Goal: Ask a question: Seek information or help from site administrators or community

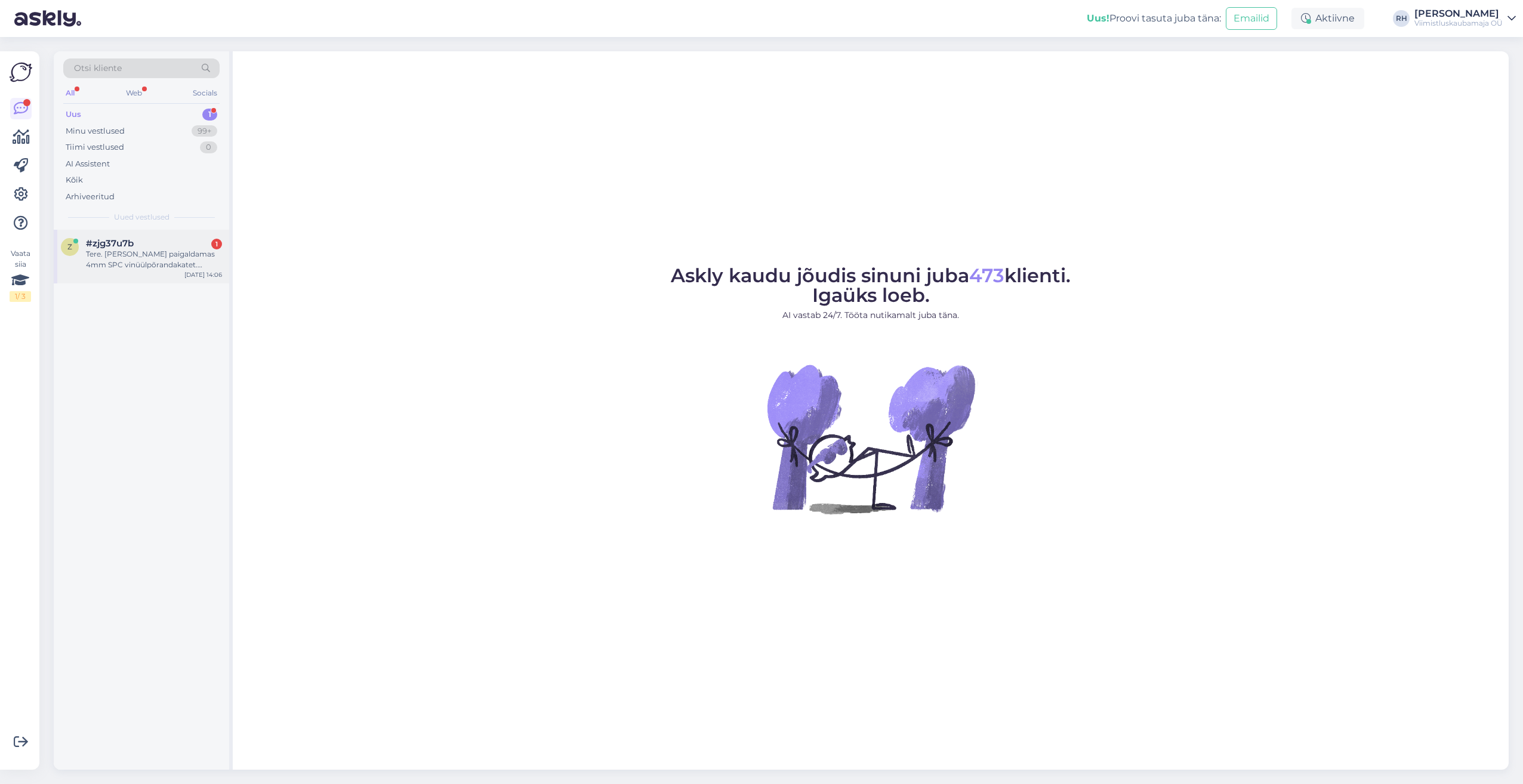
click at [164, 249] on div "Tere. [PERSON_NAME] paigaldamas 4mm SPC vinüülpõrandakatet. Tegmist teise korru…" at bounding box center [154, 260] width 136 height 21
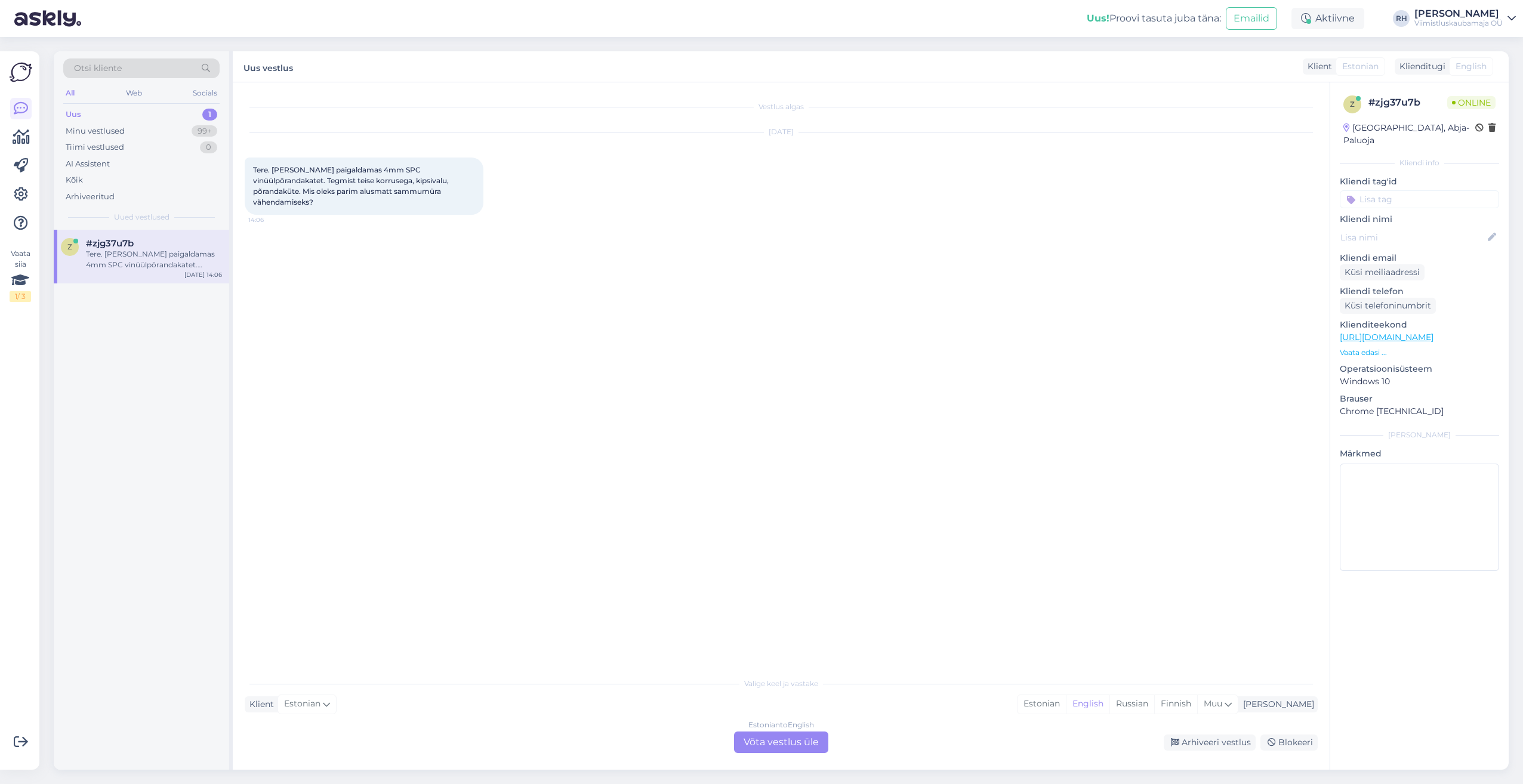
click at [766, 737] on div "Estonian to English Võta vestlus üle" at bounding box center [780, 742] width 94 height 21
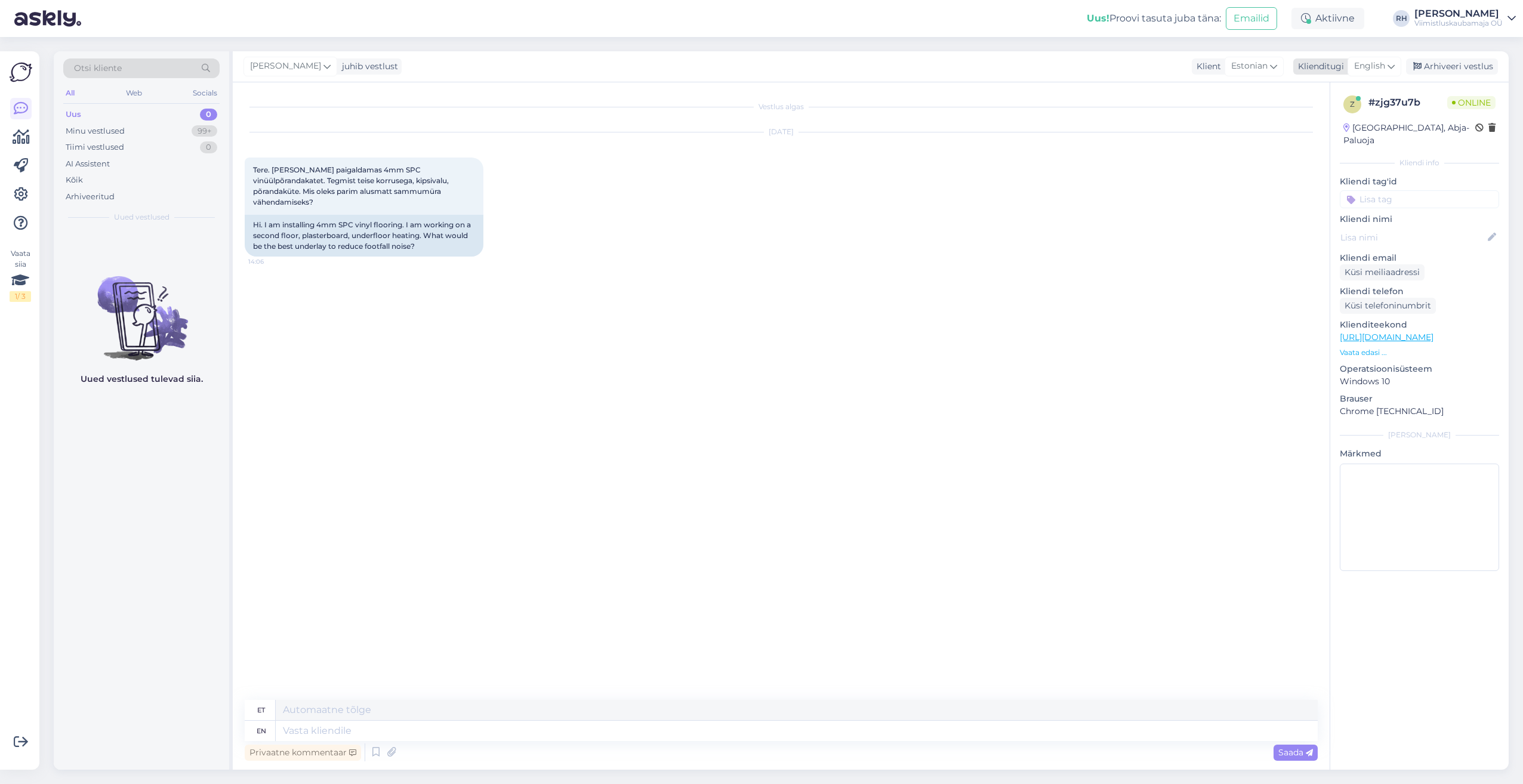
click at [1385, 61] on span "English" at bounding box center [1369, 66] width 31 height 13
type input "est"
click at [1326, 113] on link "Estonian" at bounding box center [1347, 119] width 131 height 19
click at [295, 731] on textarea at bounding box center [781, 728] width 1073 height 25
paste textarea "[URL][DOMAIN_NAME]"
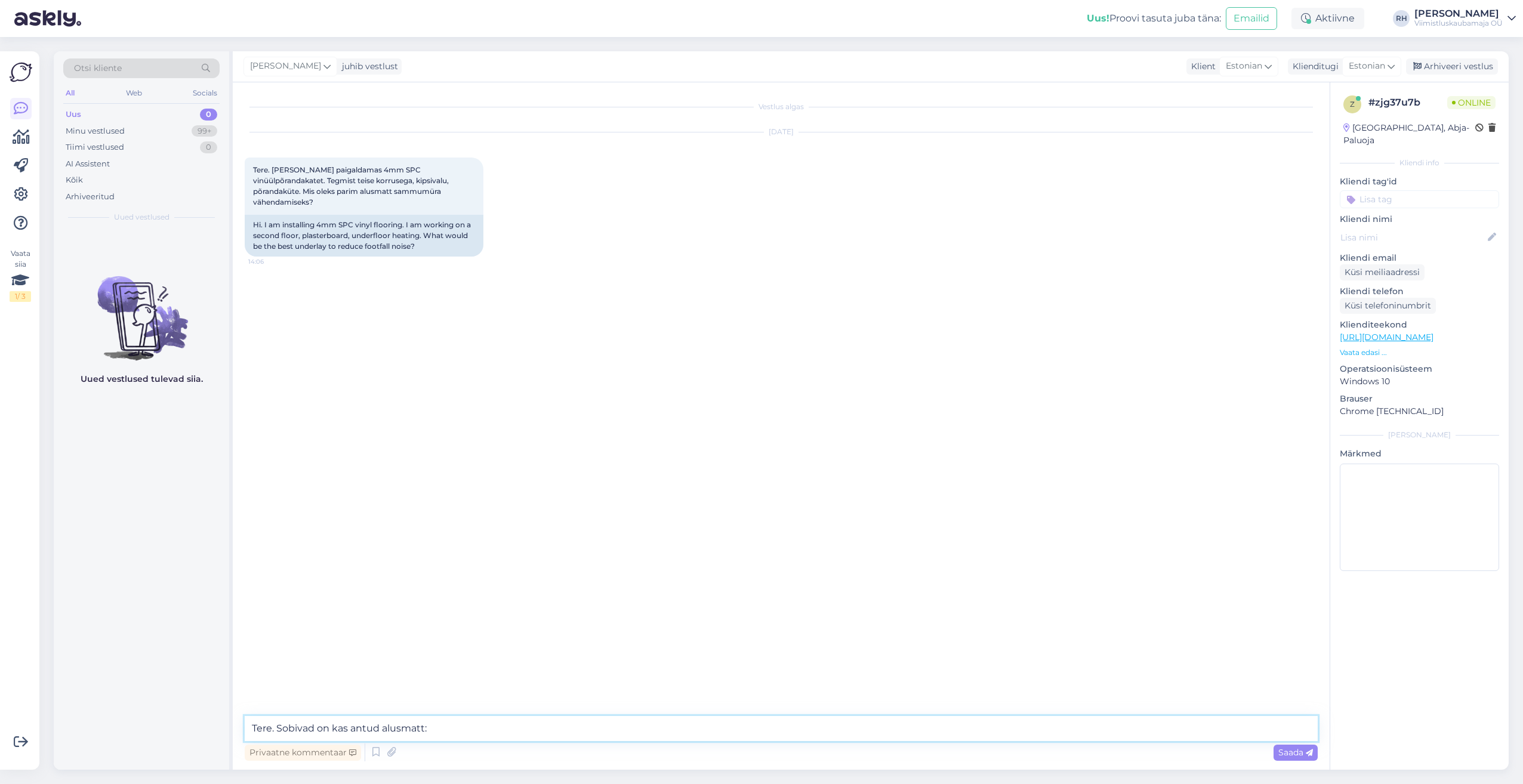
type textarea "Tere. Sobivad on kas antud alusmatt: https://viimistluskaubamaja.ee/toode/profi…"
paste textarea "[URL][DOMAIN_NAME]"
type textarea "Või siis see: https://viimistluskaubamaja.ee/toode/alusvaip-lvt-ja-spc-le-015x1…"
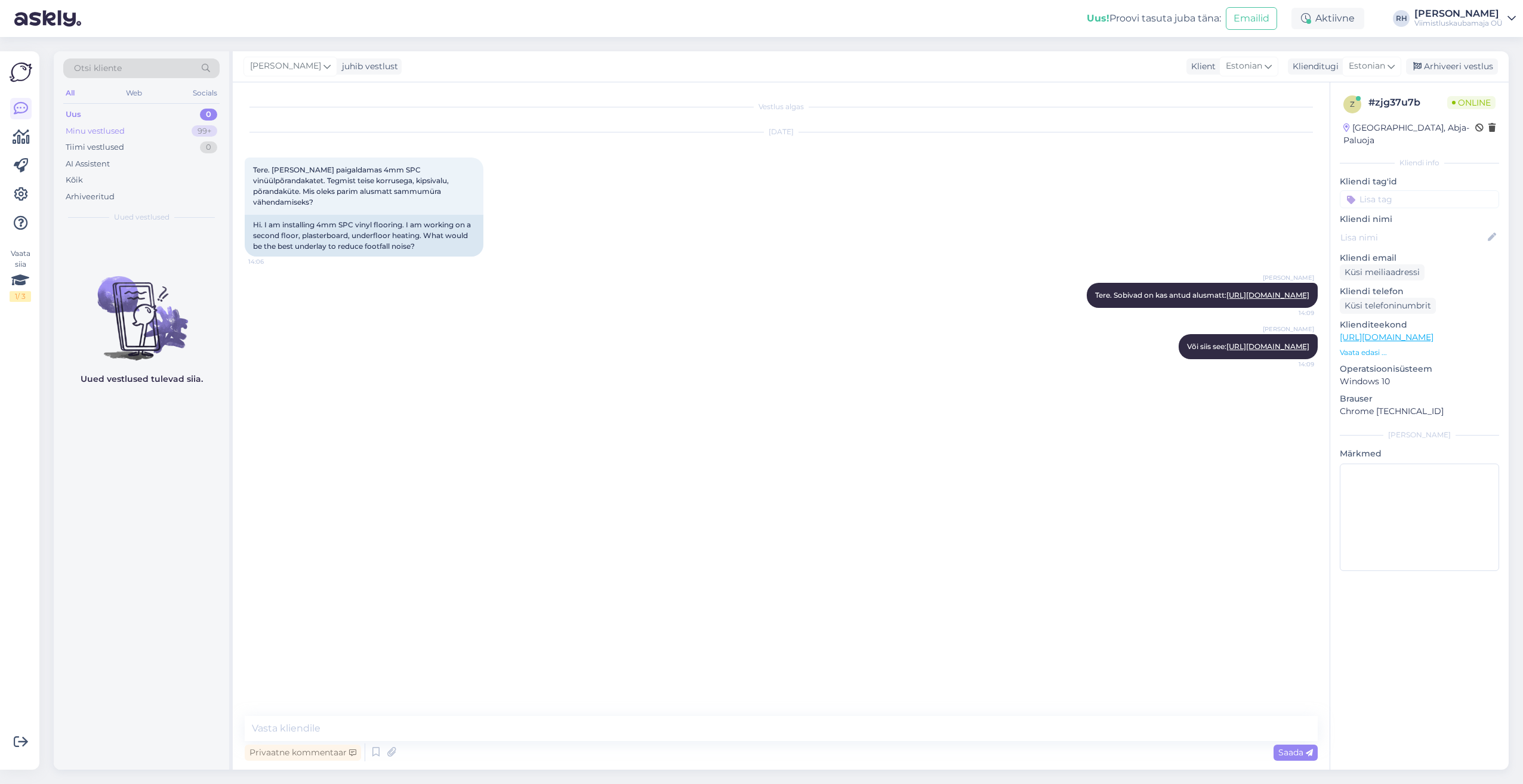
click at [105, 129] on div "Minu vestlused" at bounding box center [95, 131] width 59 height 12
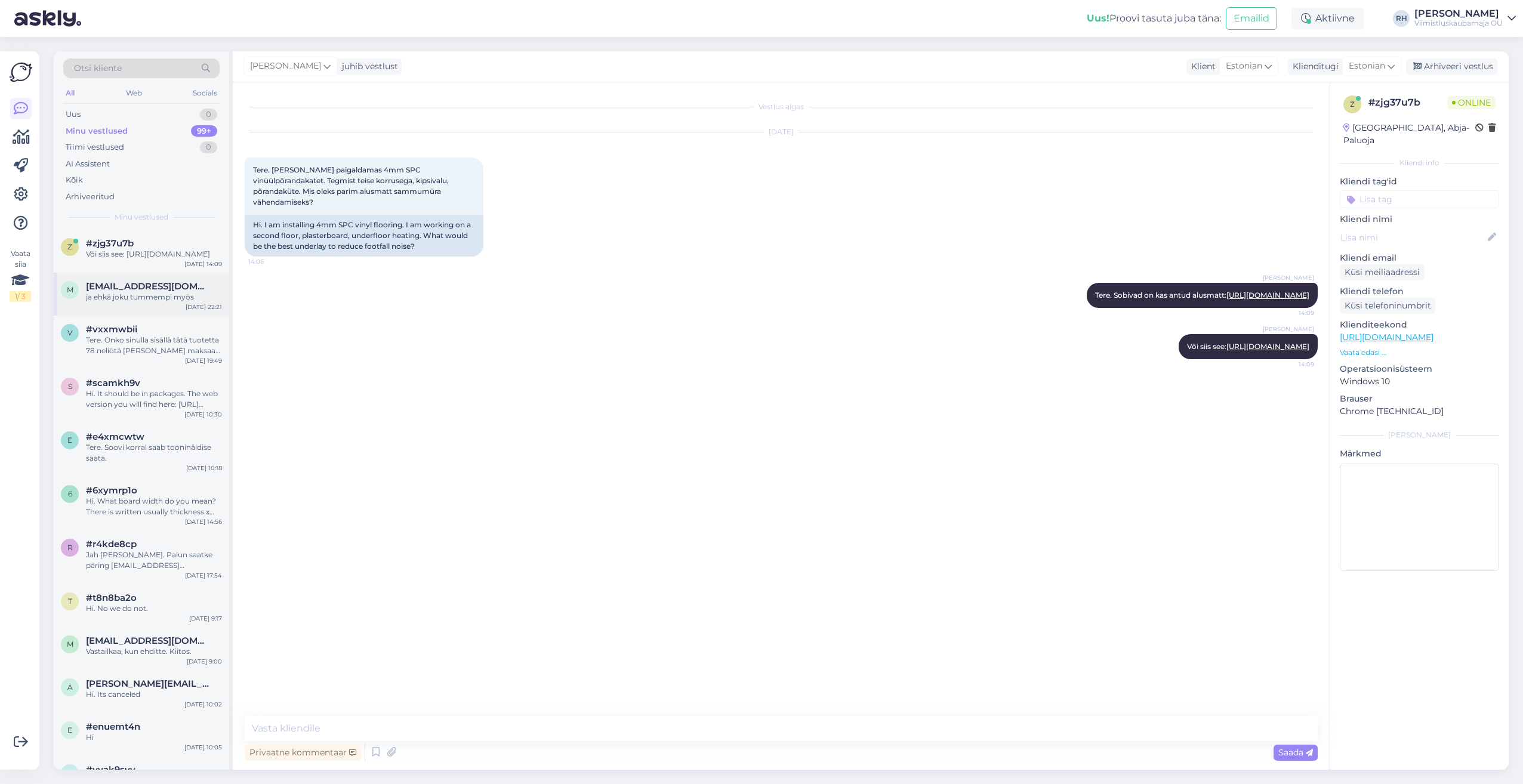
click at [157, 303] on div "ja ehkä joku tummempi myös" at bounding box center [154, 297] width 136 height 11
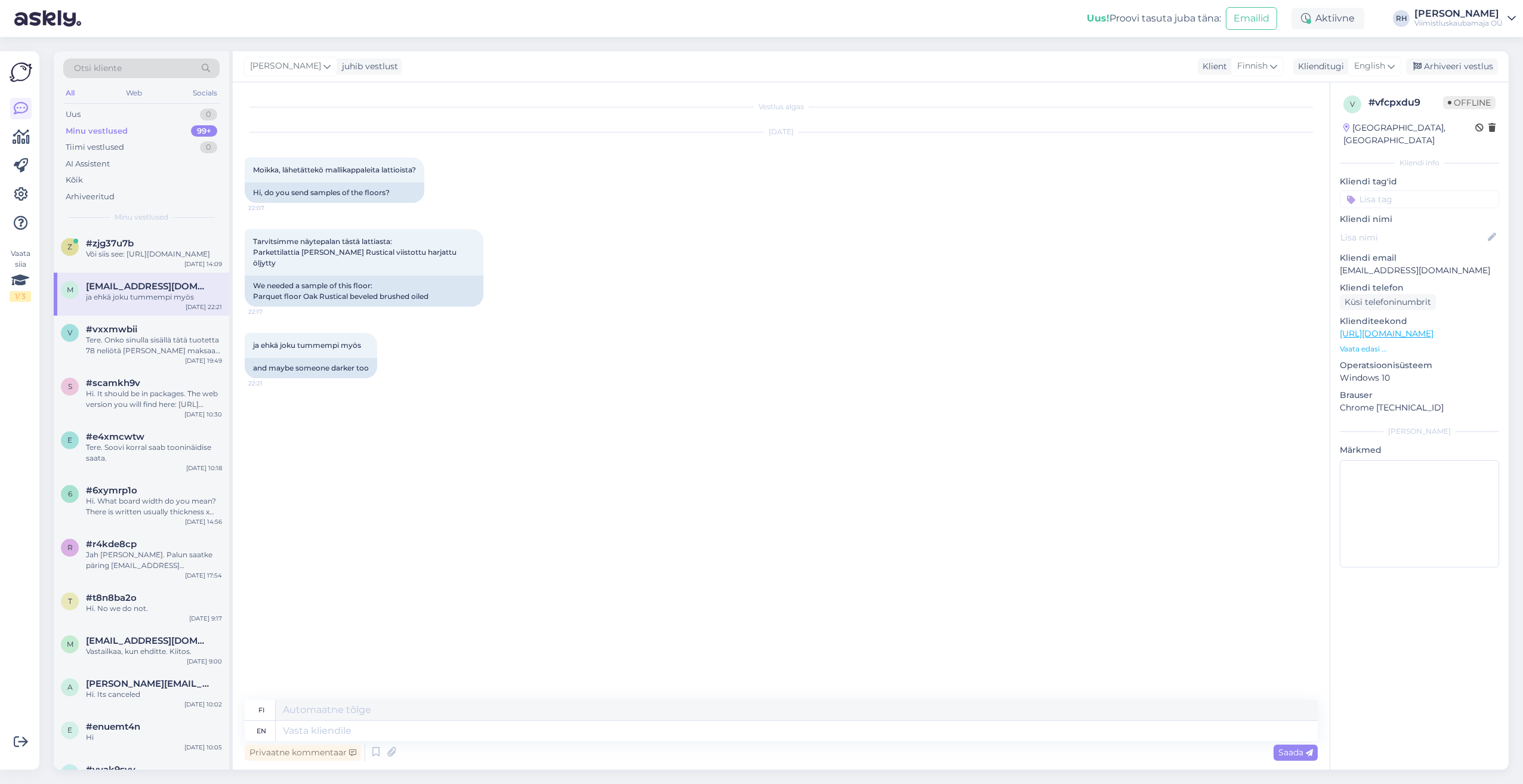
click at [1457, 264] on p "[EMAIL_ADDRESS][DOMAIN_NAME]" at bounding box center [1419, 271] width 159 height 12
click at [163, 356] on div "Tere. Onko sinulla sisällä tätä tuotetta 78 neliötä [PERSON_NAME] maksaa rahdil…" at bounding box center [154, 345] width 136 height 21
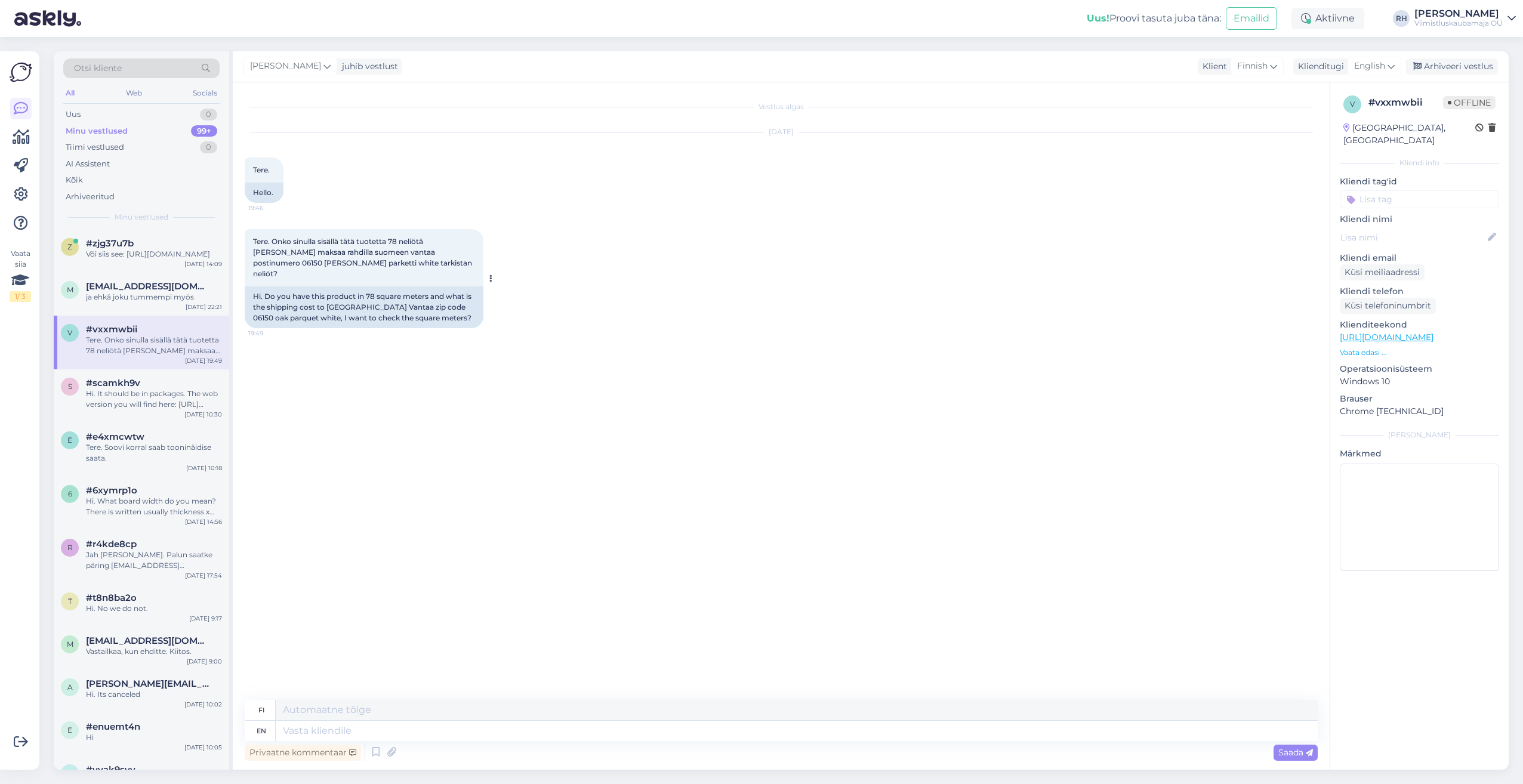
click at [429, 293] on div "Hi. Do you have this product in 78 square meters and what is the shipping cost …" at bounding box center [364, 307] width 238 height 42
copy div "06150"
click at [336, 287] on div "Hi. Do you have this product in 78 square meters and what is the shipping cost …" at bounding box center [364, 307] width 238 height 42
click at [1412, 331] on p "[URL][DOMAIN_NAME]" at bounding box center [1419, 337] width 159 height 12
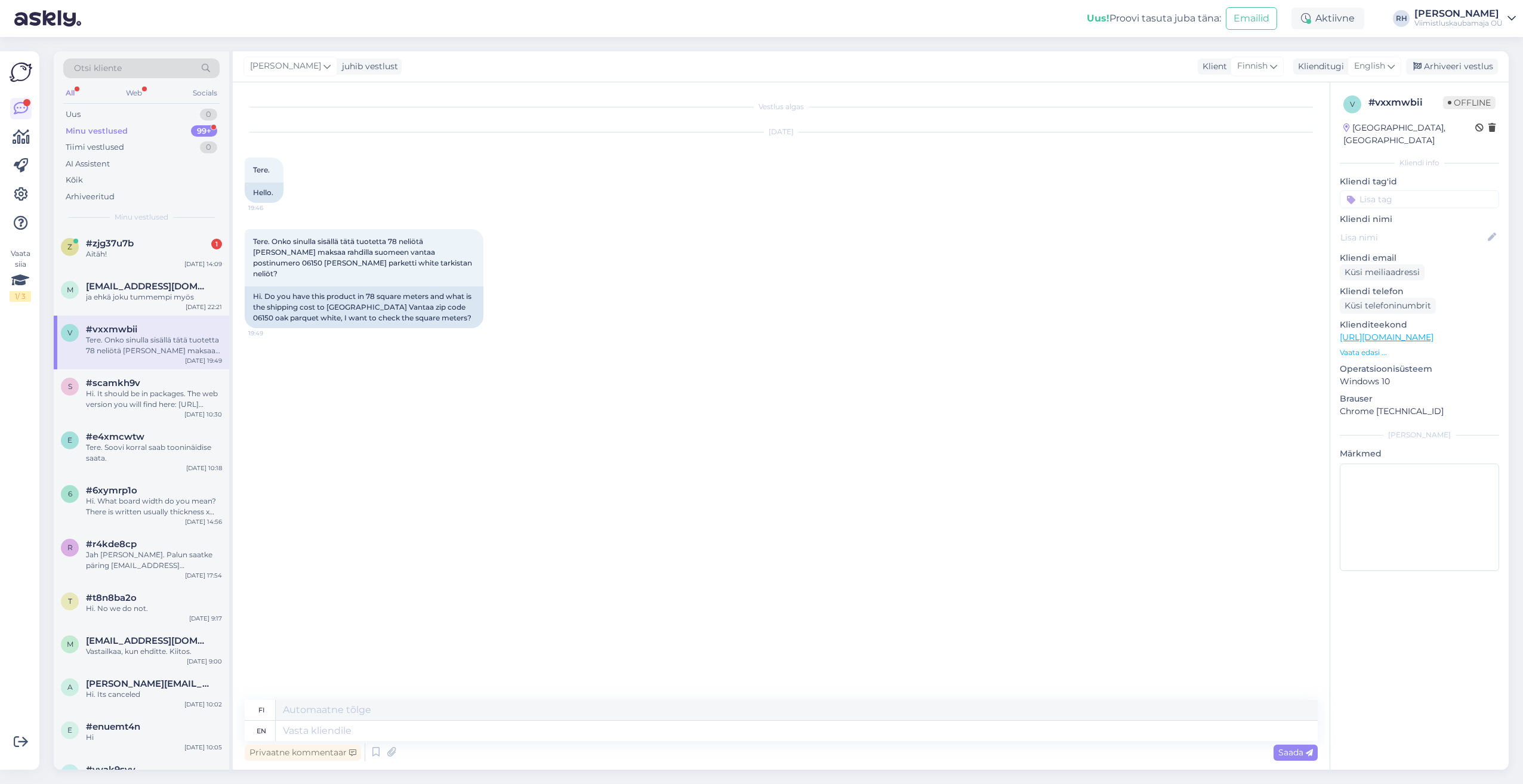
click at [1401, 332] on link "[URL][DOMAIN_NAME]" at bounding box center [1386, 337] width 94 height 11
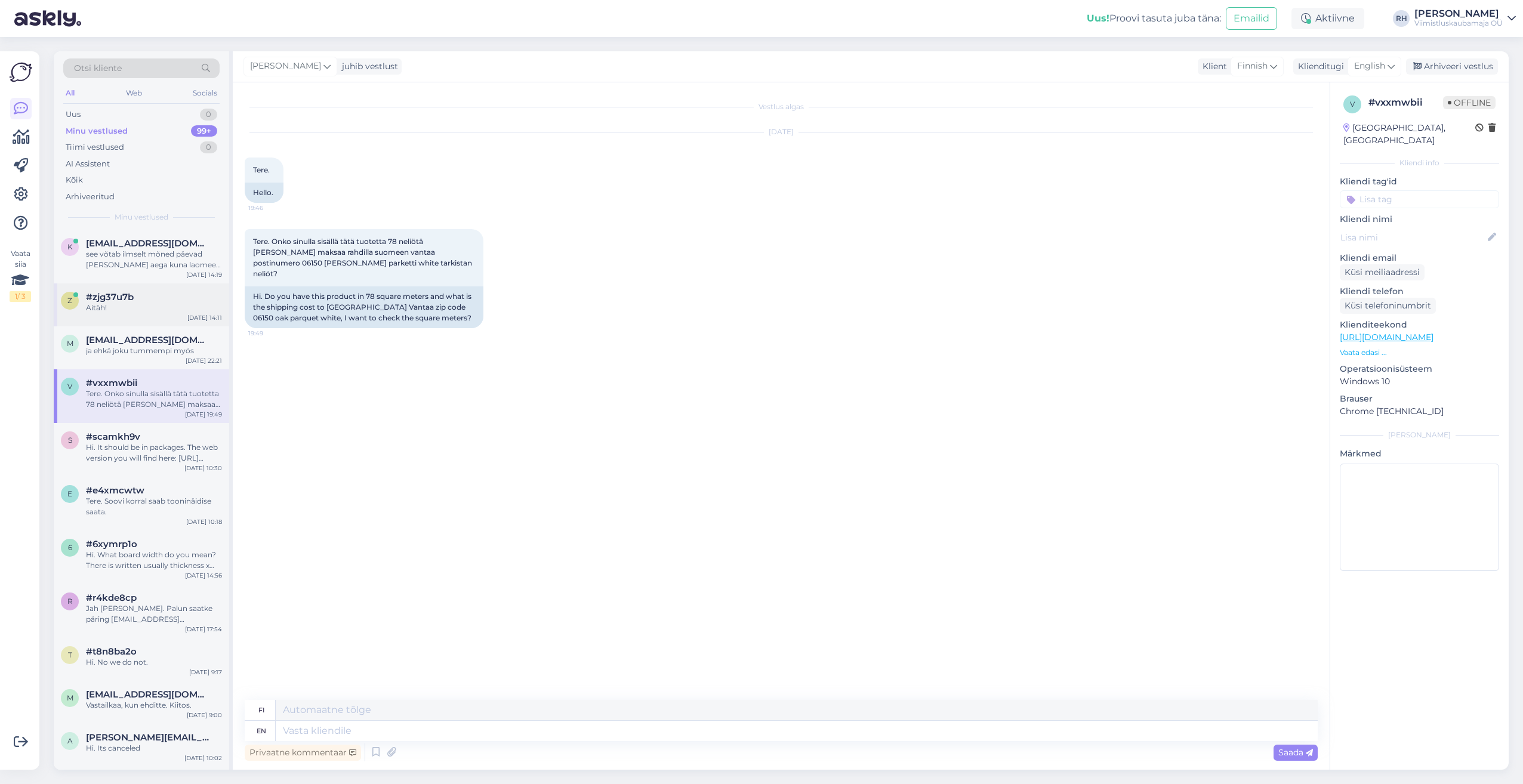
click at [132, 310] on div "Aitäh!" at bounding box center [154, 308] width 136 height 11
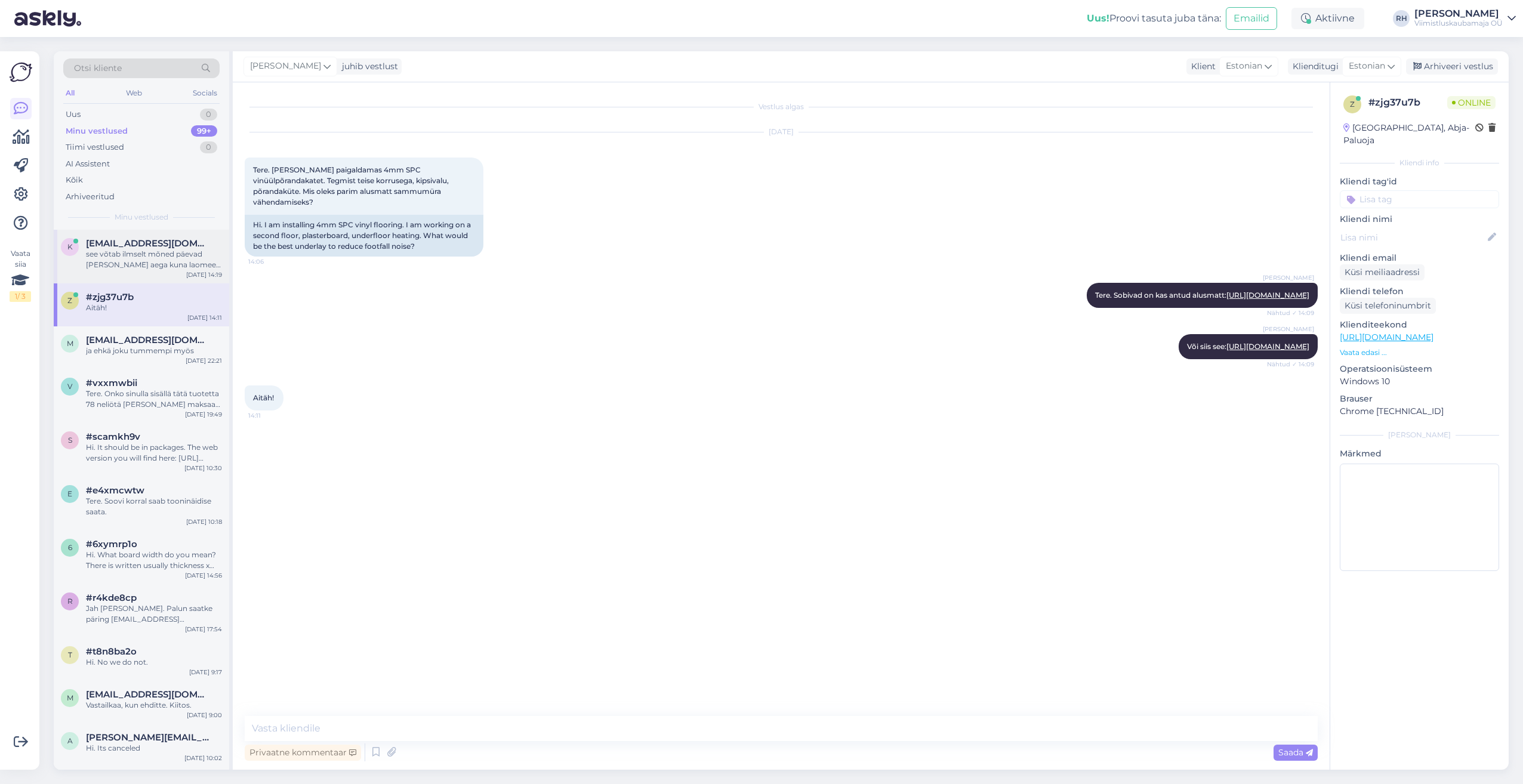
click at [134, 261] on div "see võtab ilmselt mõned päevad [PERSON_NAME] aega kuna laomees peab need alused…" at bounding box center [154, 260] width 136 height 21
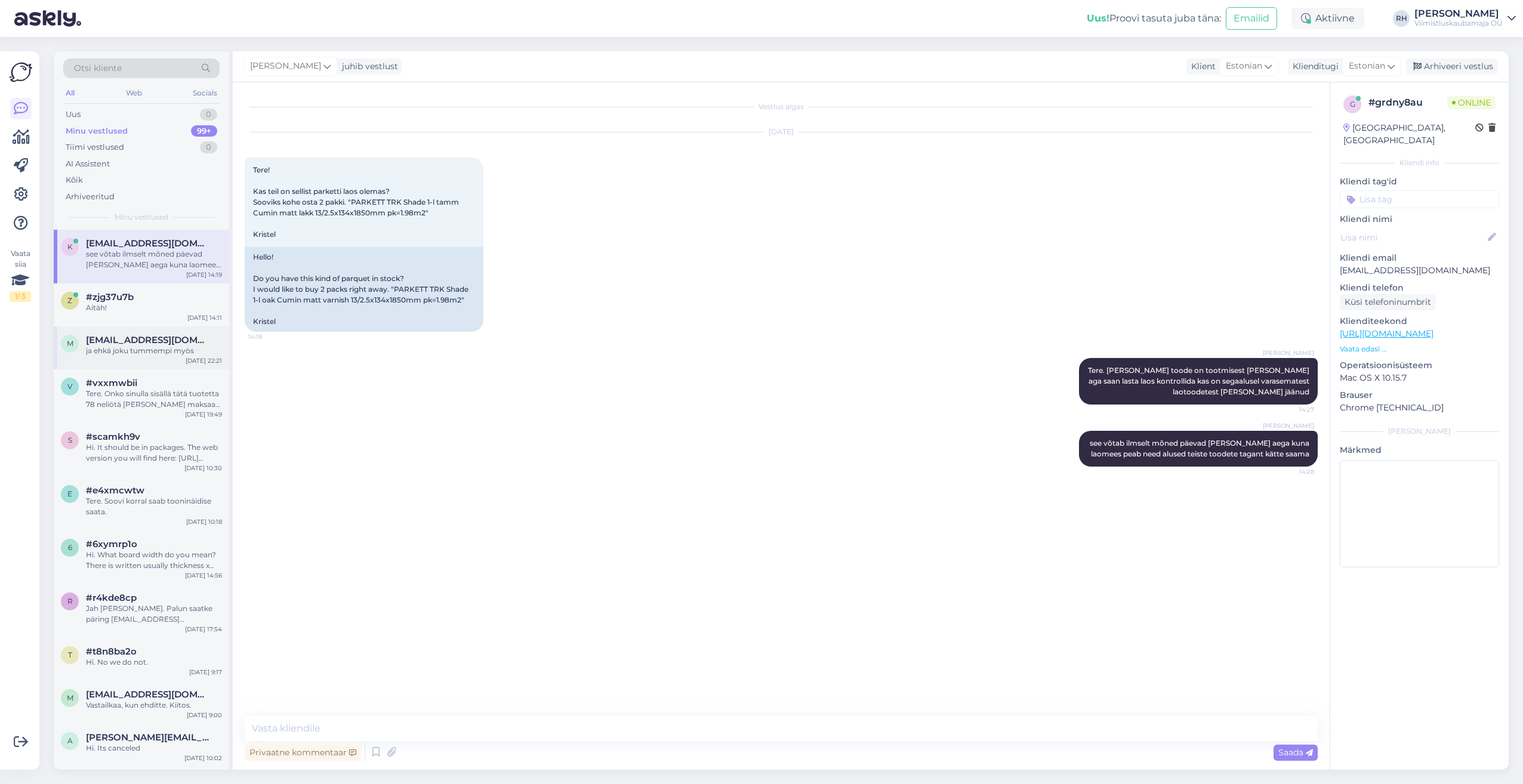
click at [118, 352] on div "ja ehkä joku tummempi myös" at bounding box center [154, 351] width 136 height 11
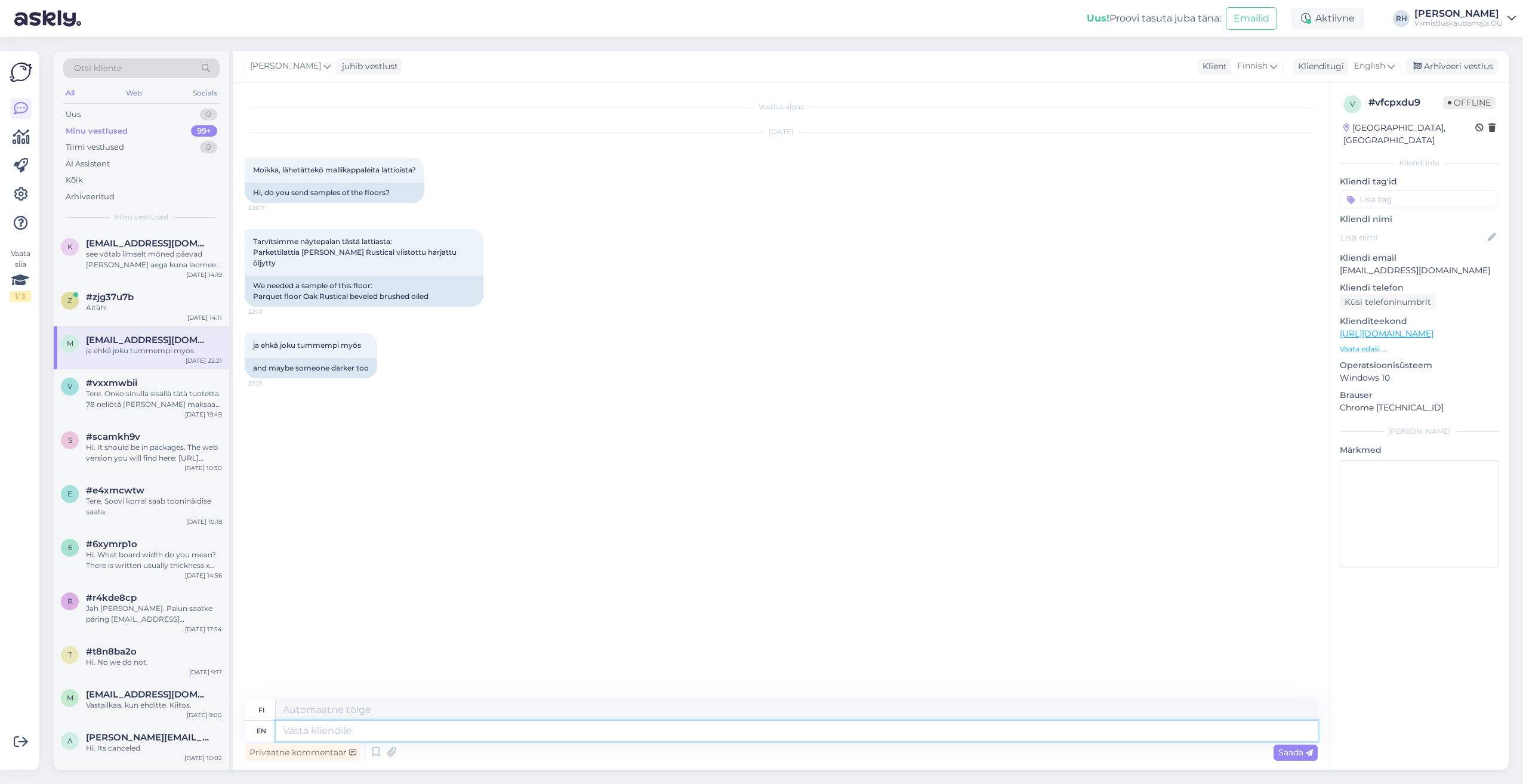
click at [692, 737] on textarea at bounding box center [796, 731] width 1042 height 21
type textarea "Hi."
type textarea "Hei."
type textarea "Hi. We"
type textarea "Hei. Me"
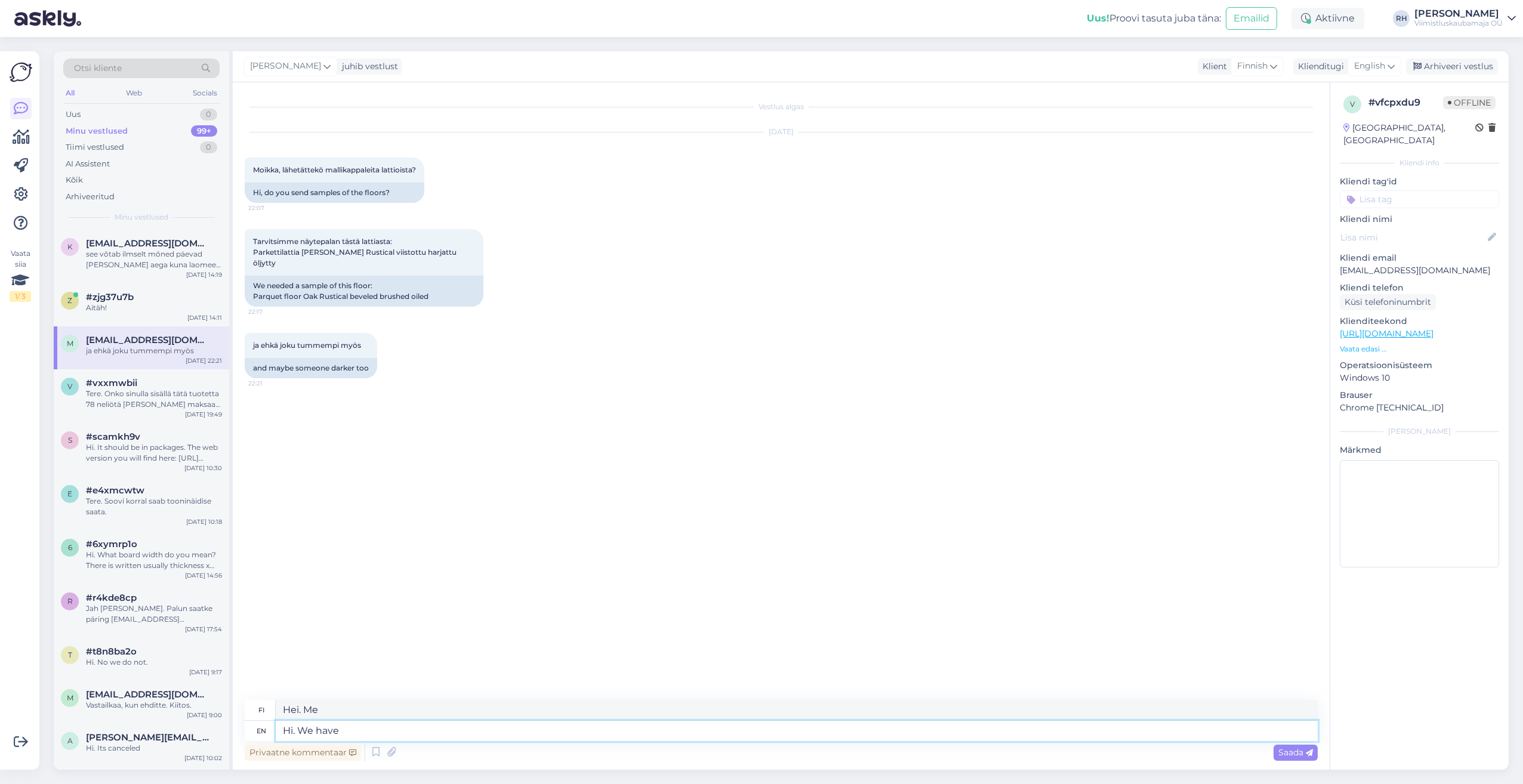
type textarea "Hi. We have"
type textarea "Hei. Meillä on"
type textarea "Hi. We have the sample"
type textarea "Hei. Meillä on näyte."
type textarea "Hi. We have the sample as m"
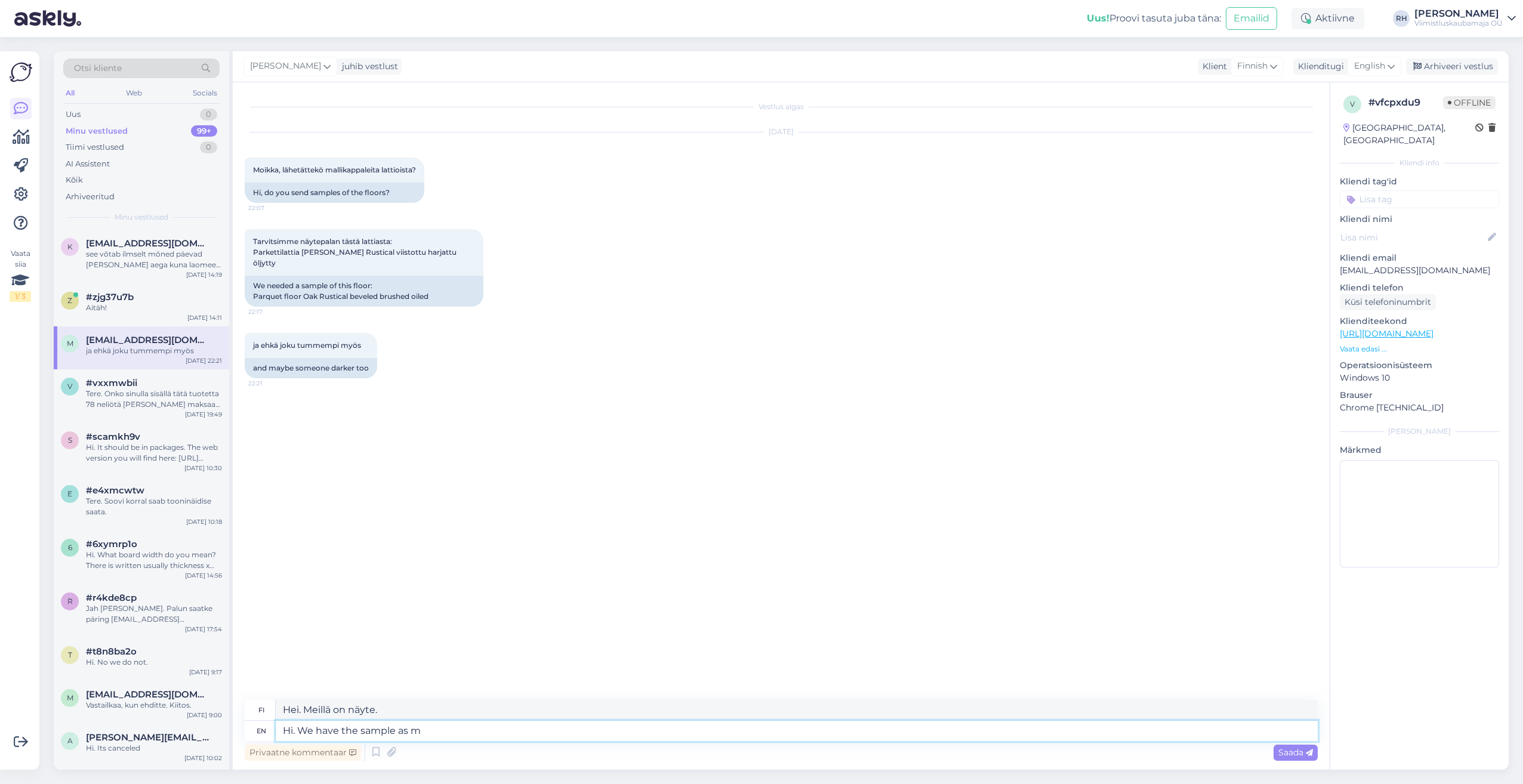
type textarea "Hei. Meillä on näyte seuraavanlainen"
type textarea "Hi. We have the sample as mat"
type textarea "Hei. Meillä on näyte mattona"
type textarea "Hi. We have the sample as mat lacquered"
type textarea "Hei. Meillä on näyte mattalakkana."
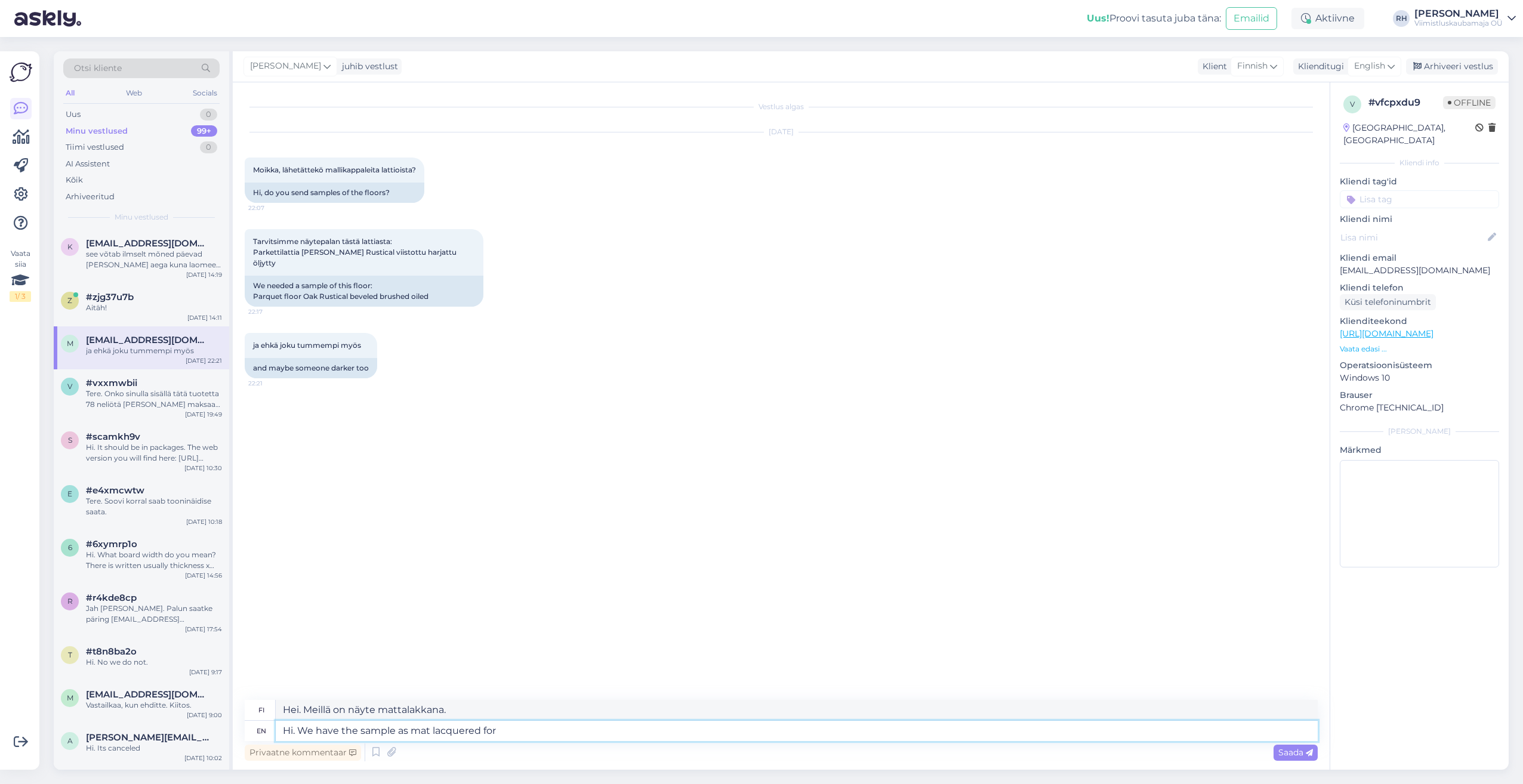
type textarea "Hi. We have the sample as mat lacquered for"
type textarea "Hei. Meillä on näyte mattalakkana tuotteelle"
type textarea "Hi. We have the sample as mat lacquered for smoked o"
type textarea "Hei. Meillä on näyte mattalakkana savustettuna."
type textarea "Hi. We have the sample as mat lacquered for smoked oak"
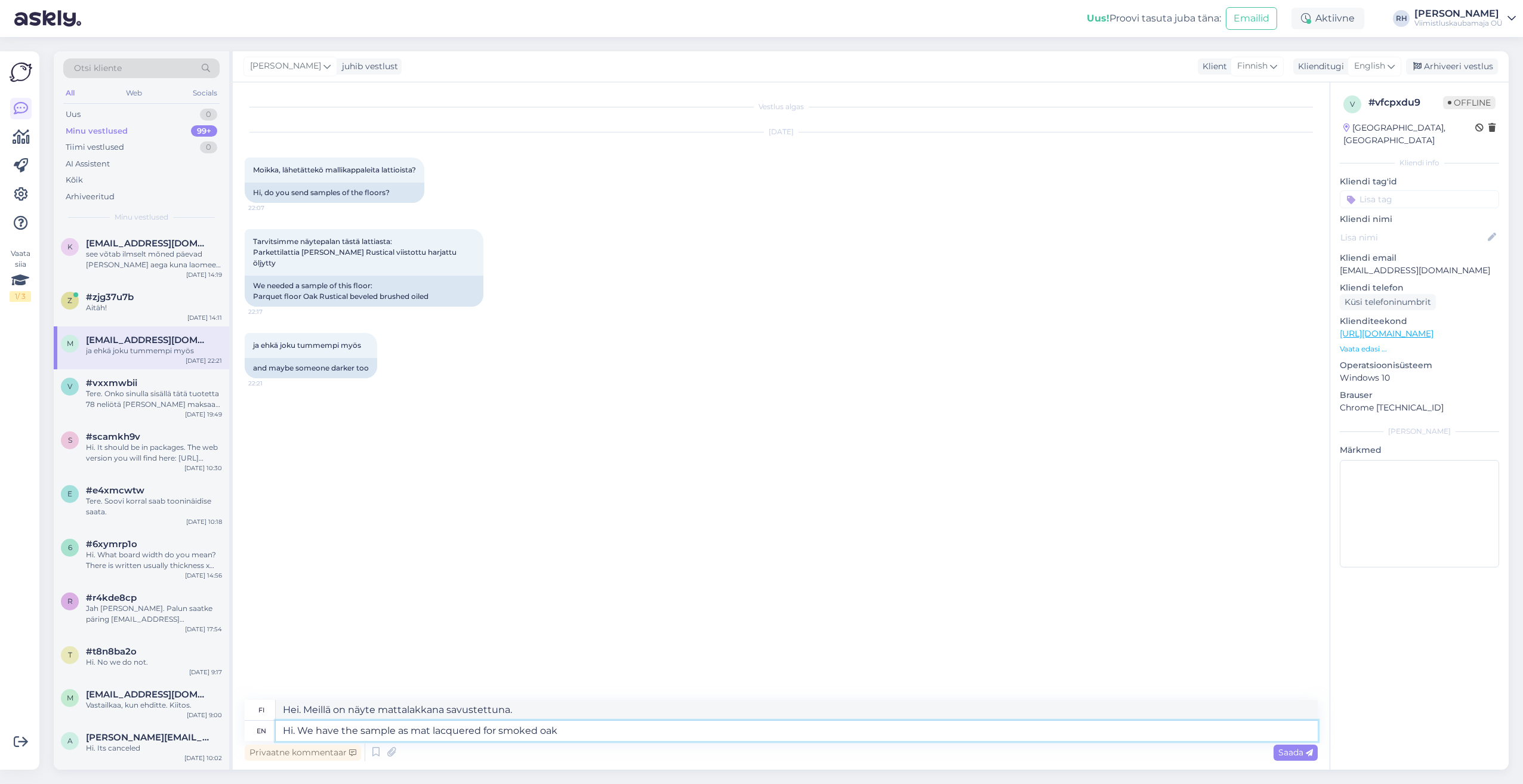
type textarea "Hei. Meillä on näytekappale mattalakkana savustetulle tammelle."
type textarea "Hi. We have the sample as mat lacquered for smoked oak available."
type textarea "Hei. Meillä on näyte saatavilla mattalakkana savustetulle tammelle."
type textarea "Hi. We have the sample as mat lacquered for smoked oak available. Oilde"
type textarea "Hei. Meillä on näyte saatavilla mattalakkana savustetulle tammelle. Oilde"
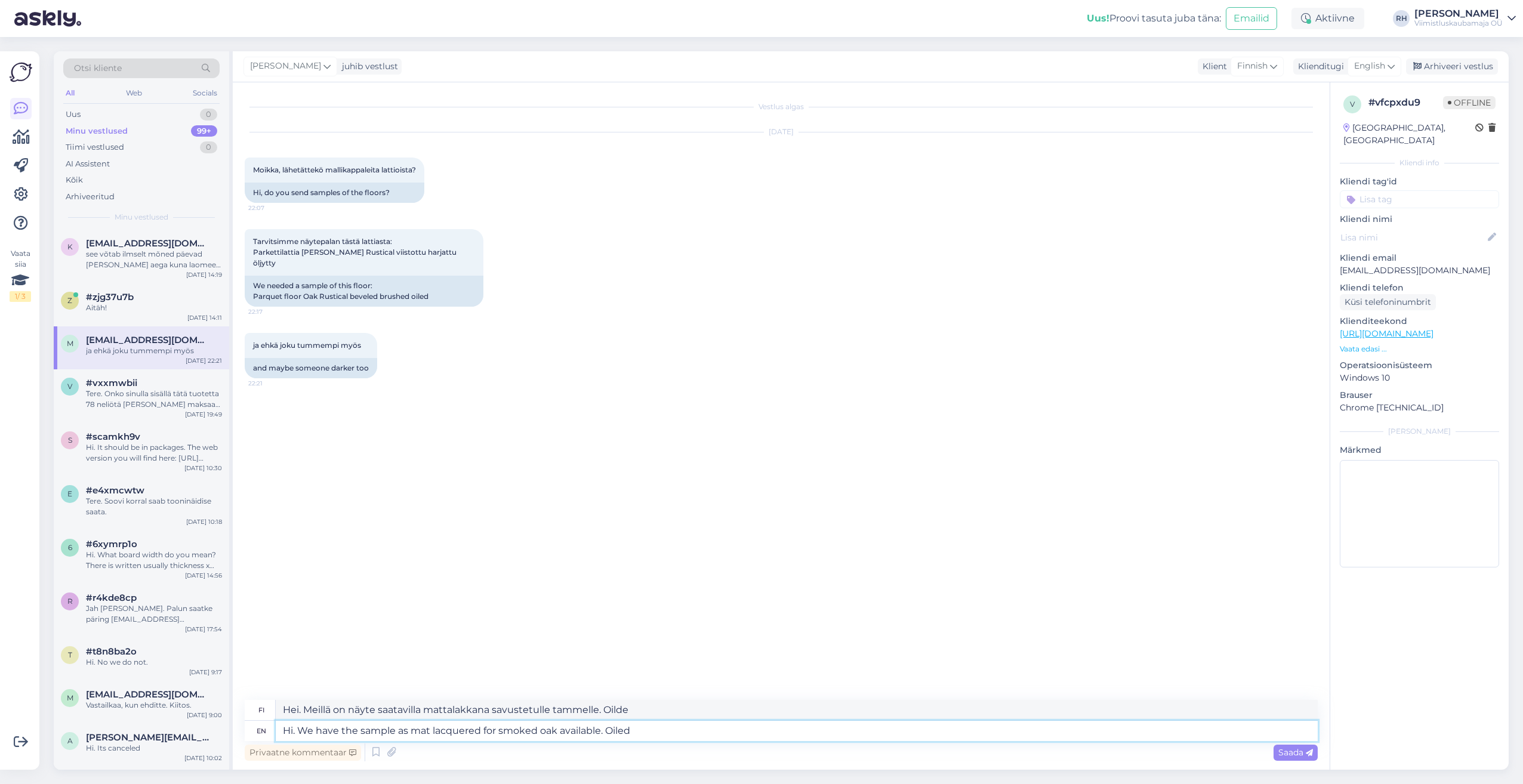
type textarea "Hi. We have the sample as mat lacquered for smoked oak available. Oiled v"
type textarea "Hei. Meillä on näyte saatavilla mattalakkana savustetulle tammelle. Öljytty."
type textarea "Hi. We have the sample as mat lacquered for smoked oak available. Oiled sample"
type textarea "Hei. Meillä on näytekappale saatavilla mattalakkana savustetulle tammelle. Öljy…"
type textarea "Hi. We have the sample as mat lacquered for smoked oak available. Oiled sample …"
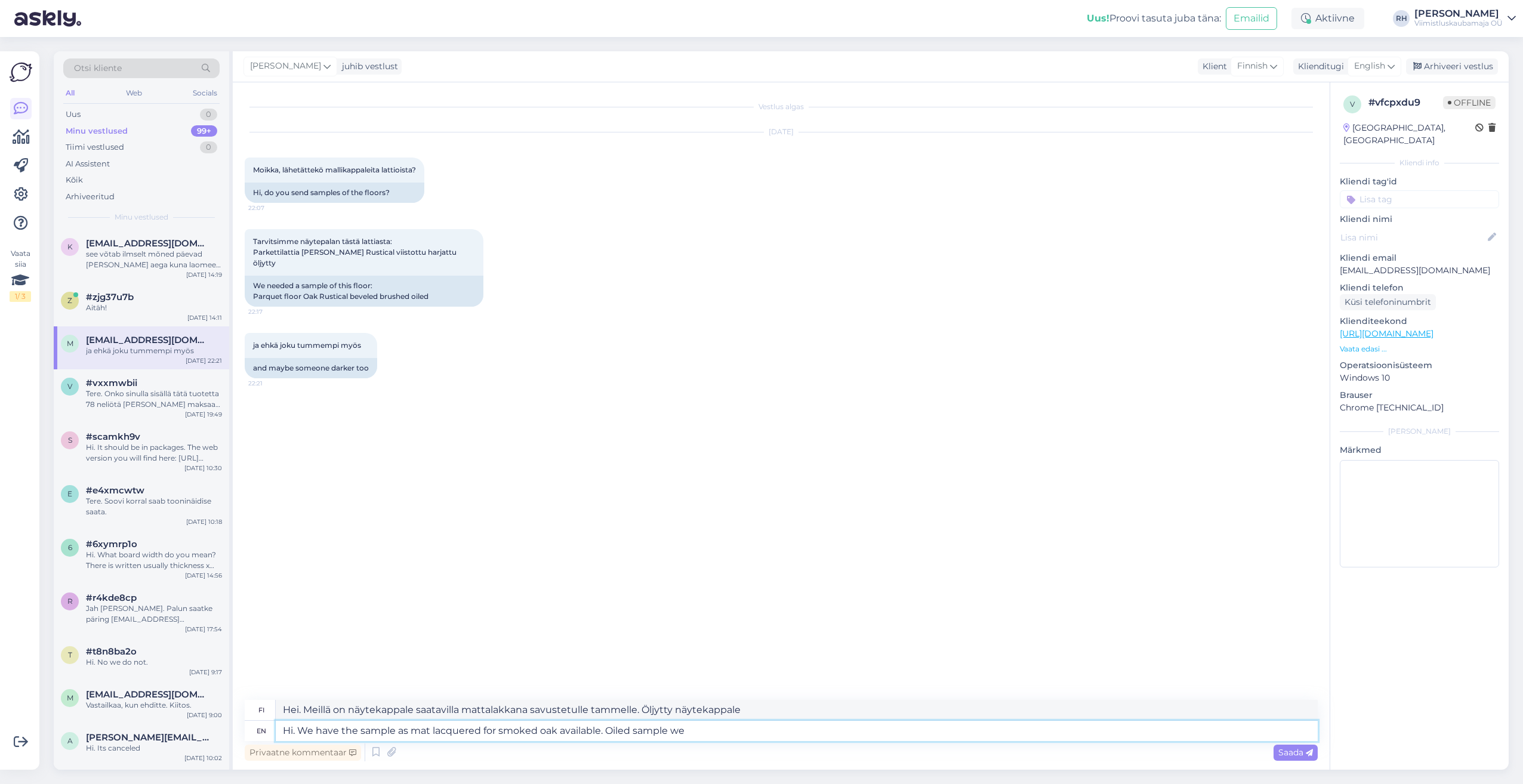
type textarea "Hei. Meillä on näytekappale mattalakkana savustetulle tammelle saatavilla. Öljy…"
type textarea "Hi. We have the sample as mat lacquered for smoked oak available. Oiled sample …"
type textarea "Hei. Meillä on näytekappale savutammelle mattalakkana saatavilla. Öljytty näyte…"
type textarea "Hi. We have the sample as mat lacquered for smoked oak available. Oiled sample …"
type textarea "Hei. Meillä on näytekappale savutammelle mattalakattu. Öljytty näytekappale, jo…"
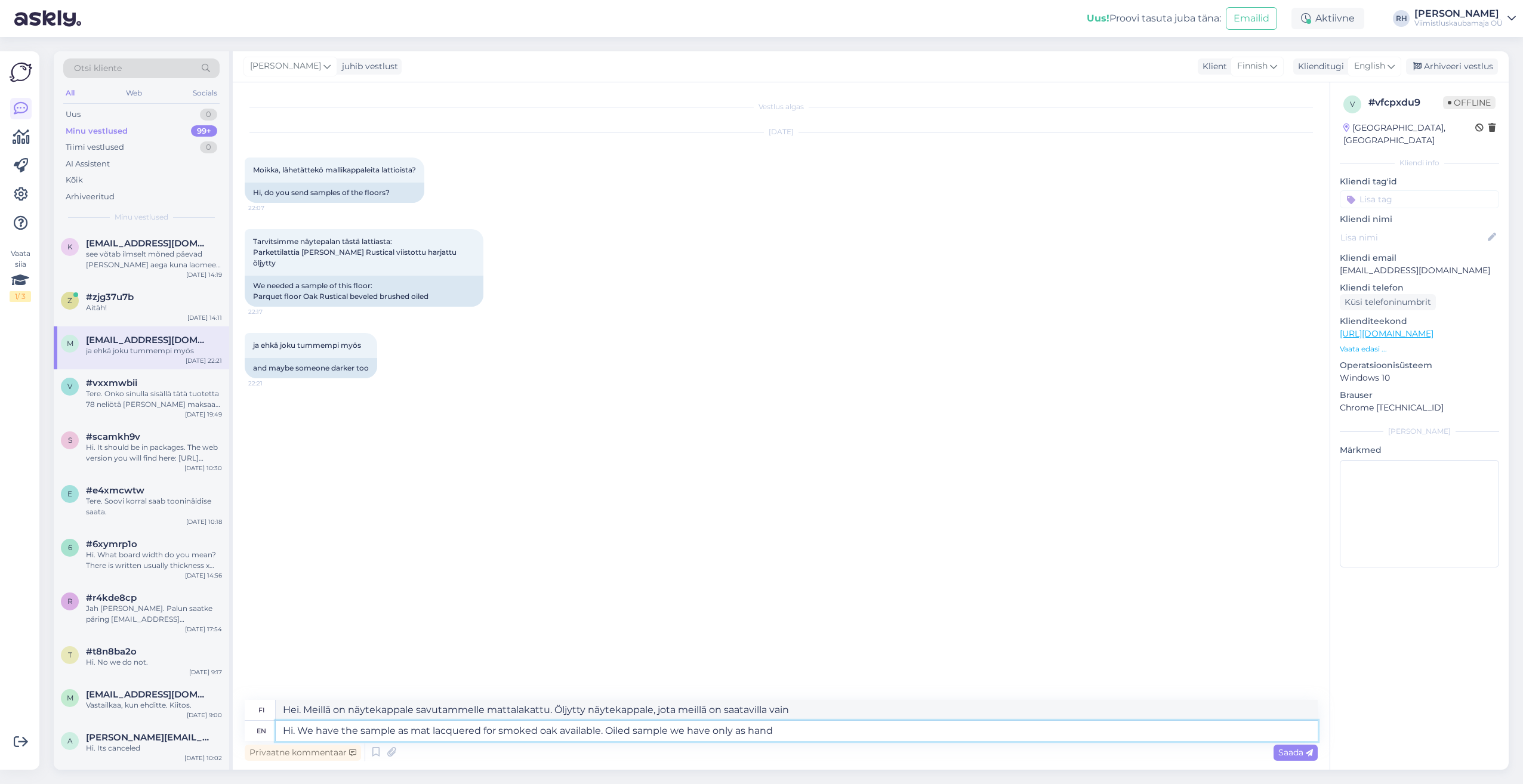
type textarea "Hi. We have the sample as mat lacquered for smoked oak available. Oiled sample …"
type textarea "Hei. Meillä on näytekappale savutammelle mattalakattu. Öljytty näytekappale on …"
type textarea "Hi. We have the sample as mat lacquered for smoked oak available. Oiled sample …"
type textarea "Hei. Meillä on näytekappale mattalakkana savustetulle tammelle. Öljyttynä meill…"
type textarea "Hi. We have the sample as mat lacquered for smoked oak available. Oiled sample …"
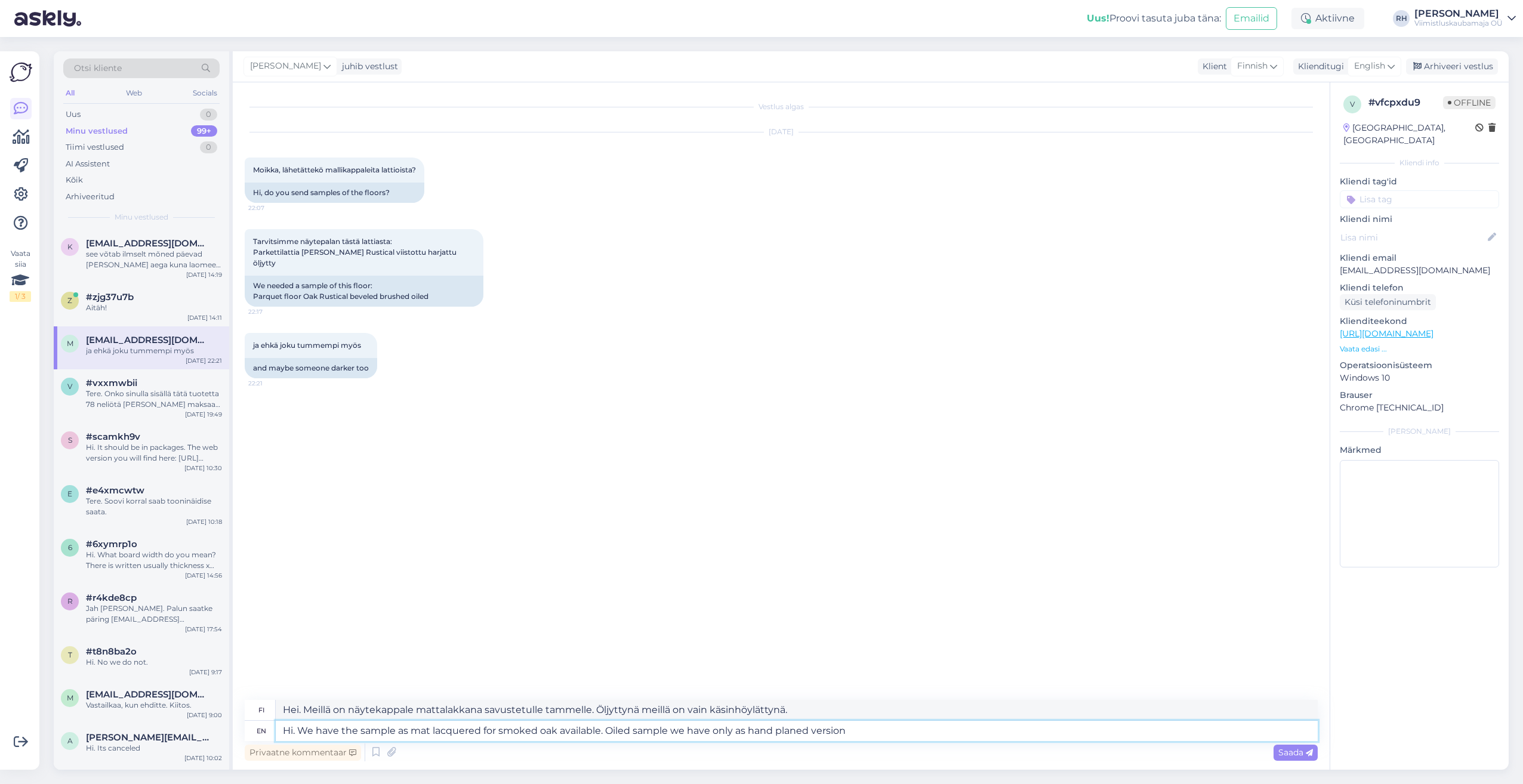
type textarea "Hei. Meillä on näytekappale saatavilla mattalakkana savustetulle tammelle. Öljy…"
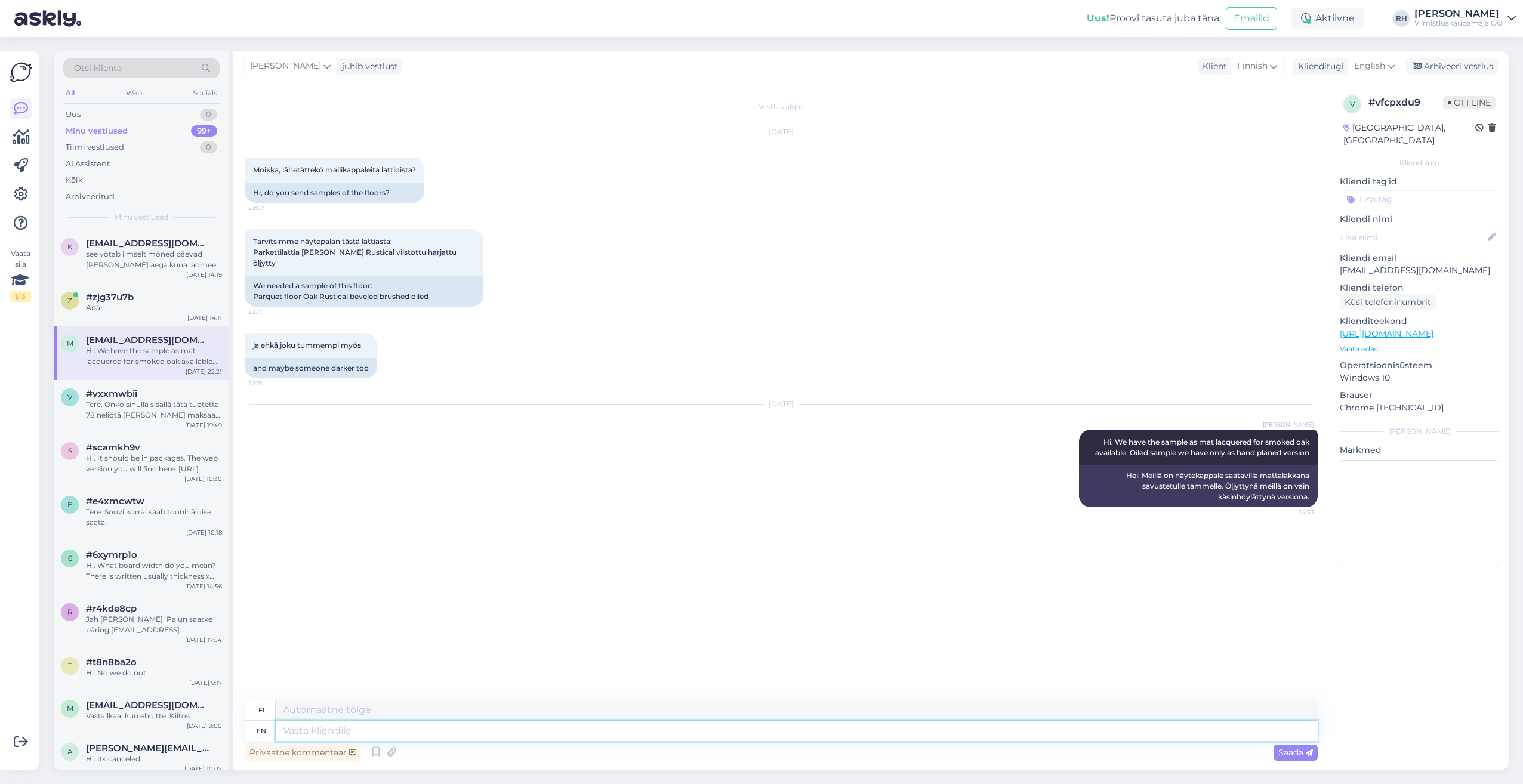
click at [317, 737] on textarea at bounding box center [796, 731] width 1042 height 21
type textarea "The"
type textarea "The sample"
type textarea "Näyte"
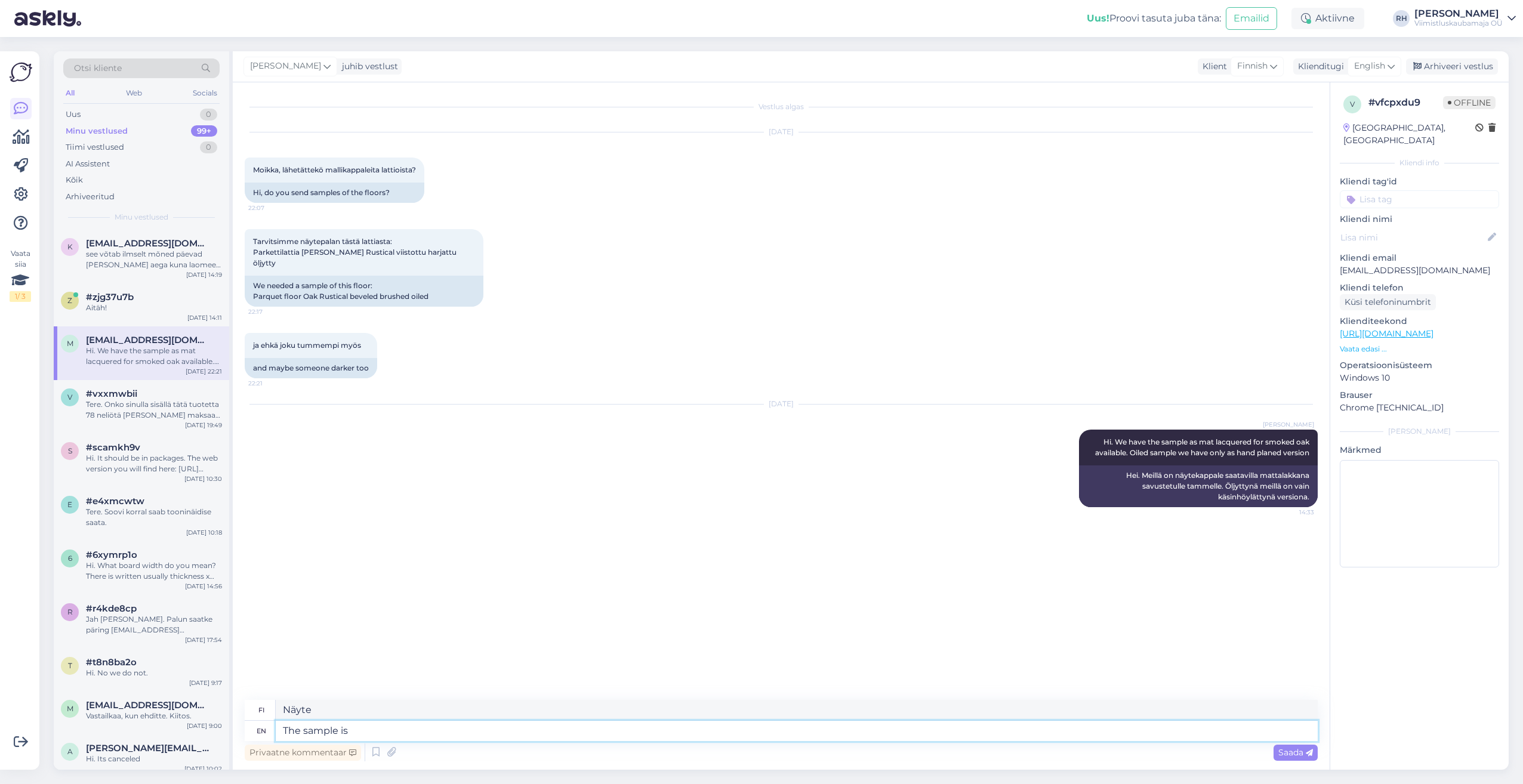
type textarea "The sample is"
type textarea "Näyte on"
type textarea "The sample is for"
type textarea "Näyte on tarkoitettu"
type textarea "The sample is for free"
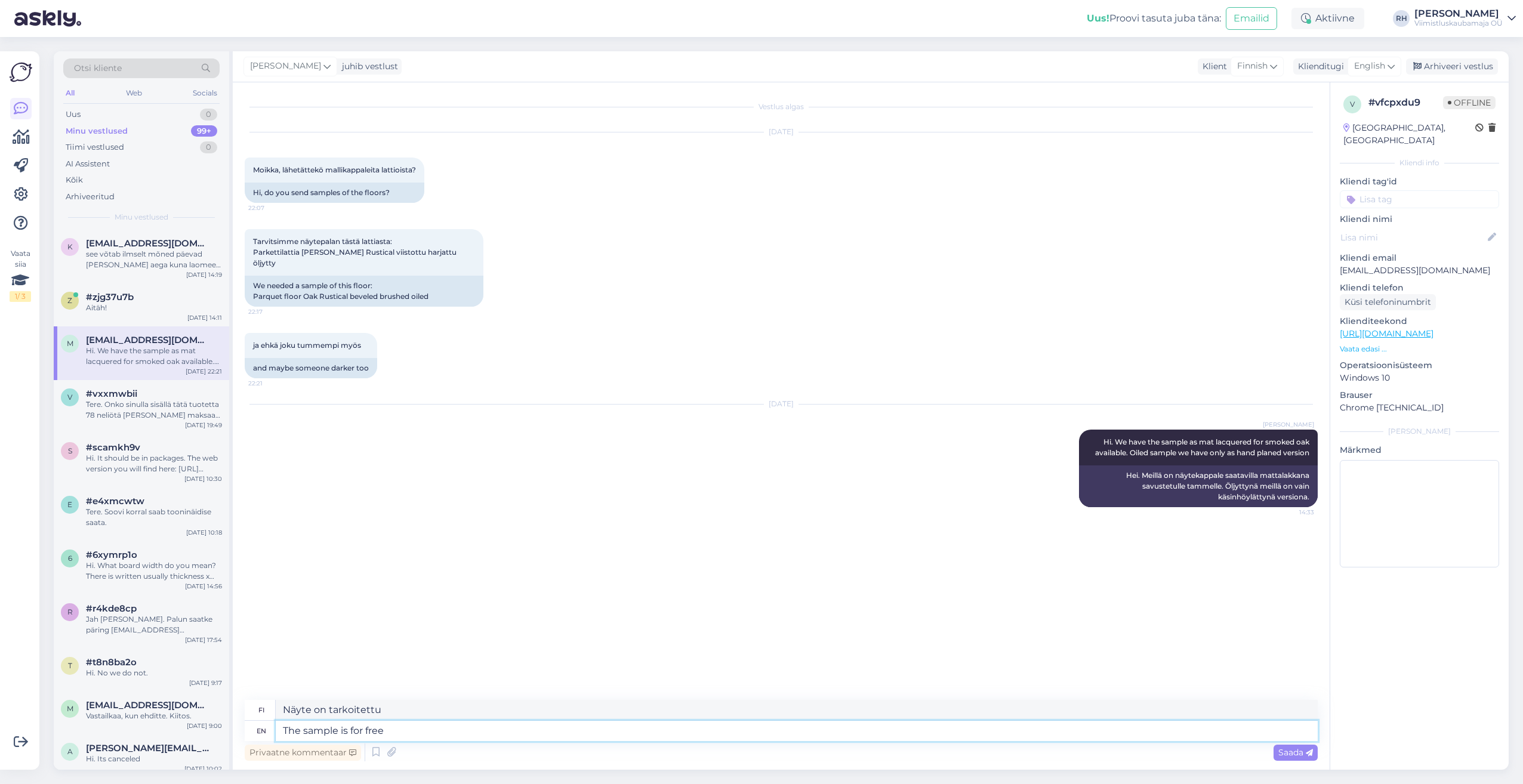
type textarea "Näyte on ilmainen"
type textarea "The sample is for free and"
type textarea "Näyte on ilmainen ja"
type textarea "The sample is for free and the DPD"
type textarea "Näyte on ilmainen ja DPD"
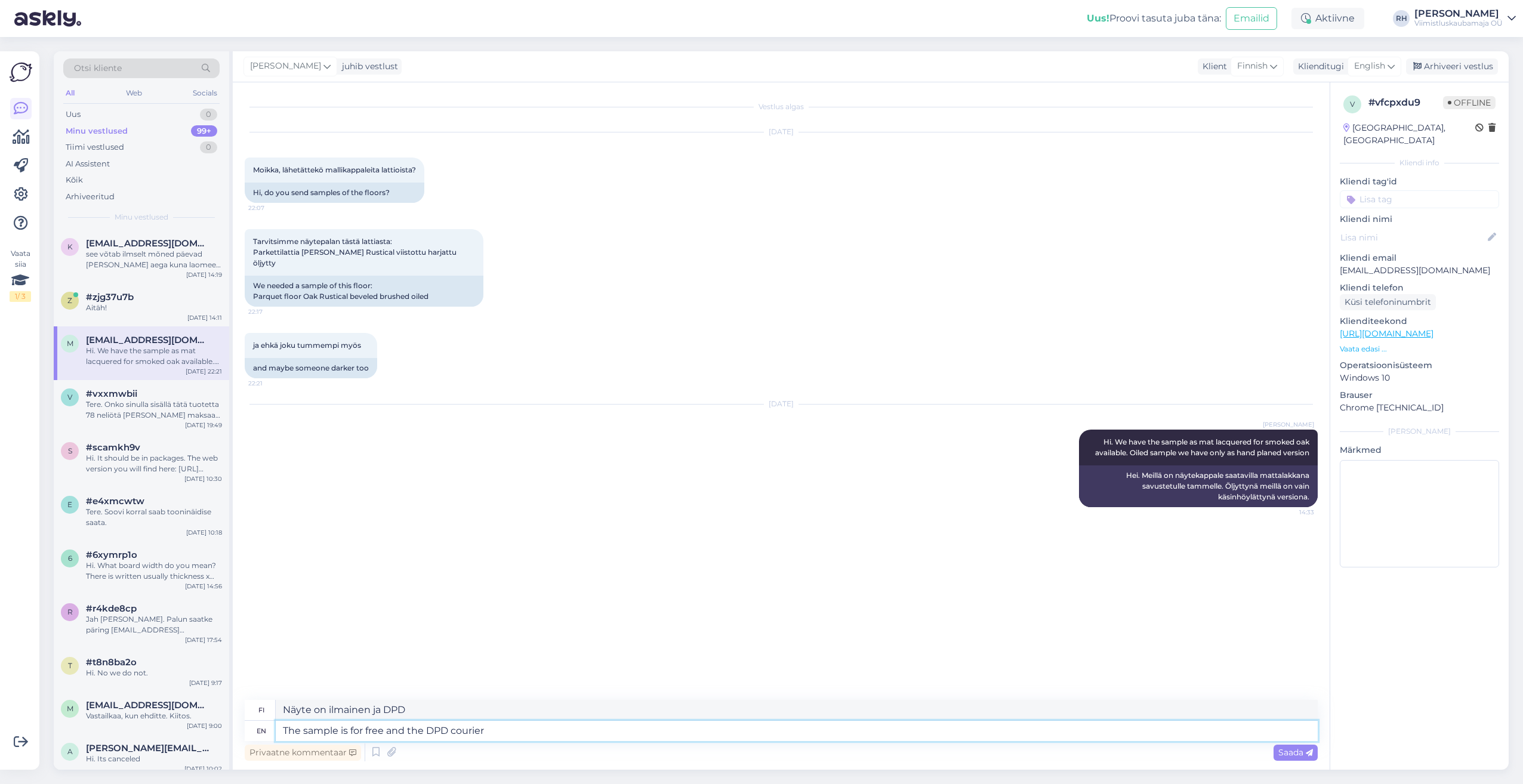
type textarea "The sample is for free and the DPD courier"
type textarea "Näyte on ilmainen ja DPD-kuriiri toimittaa sen."
type textarea "The sample is for free and the DPD courier cost"
type textarea "Näyte on ilmainen ja DPD-kuriiri maksaa"
type textarea "The sample is for free and the DPD courier cost is p"
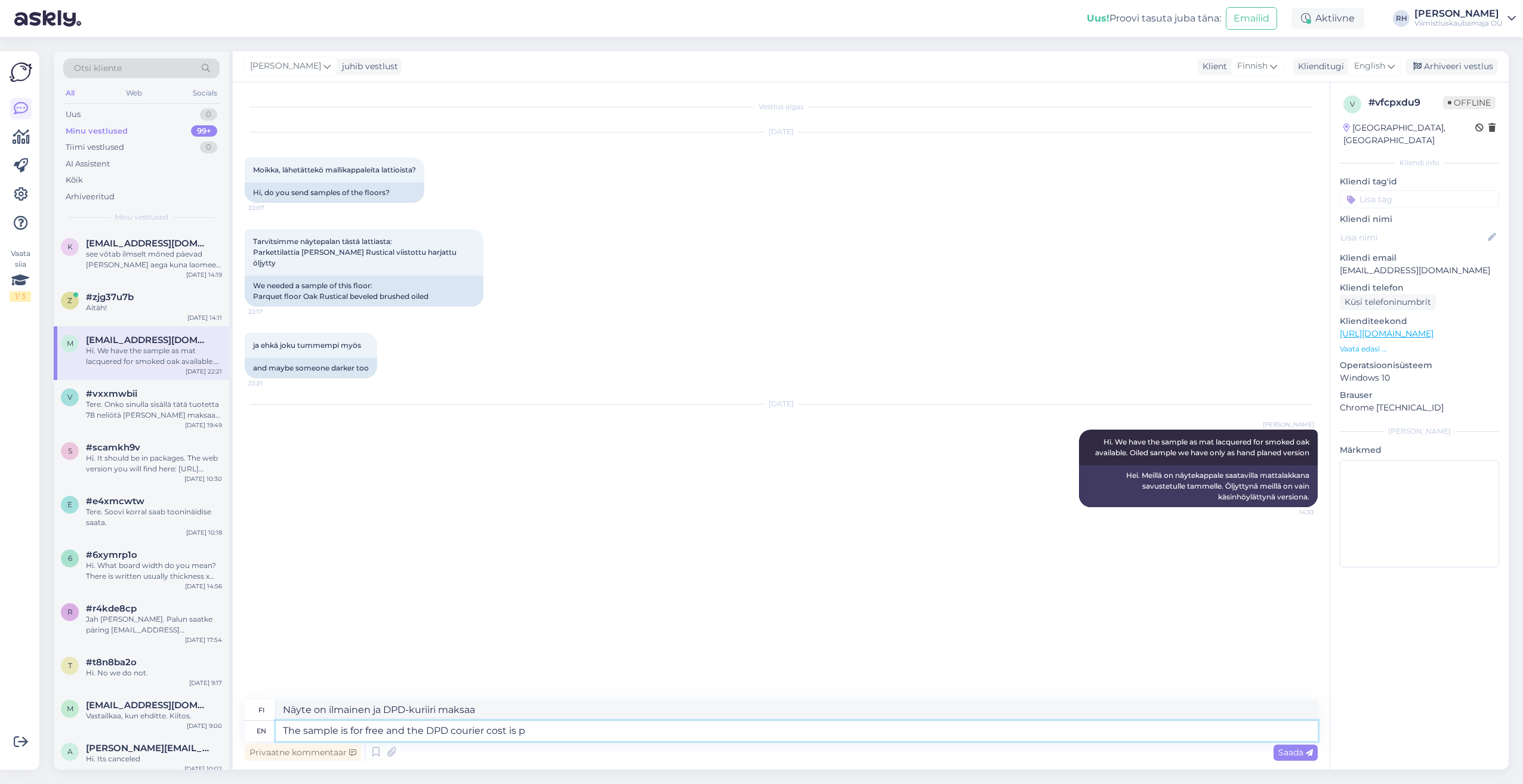
type textarea "Näyte on ilmainen ja DPD-kuriirin hinta on"
type textarea "The sample is for free and the DPD courier cost is payable"
type textarea "Näyte on ilmainen ja DPD-kuriirin kustannukset maksetaan."
type textarea "The sample is for free and the DPD courier cost is payable to"
type textarea "Näyte on ilmainen ja DPD-kuriirin kustannukset maksetaan"
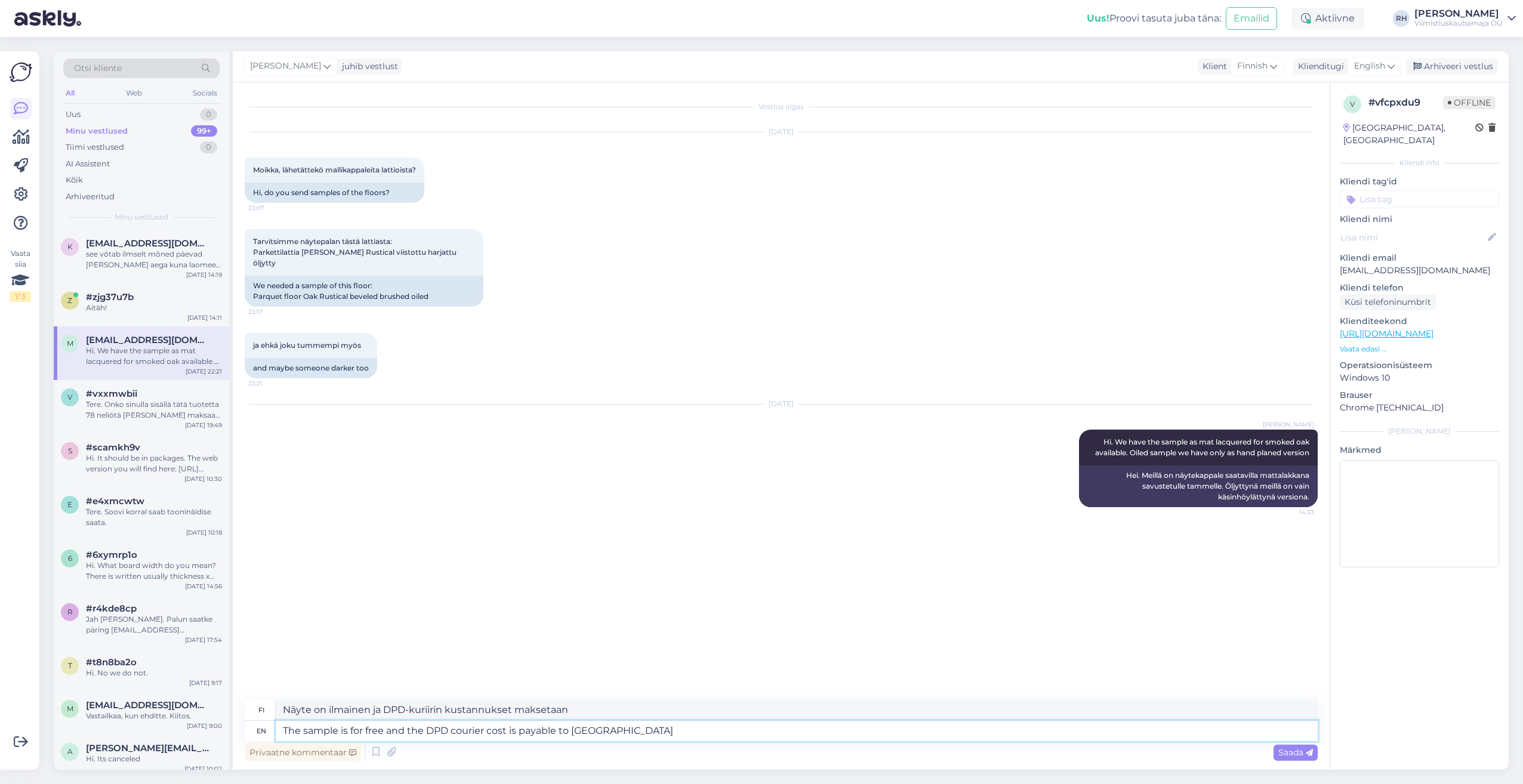
type textarea "The sample is for free and the DPD courier cost is payable to Finland"
type textarea "Näyte on ilmainen ja DPD-kuriirin kustannukset maksetaan Suomeen."
type textarea "The sample is for free and the DPD courier cost is payable to Finland which is"
type textarea "Näyte on ilmainen ja DPD-kuriirin kustannukset maksetaan Suomeen, joka on"
type textarea "The sample is for free and the DPD courier cost is payable to [GEOGRAPHIC_DATA]…"
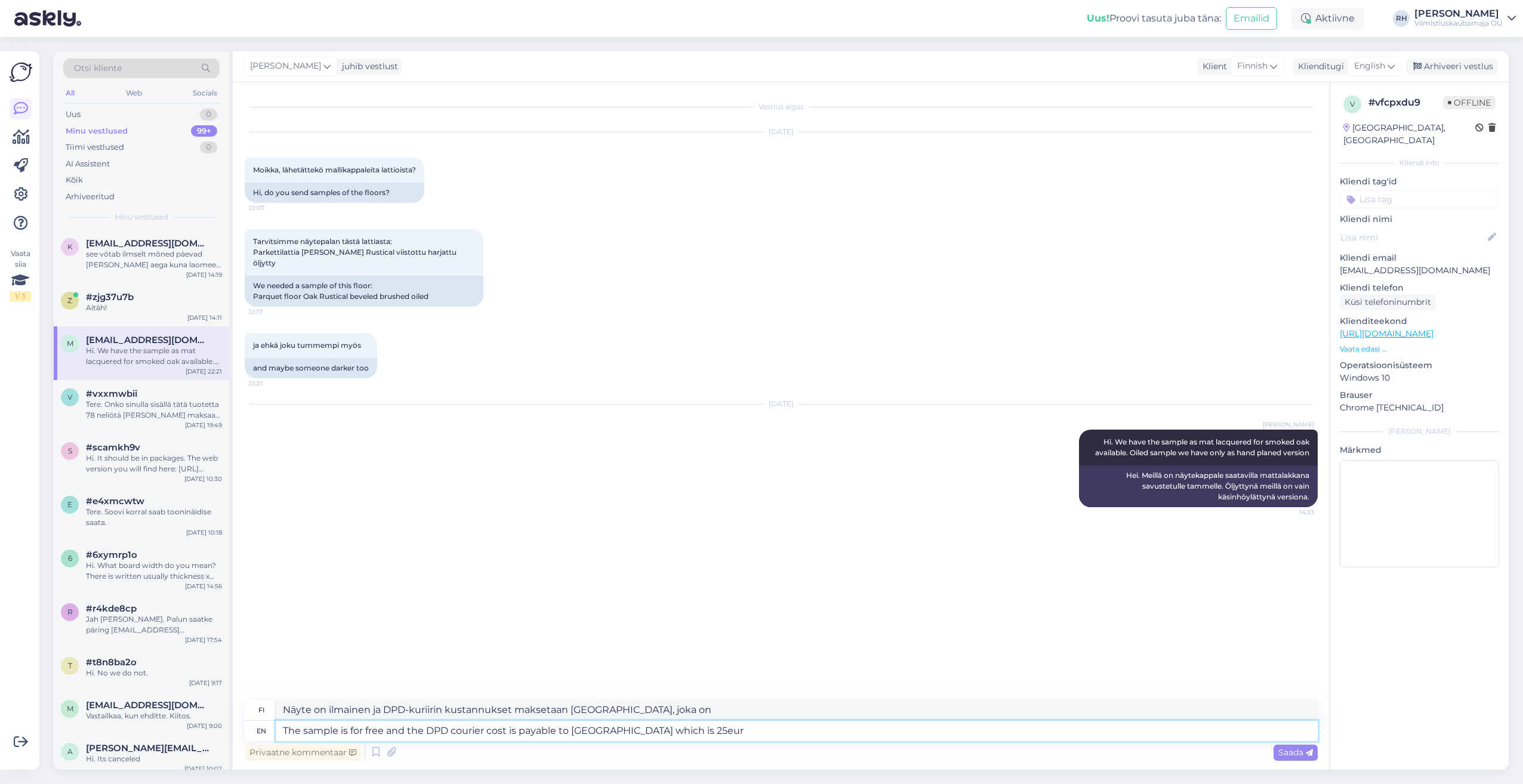
type textarea "Näyte on ilmainen ja DPD-kuriirin hinta Suomeen on 25 euroa."
type textarea "The sample is for free and the DPD courier cost is payable to [GEOGRAPHIC_DATA]…"
click at [1292, 748] on span "Saada" at bounding box center [1295, 753] width 34 height 11
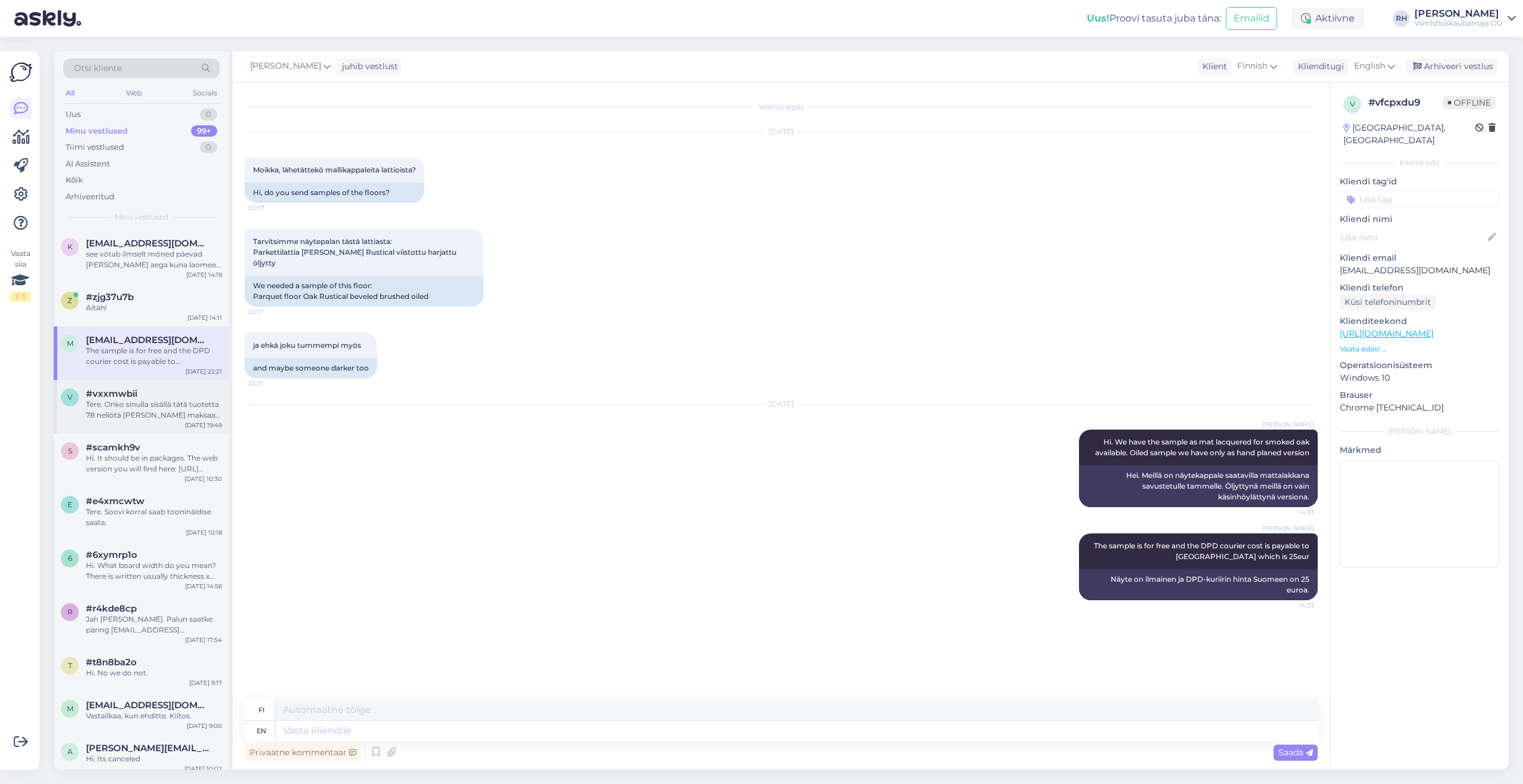
click at [124, 418] on div "Tere. Onko sinulla sisällä tätä tuotetta 78 neliötä [PERSON_NAME] maksaa rahdil…" at bounding box center [154, 410] width 136 height 21
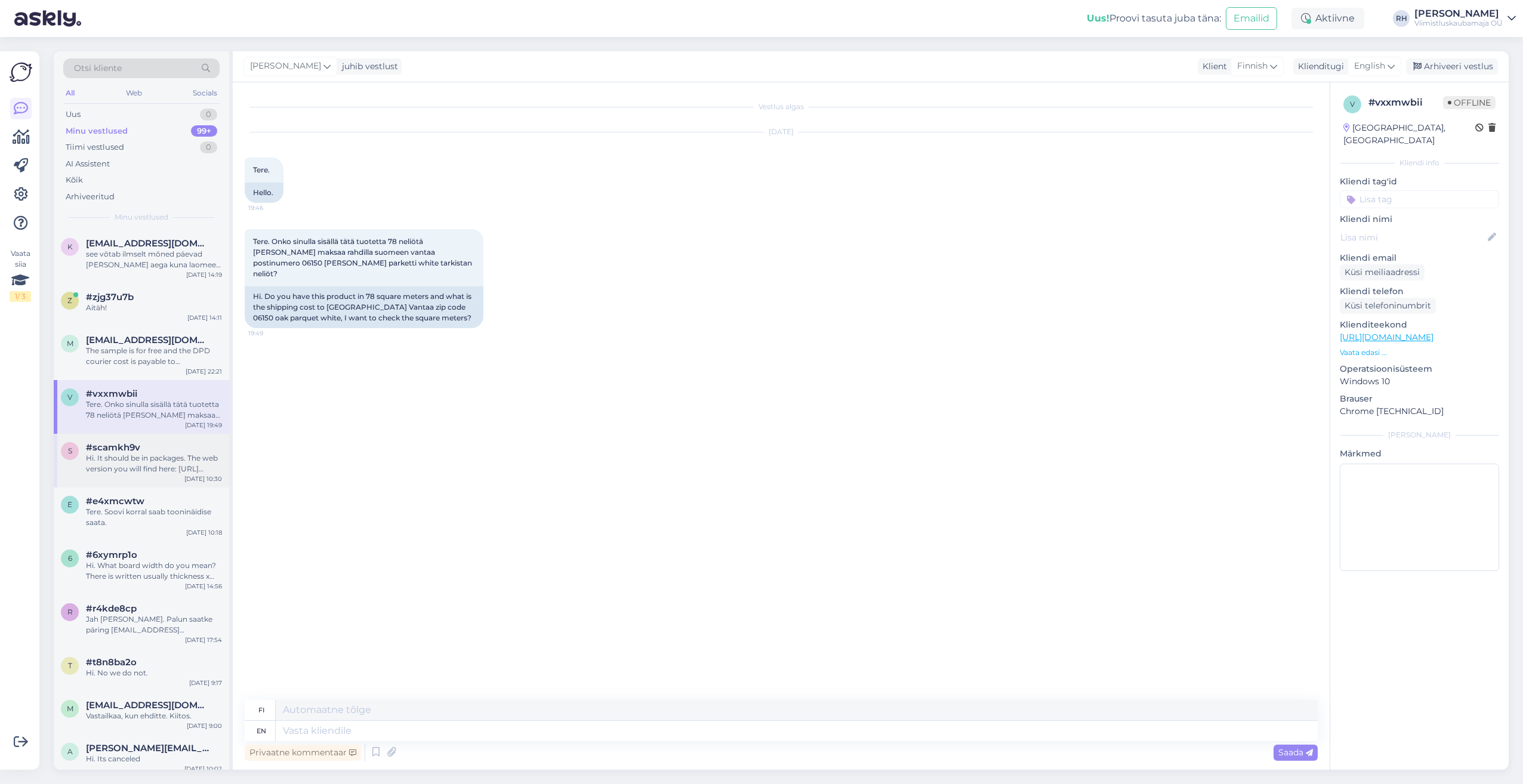
click at [132, 468] on div "Hi. It should be in packages. The web version you will find here: [URL][DOMAIN_…" at bounding box center [154, 464] width 136 height 21
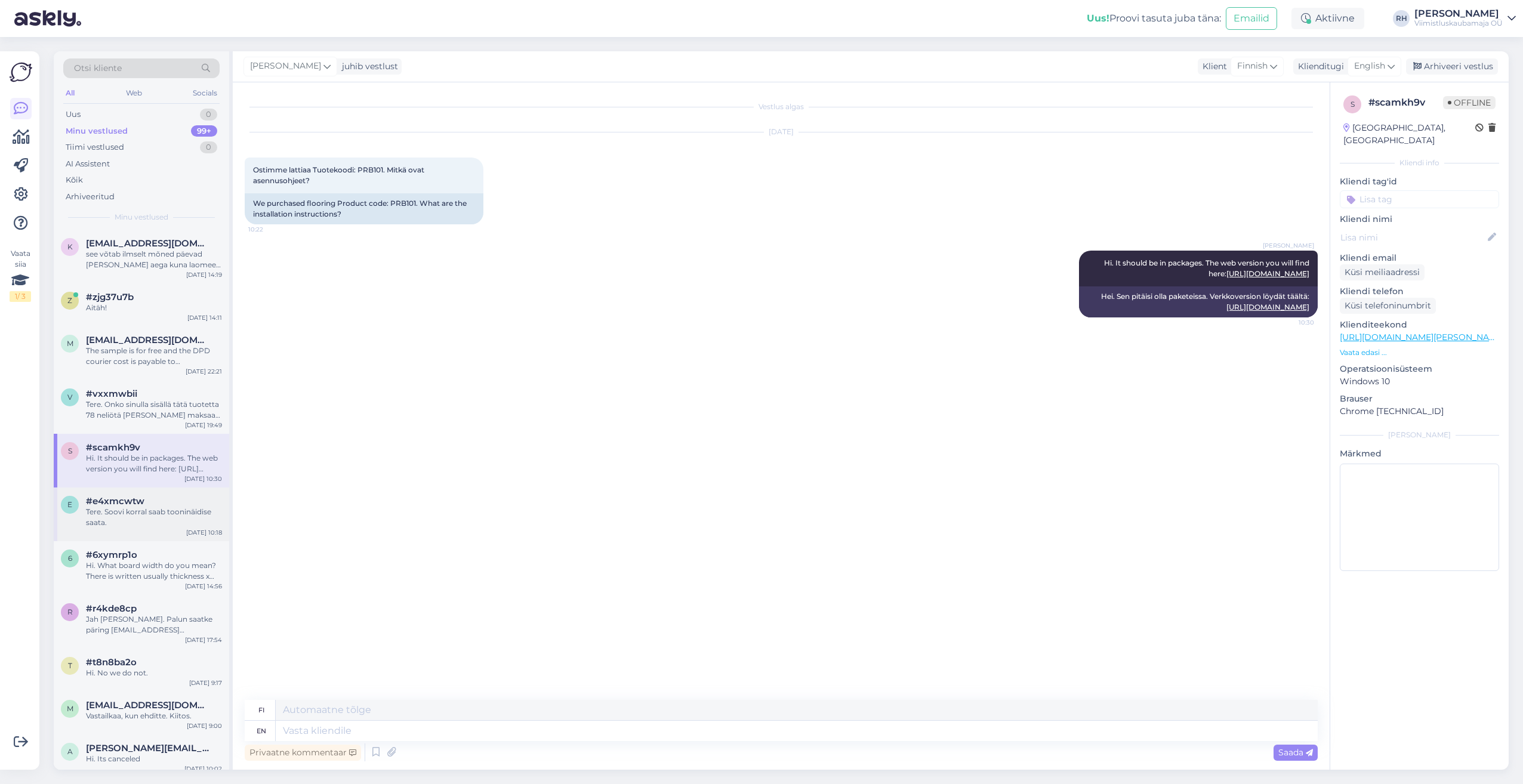
click at [133, 505] on span "#e4xmcwtw" at bounding box center [115, 501] width 59 height 11
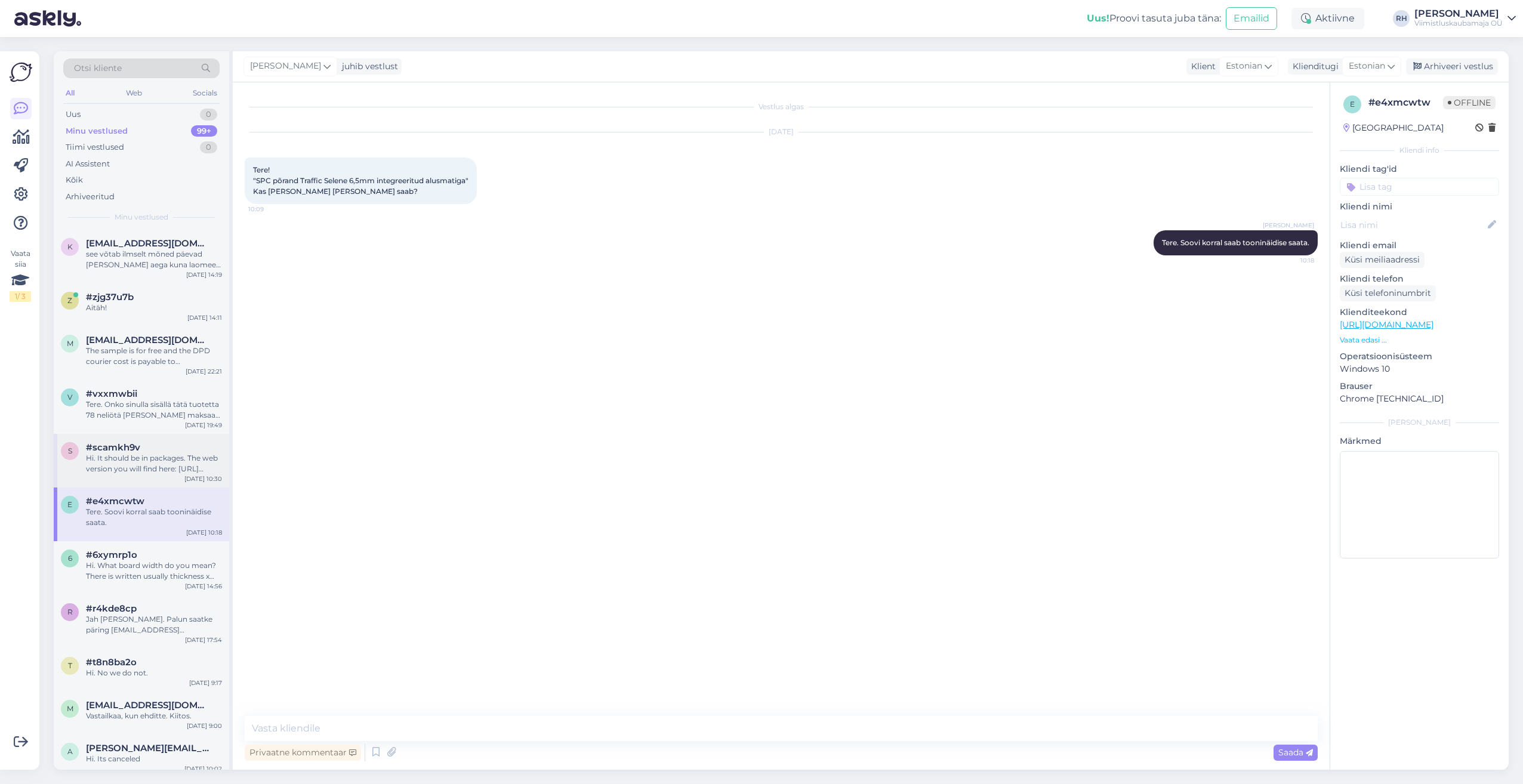
click at [129, 470] on div "Hi. It should be in packages. The web version you will find here: [URL][DOMAIN_…" at bounding box center [154, 464] width 136 height 21
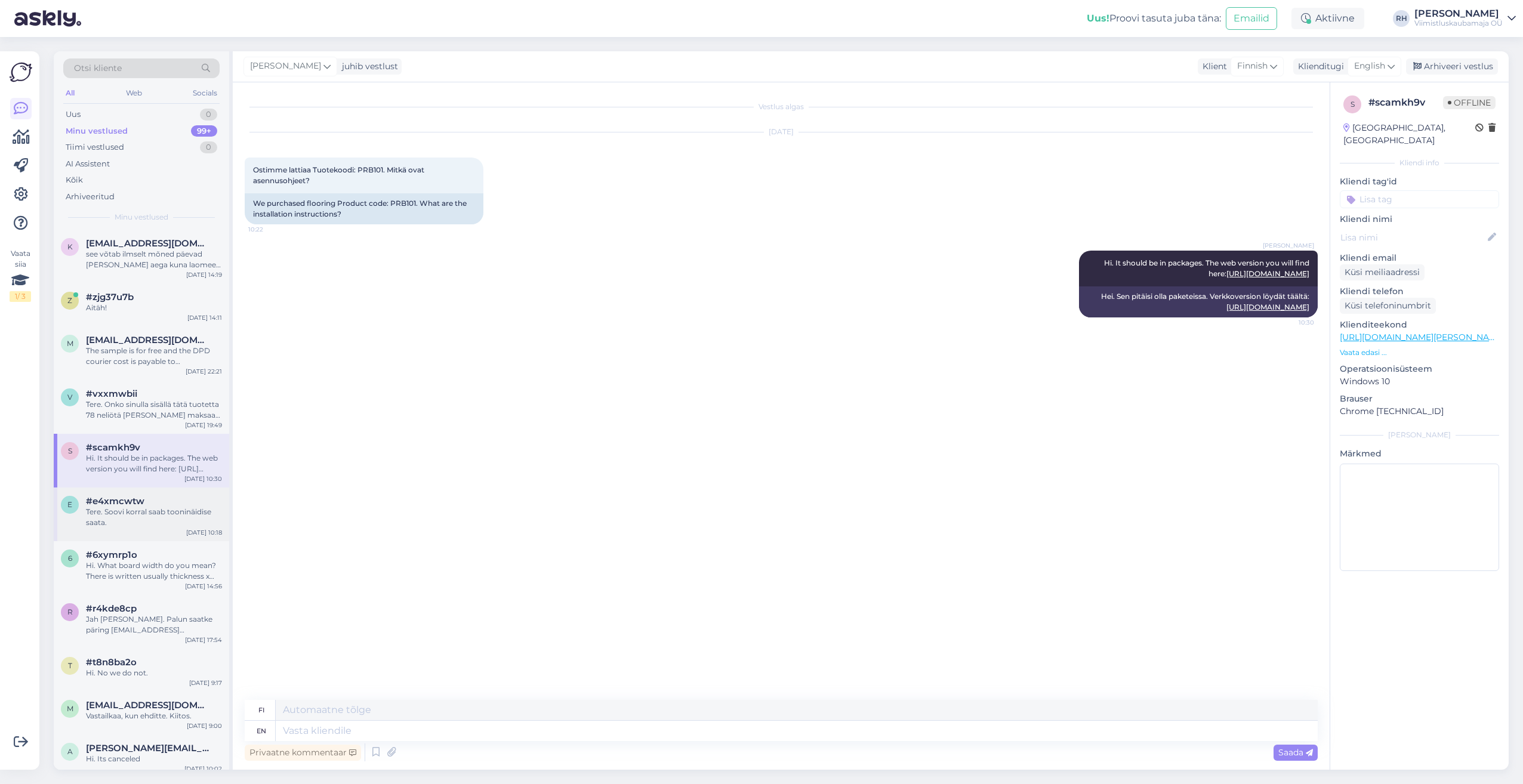
click at [147, 521] on div "Tere. Soovi korral saab tooninäidise saata." at bounding box center [154, 517] width 136 height 21
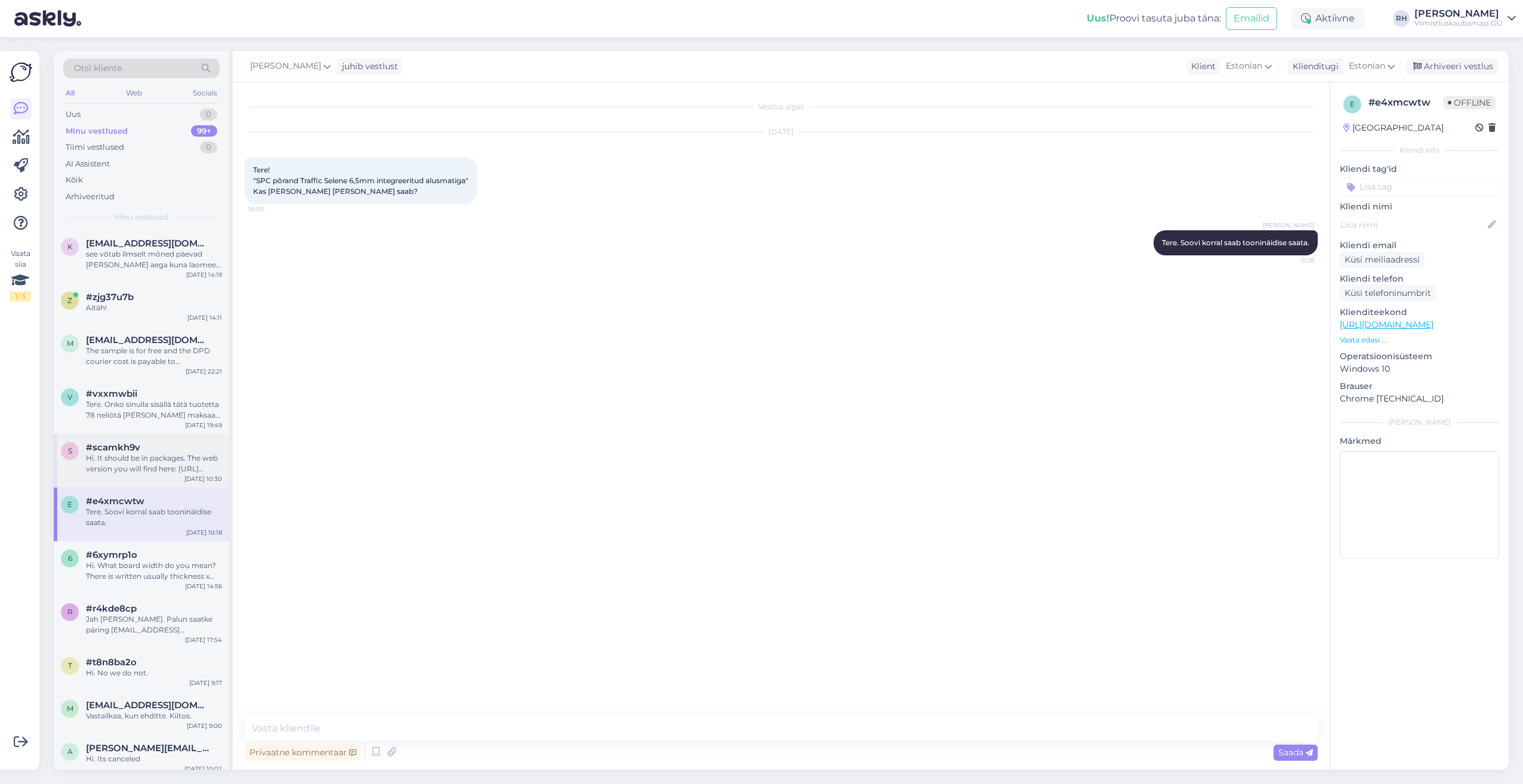
click at [143, 475] on div "s #scamkh9v Hi. It should be in packages. The web version you will find here: […" at bounding box center [141, 461] width 176 height 53
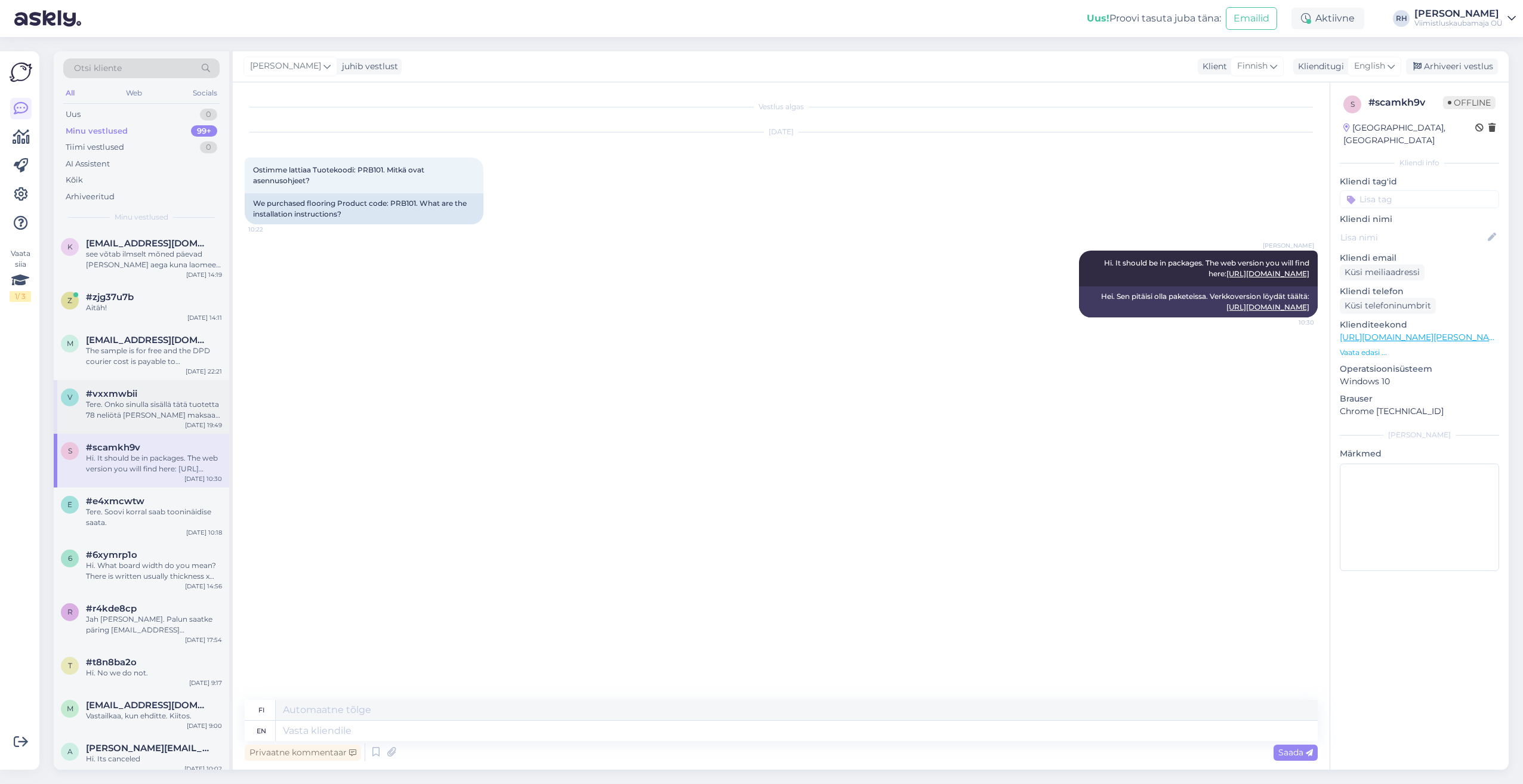
click at [155, 403] on div "Tere. Onko sinulla sisällä tätä tuotetta 78 neliötä [PERSON_NAME] maksaa rahdil…" at bounding box center [154, 410] width 136 height 21
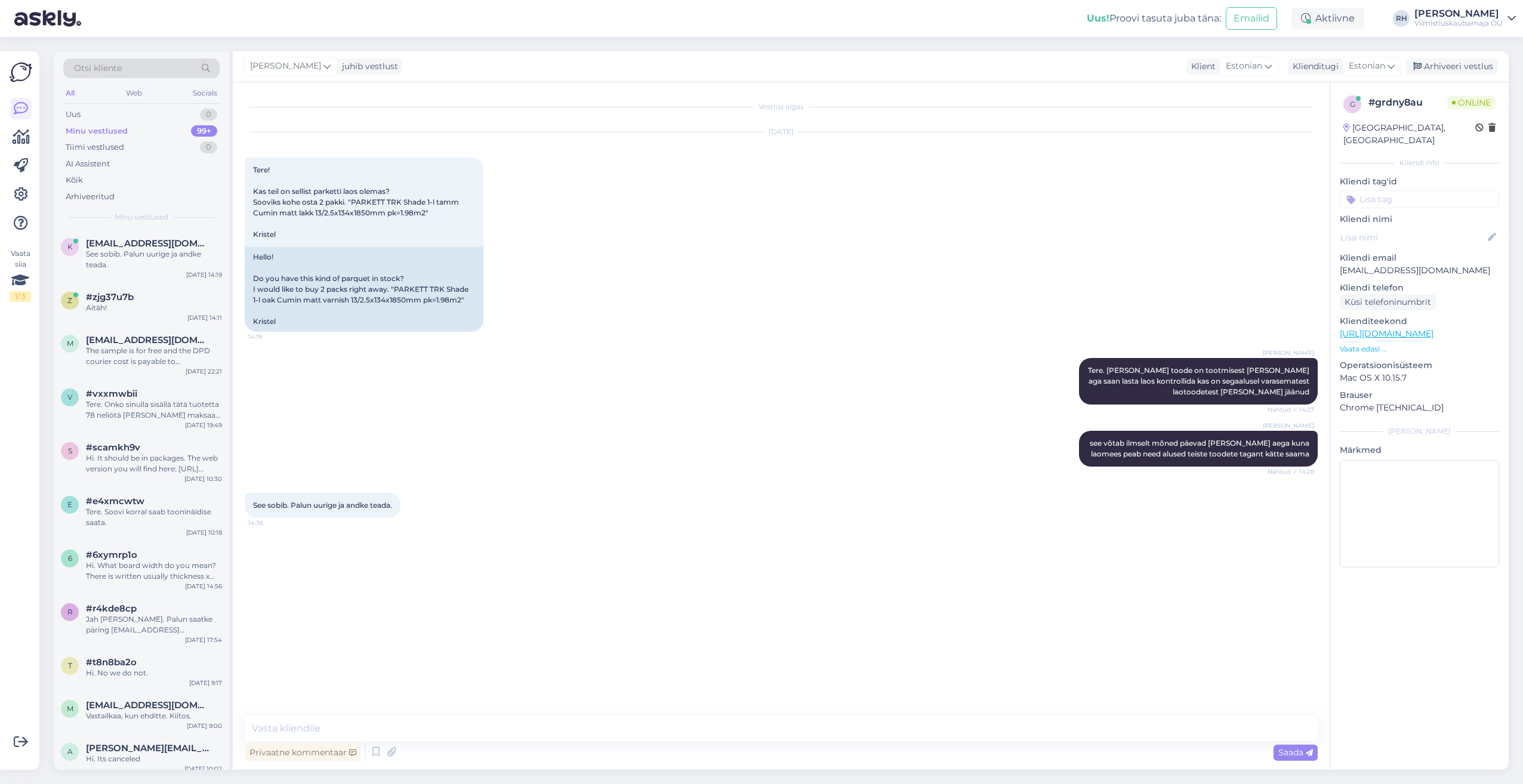
click at [941, 240] on div "Sep 2 2025 Tere! Kas teil on sellist parketti laos olemas? Sooviks kohe osta 2 …" at bounding box center [781, 232] width 1073 height 225
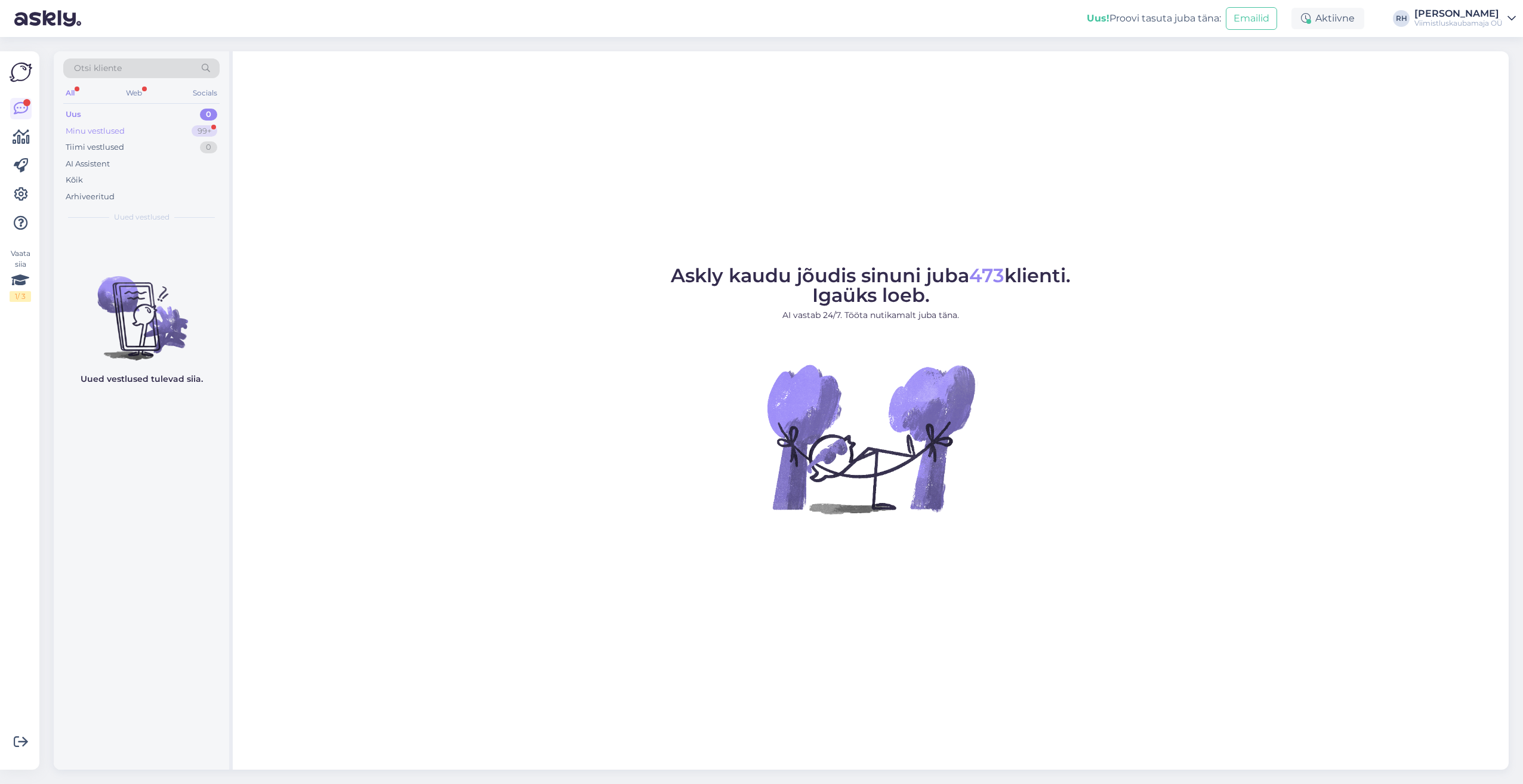
click at [110, 127] on div "Minu vestlused" at bounding box center [95, 131] width 59 height 12
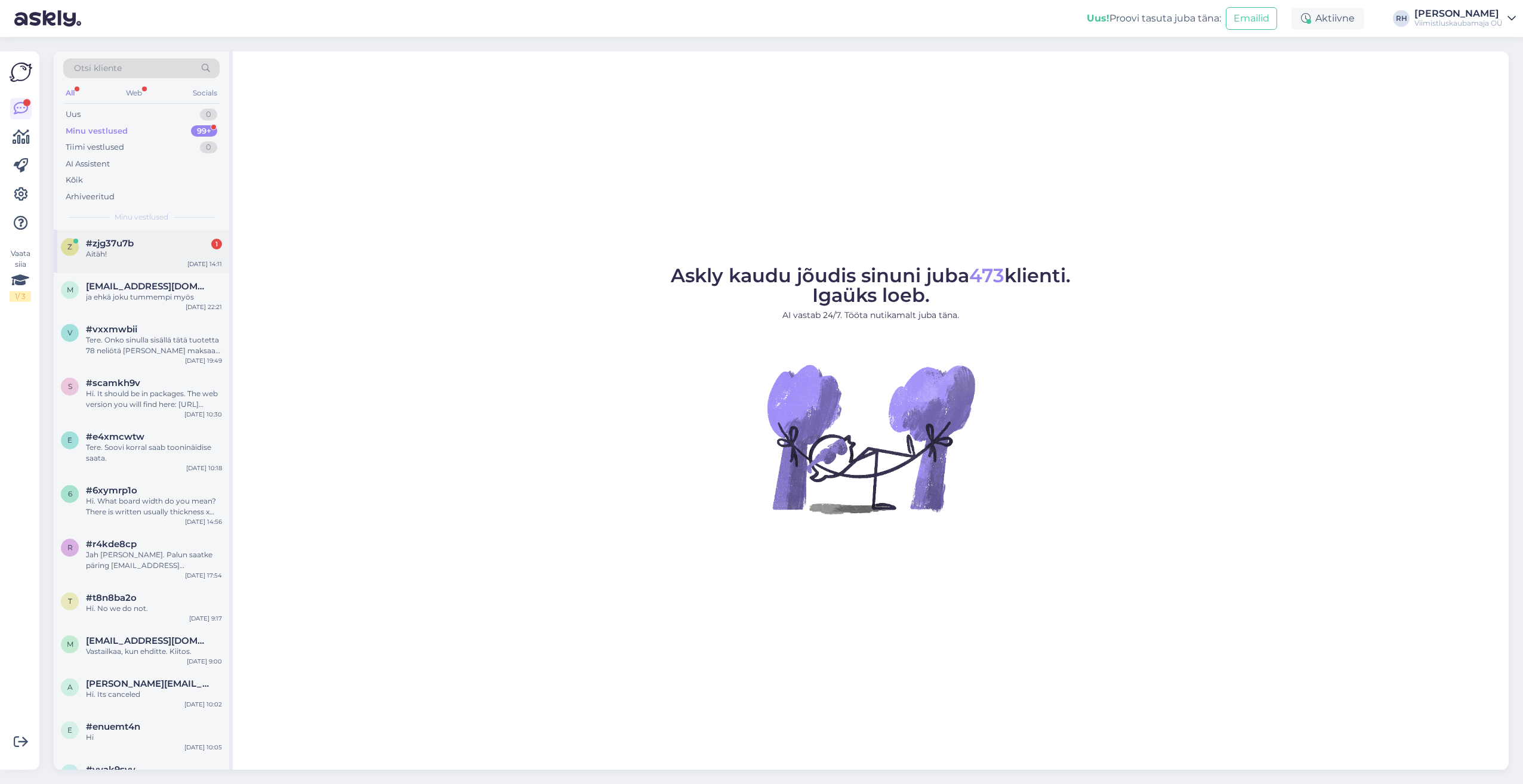
click at [127, 240] on span "#zjg37u7b" at bounding box center [109, 244] width 47 height 11
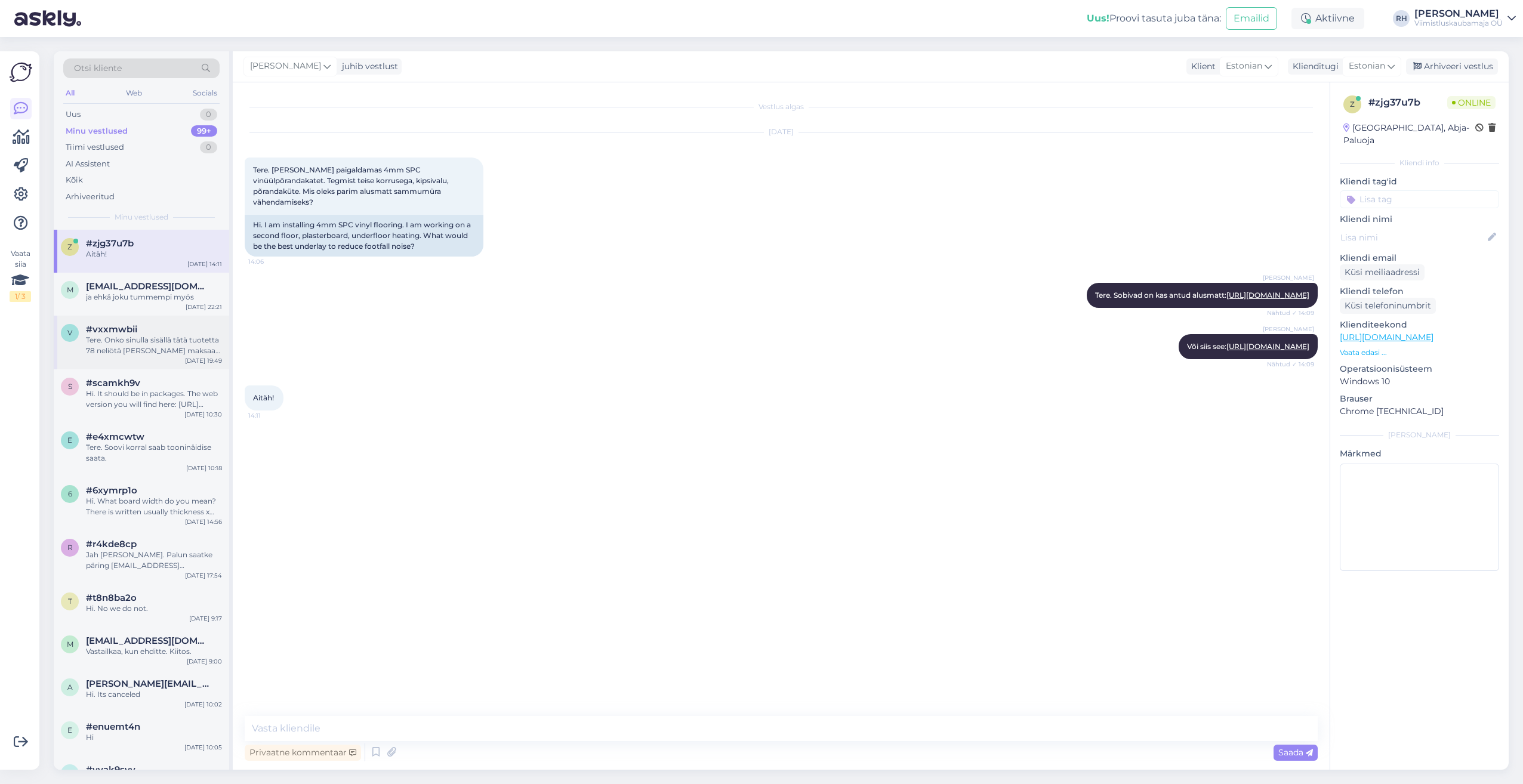
click at [156, 339] on div "Tere. Onko sinulla sisällä tätä tuotetta 78 neliötä [PERSON_NAME] maksaa rahdil…" at bounding box center [154, 345] width 136 height 21
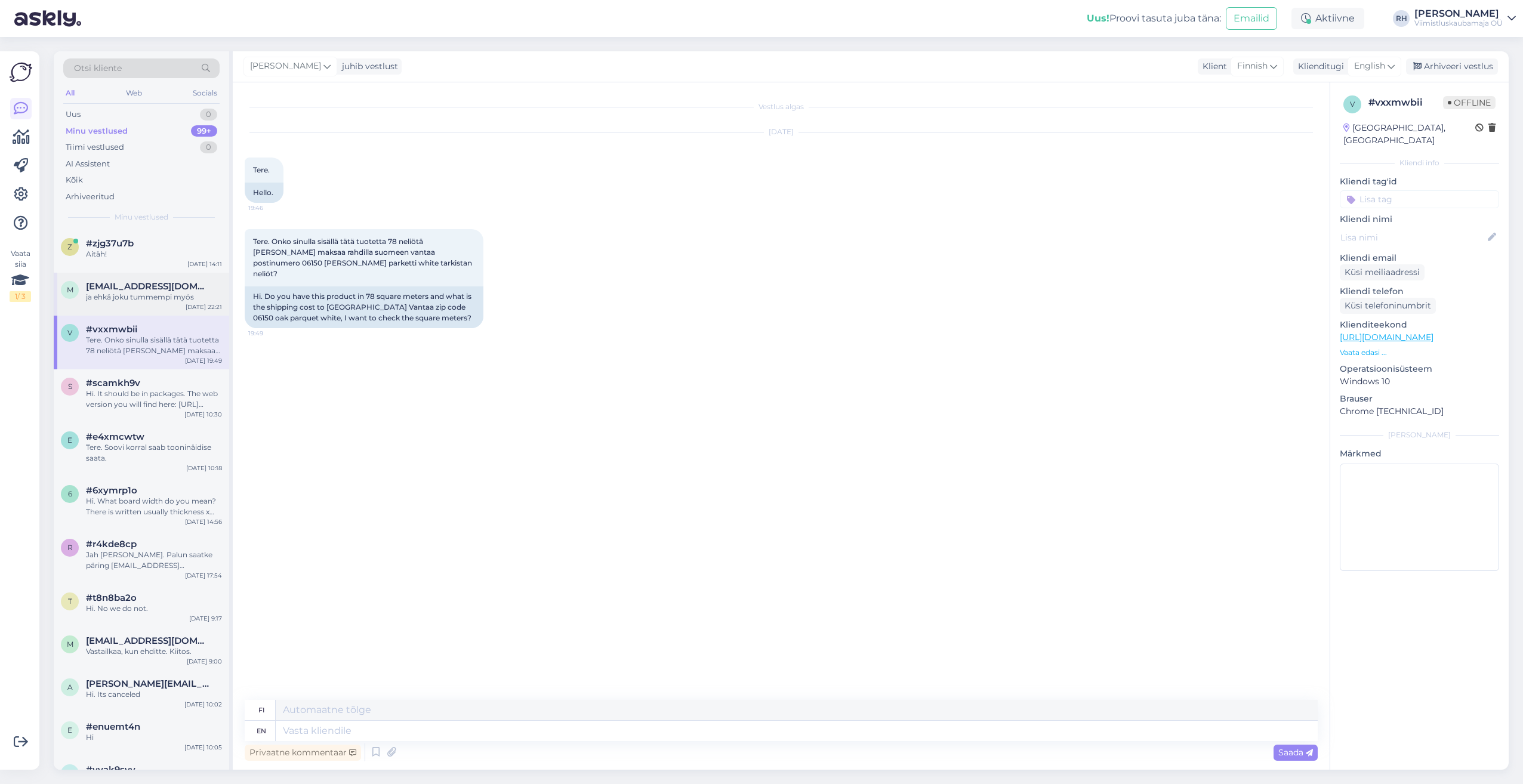
click at [154, 298] on div "ja ehkä joku tummempi myös" at bounding box center [154, 297] width 136 height 11
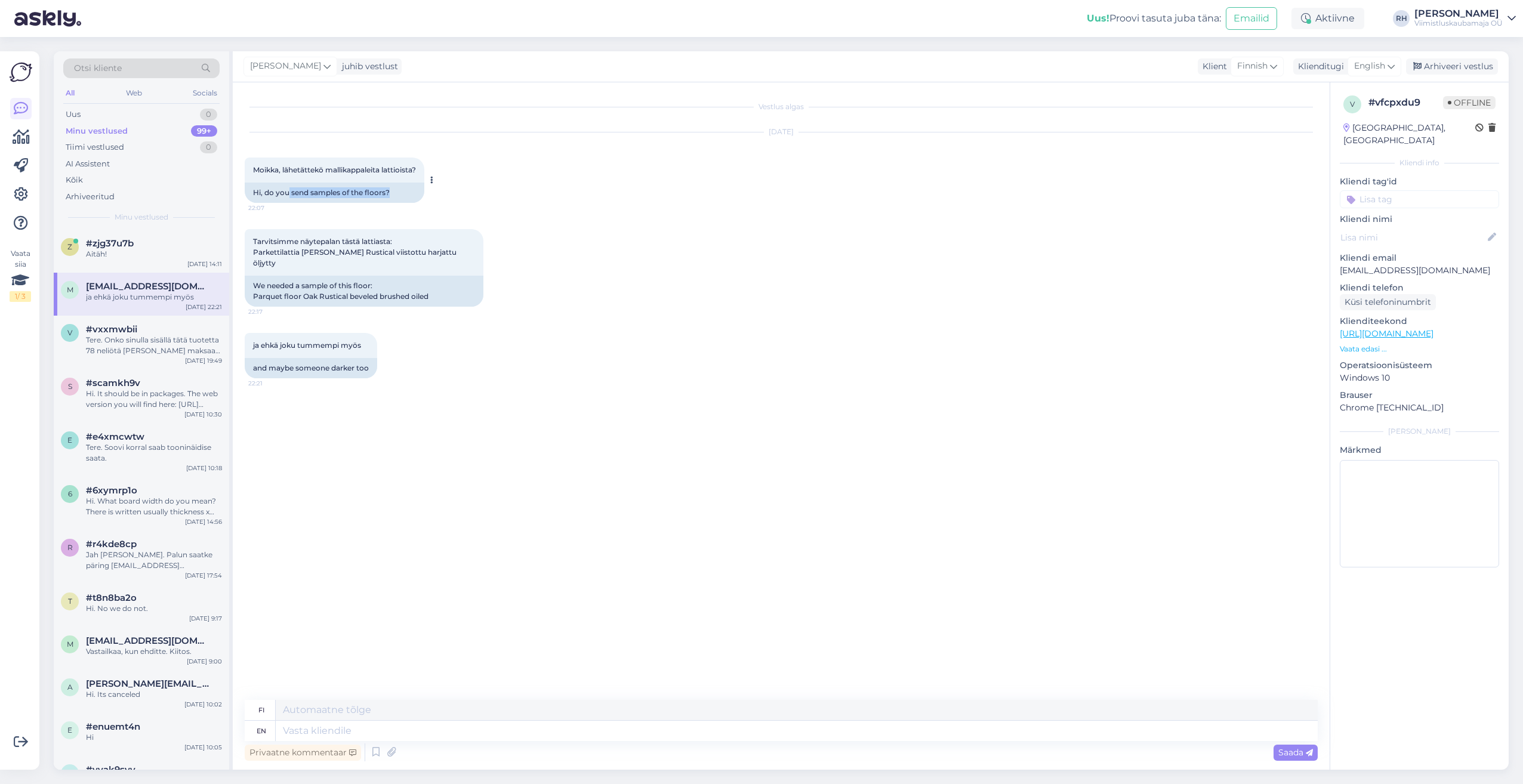
drag, startPoint x: 290, startPoint y: 185, endPoint x: 416, endPoint y: 195, distance: 126.4
click at [416, 195] on div "Hi, do you send samples of the floors?" at bounding box center [334, 193] width 180 height 21
drag, startPoint x: 416, startPoint y: 195, endPoint x: 565, endPoint y: 261, distance: 163.0
click at [565, 261] on div "Tarvitsimme näytepalan tästä lattiasta: Parkettilattia Tammi Rustical viistottu…" at bounding box center [781, 268] width 1073 height 104
click at [355, 287] on div "We needed a sample of this floor: Parquet floor Oak Rustical beveled brushed oi…" at bounding box center [364, 291] width 238 height 31
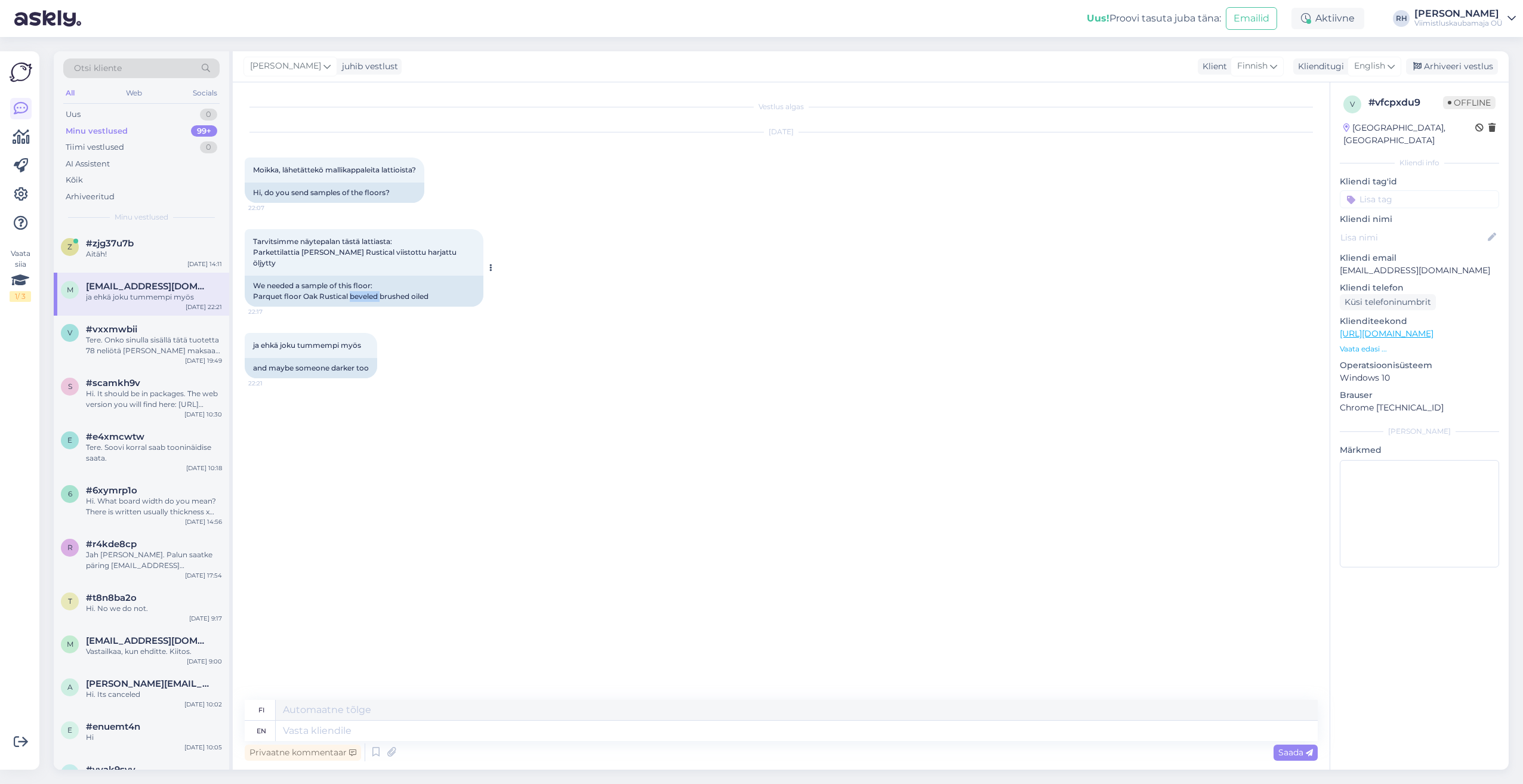
click at [355, 287] on div "We needed a sample of this floor: Parquet floor Oak Rustical beveled brushed oi…" at bounding box center [364, 291] width 238 height 31
drag, startPoint x: 355, startPoint y: 287, endPoint x: 358, endPoint y: 251, distance: 36.1
click at [358, 251] on span "Tarvitsimme näytepalan tästä lattiasta: Parkettilattia [PERSON_NAME] Rustical v…" at bounding box center [355, 252] width 206 height 31
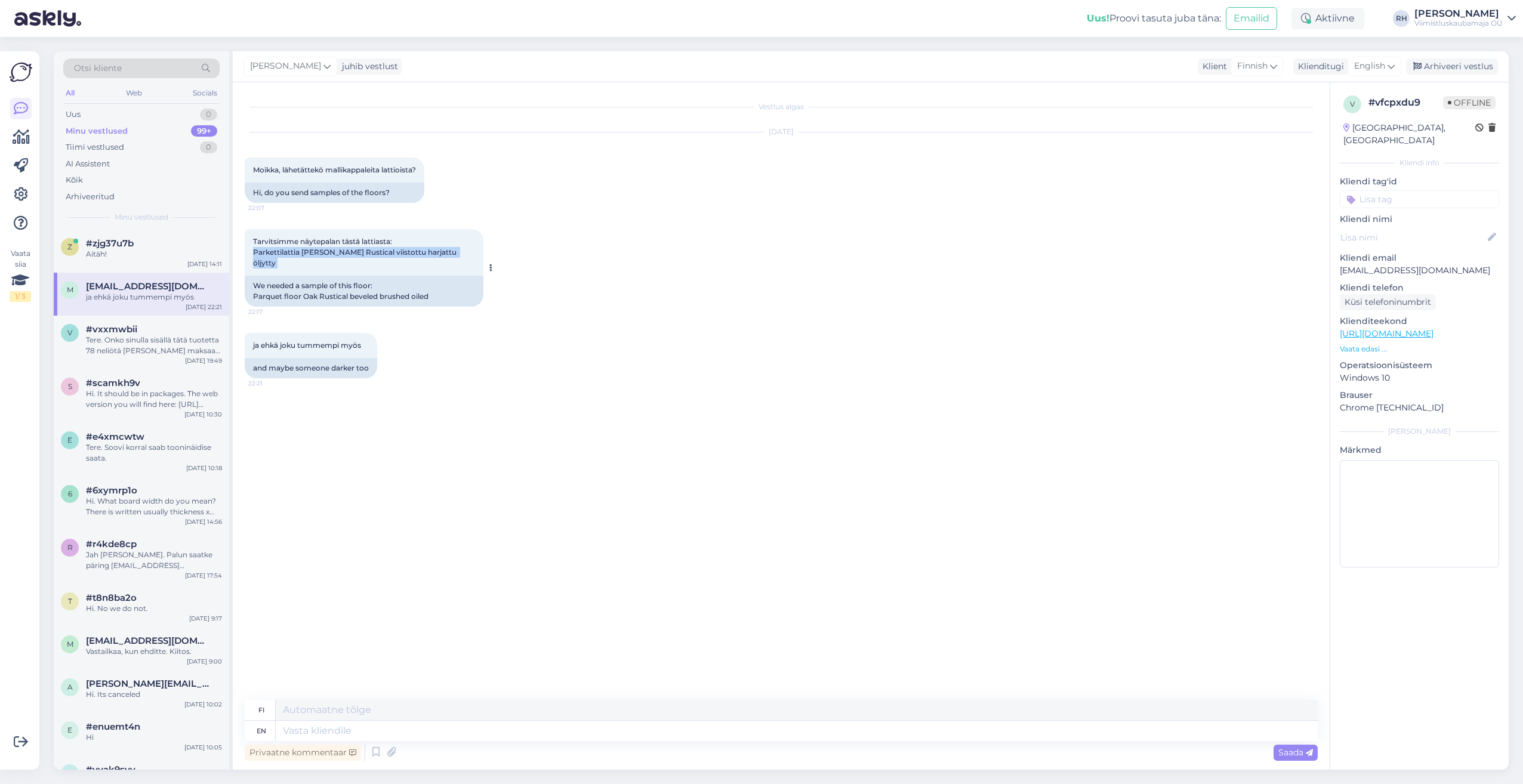
click at [358, 251] on span "Tarvitsimme näytepalan tästä lattiasta: Parkettilattia [PERSON_NAME] Rustical v…" at bounding box center [355, 252] width 206 height 31
drag, startPoint x: 358, startPoint y: 251, endPoint x: 1388, endPoint y: 320, distance: 1032.3
click at [1388, 328] on link "[URL][DOMAIN_NAME]" at bounding box center [1386, 333] width 94 height 11
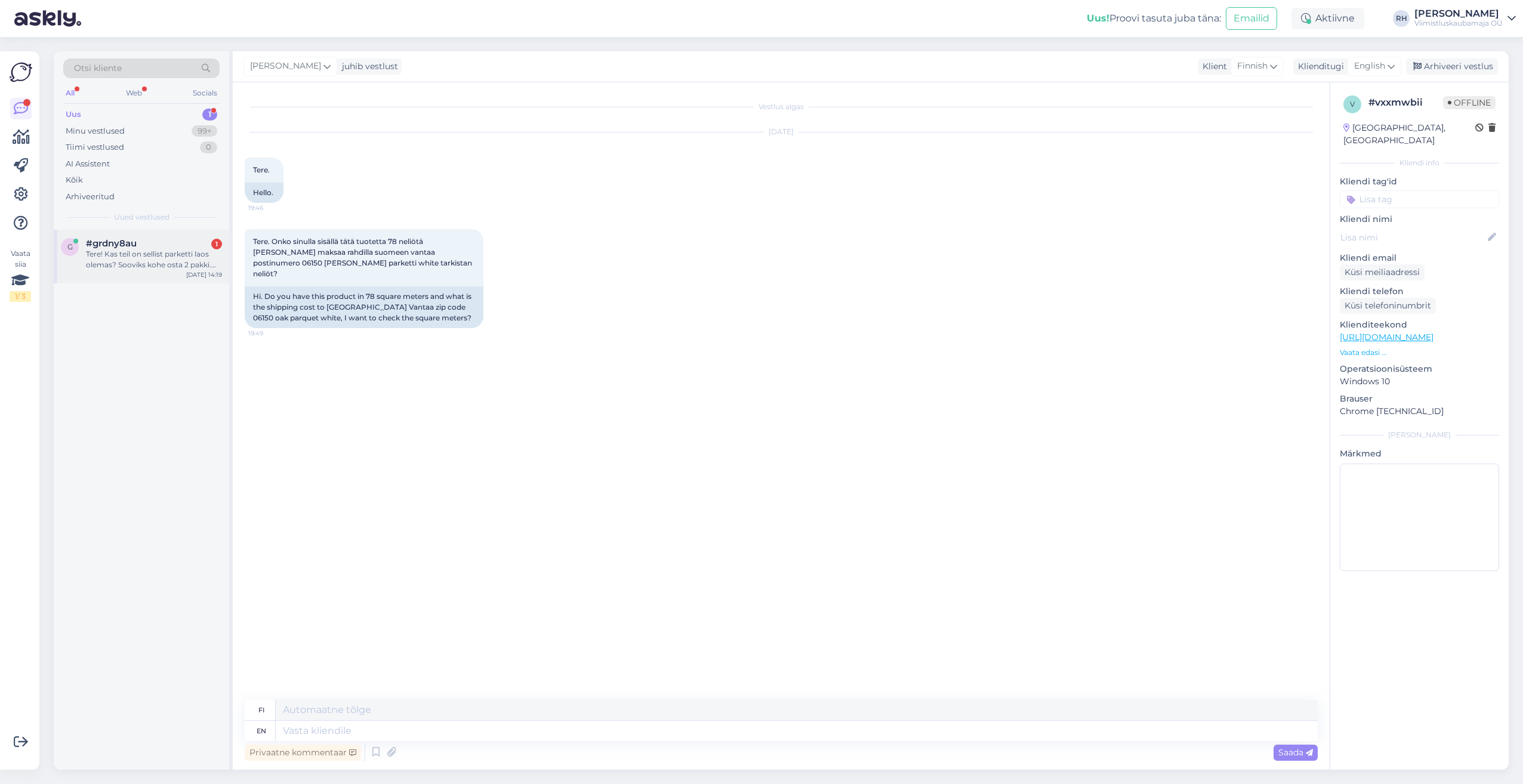
click at [141, 241] on div "#grdny8au 1" at bounding box center [154, 244] width 136 height 11
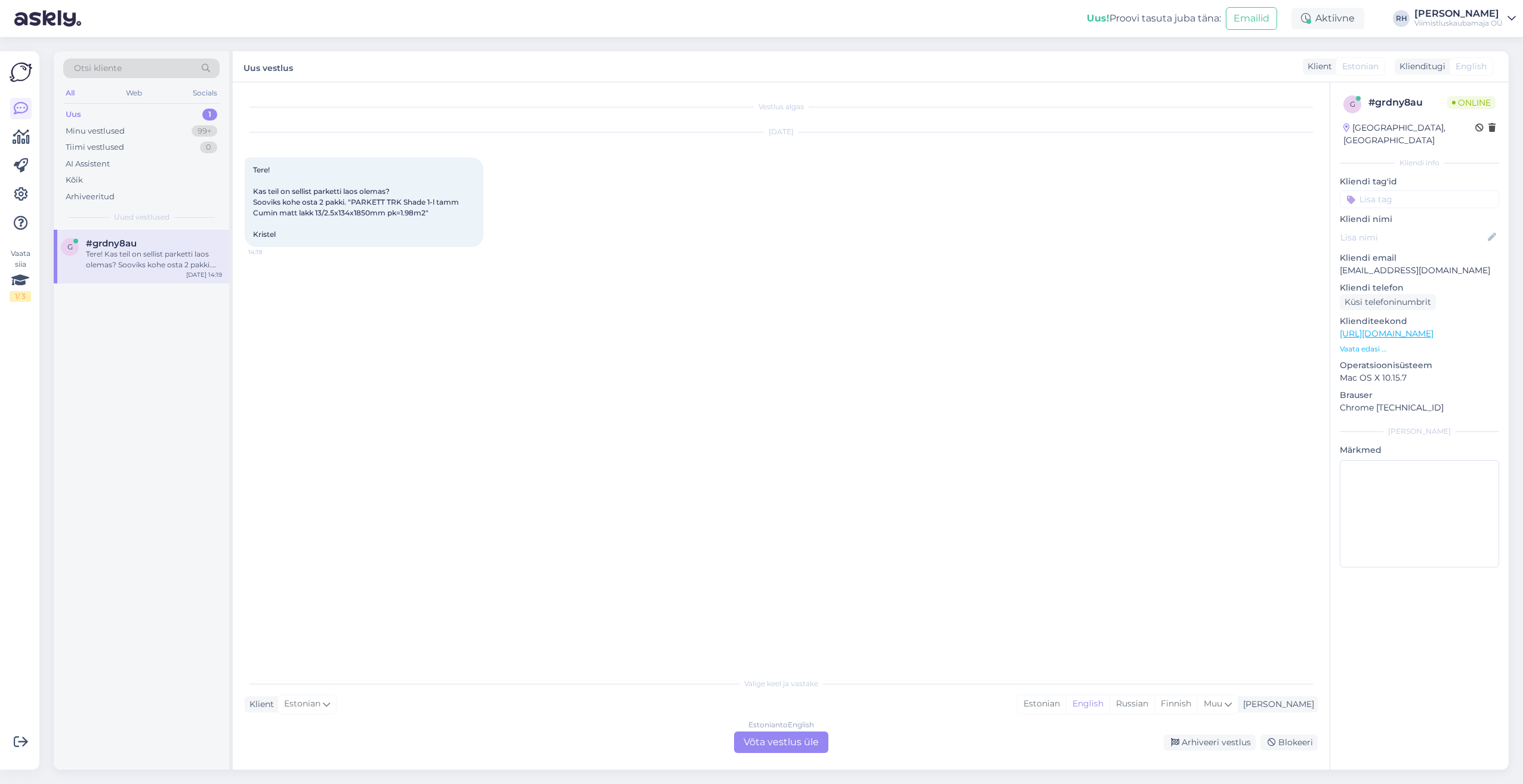
click at [793, 747] on div "Estonian to English Võta vestlus üle" at bounding box center [780, 742] width 94 height 21
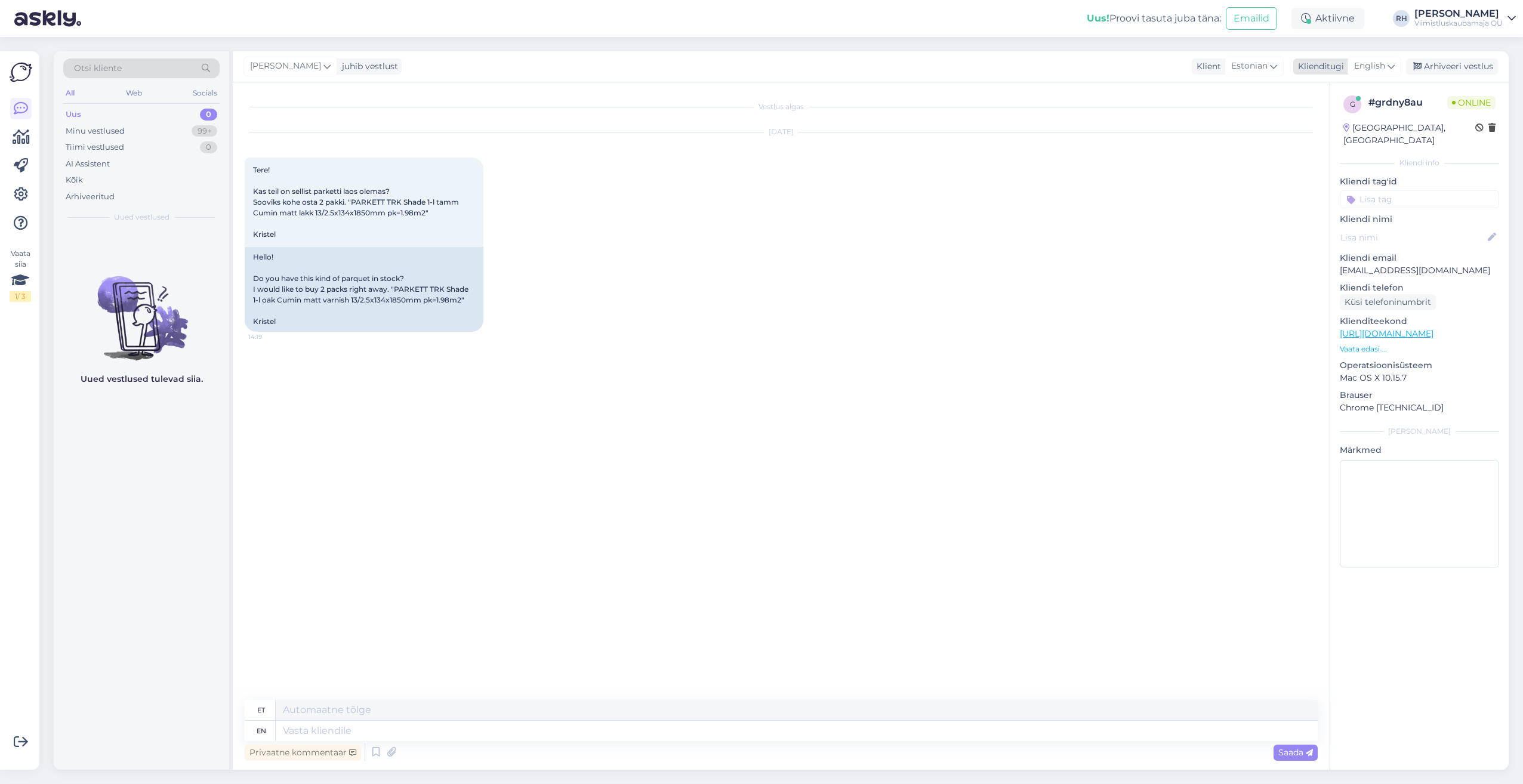
click at [1376, 70] on span "English" at bounding box center [1369, 66] width 31 height 13
type input "est"
click at [1311, 114] on link "Estonian" at bounding box center [1347, 119] width 131 height 19
click at [401, 724] on textarea at bounding box center [781, 728] width 1073 height 25
type textarea "Tere. [PERSON_NAME] toode on tootmisest [PERSON_NAME] aga saan lasta laos kontr…"
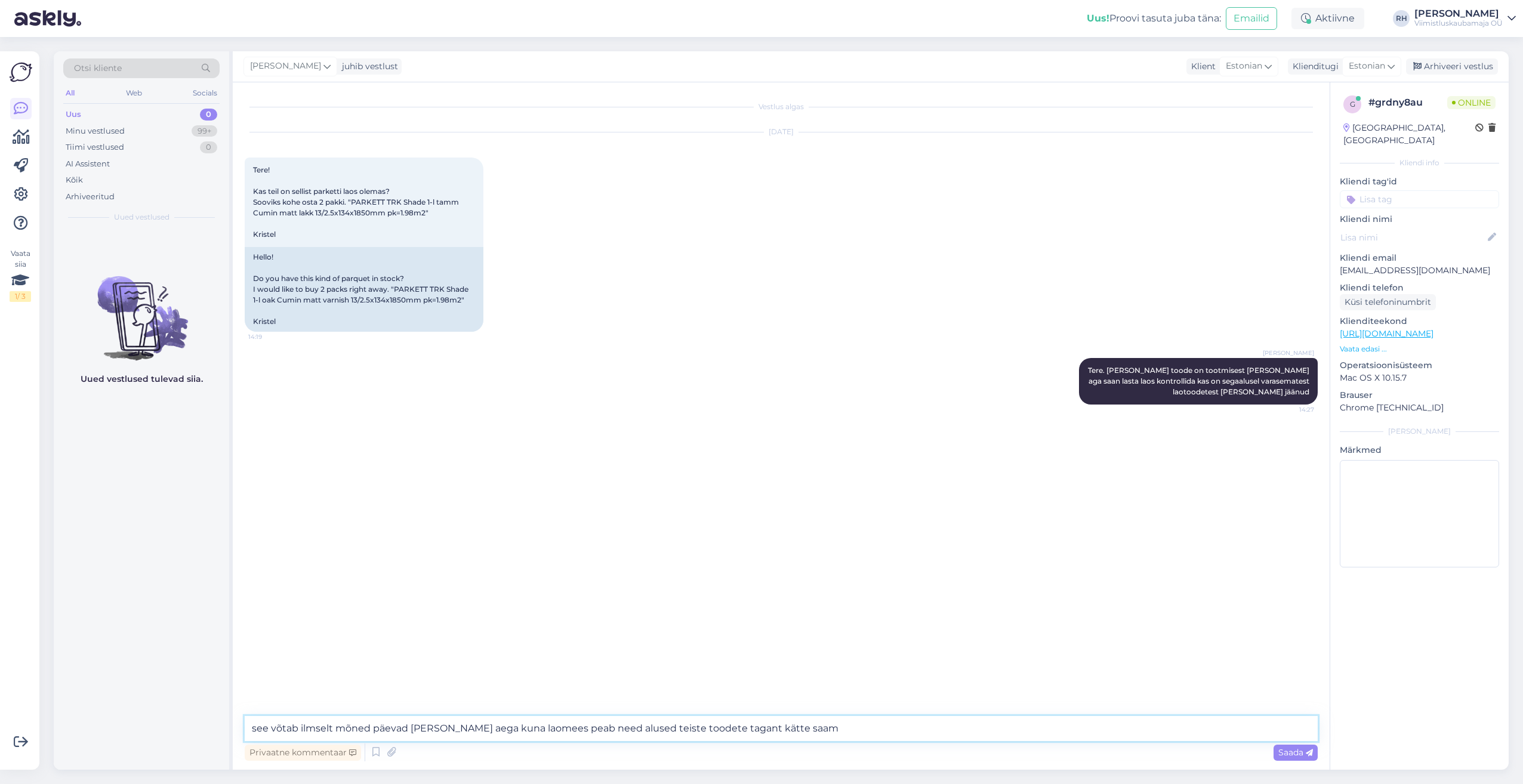
type textarea "see võtab ilmselt mõned päevad [PERSON_NAME] aega kuna laomees peab need alused…"
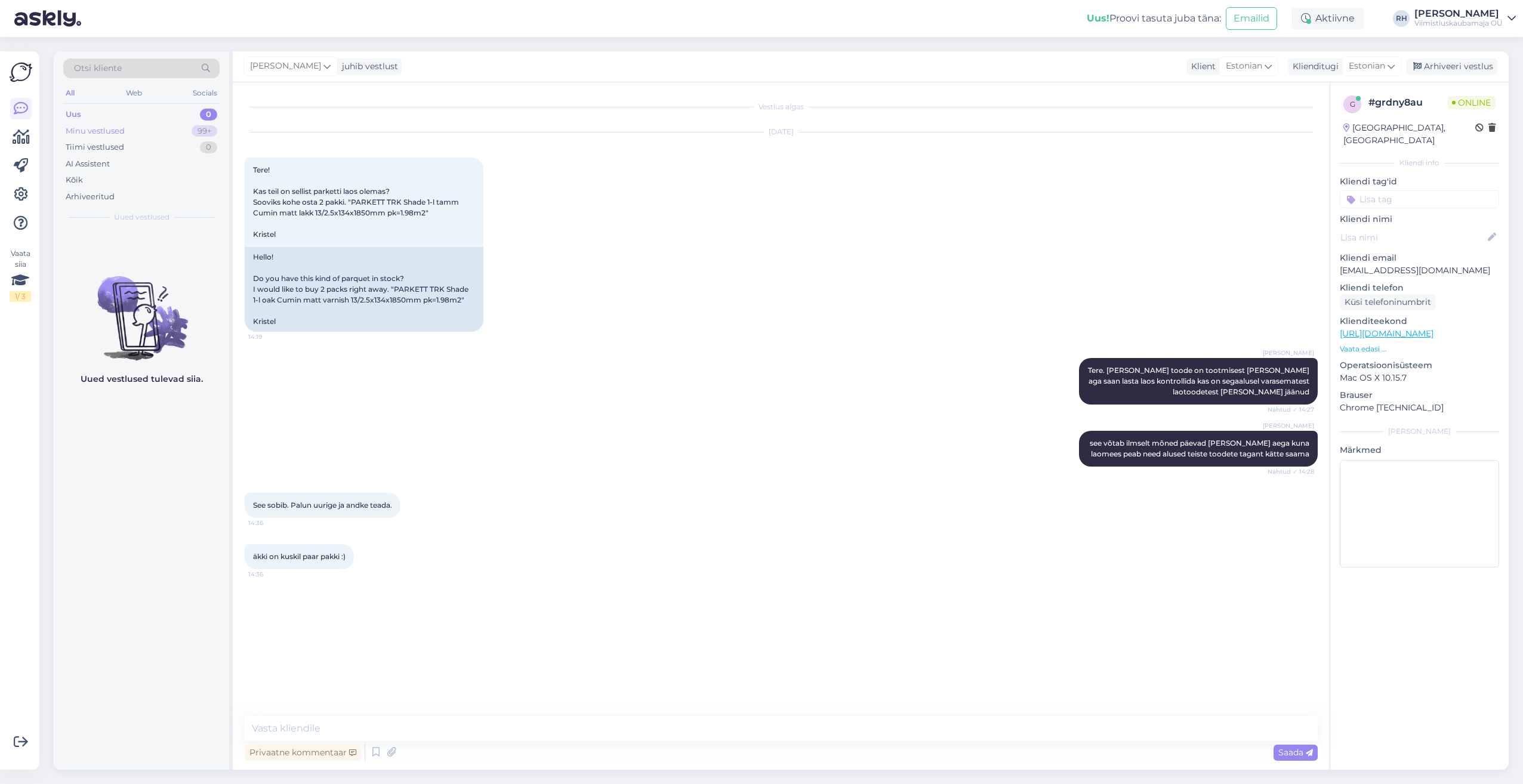
click at [151, 127] on div "Minu vestlused 99+" at bounding box center [141, 131] width 157 height 17
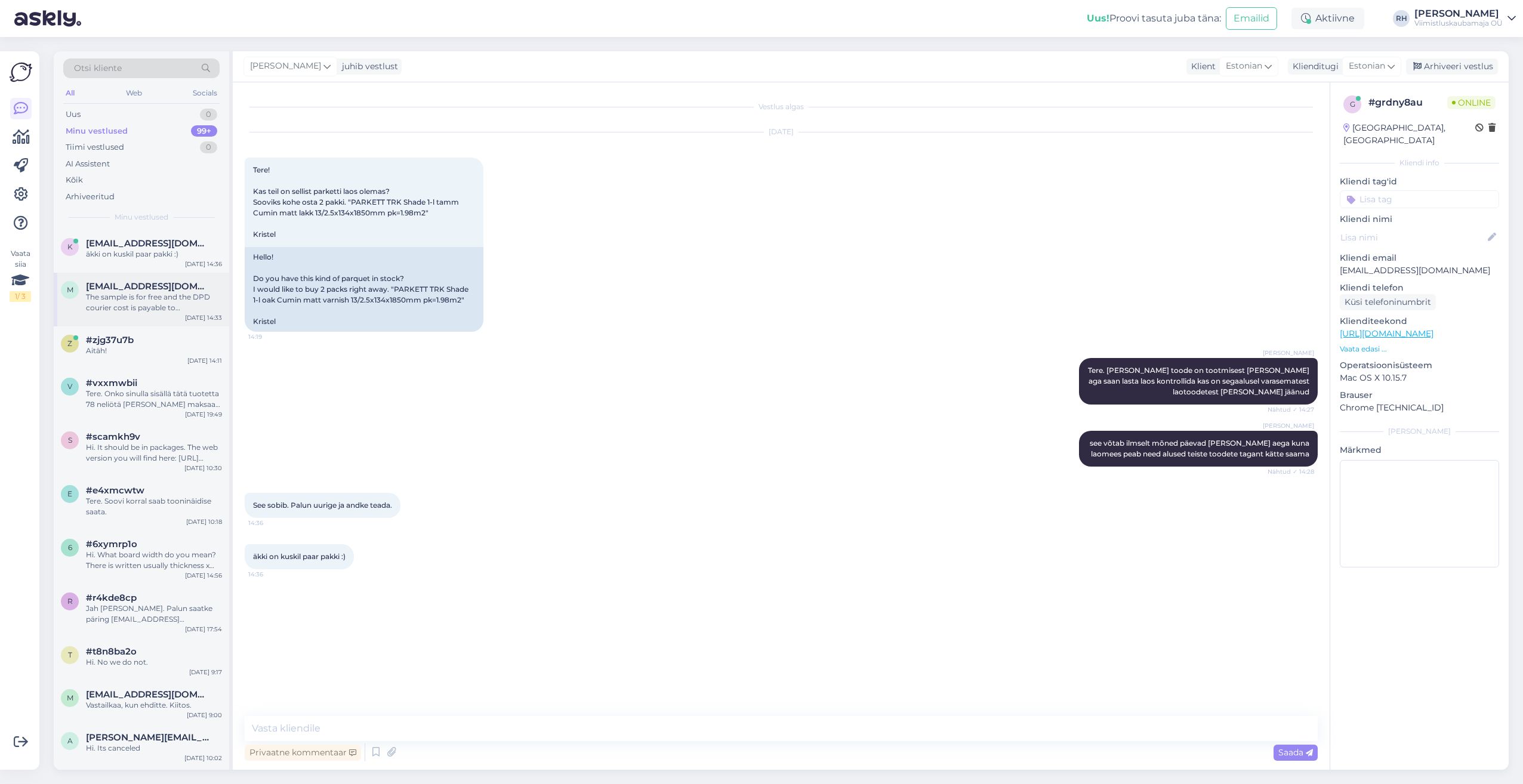
click at [140, 281] on span "[EMAIL_ADDRESS][DOMAIN_NAME]" at bounding box center [147, 287] width 124 height 11
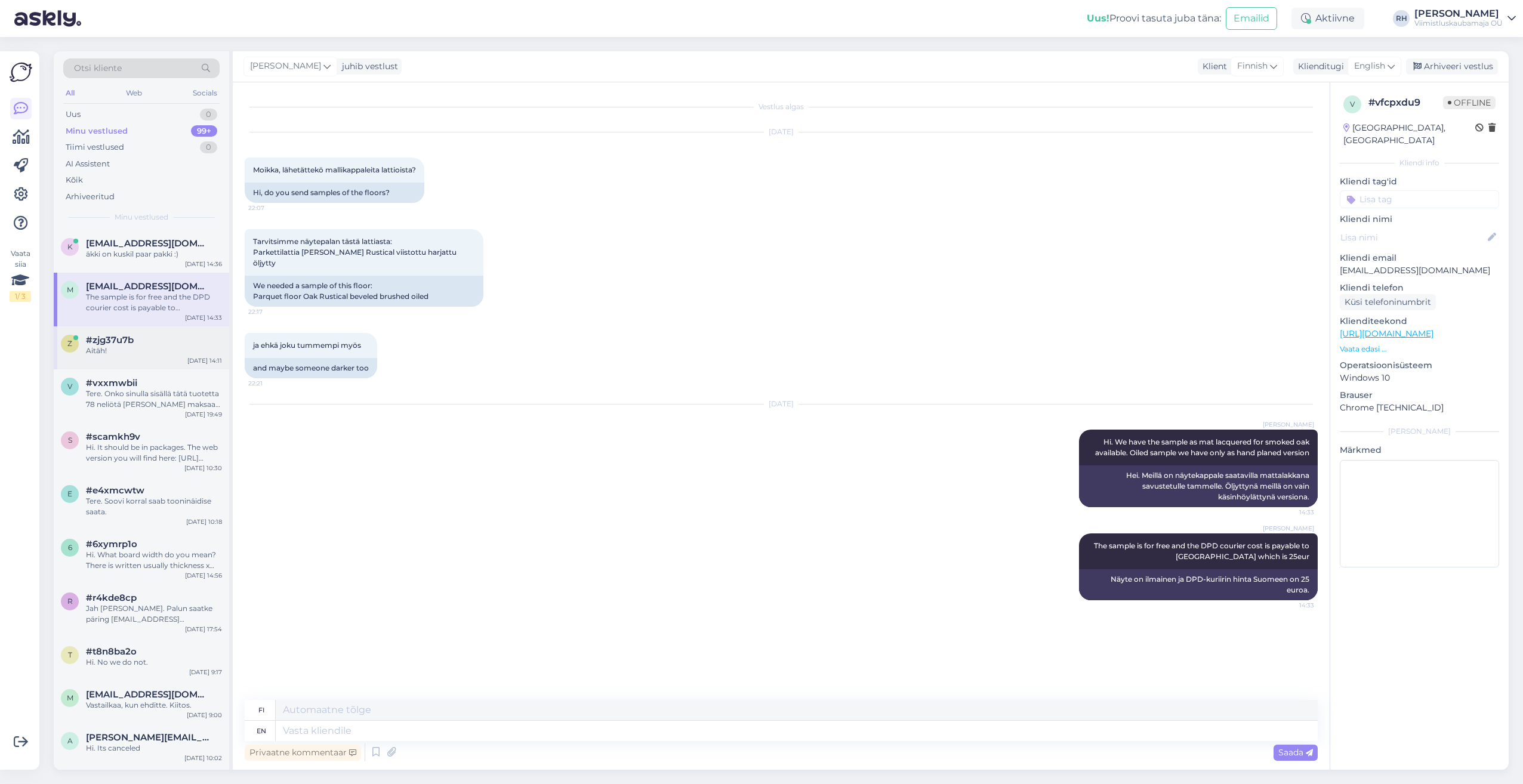
click at [147, 345] on div "Aitäh!" at bounding box center [154, 351] width 136 height 11
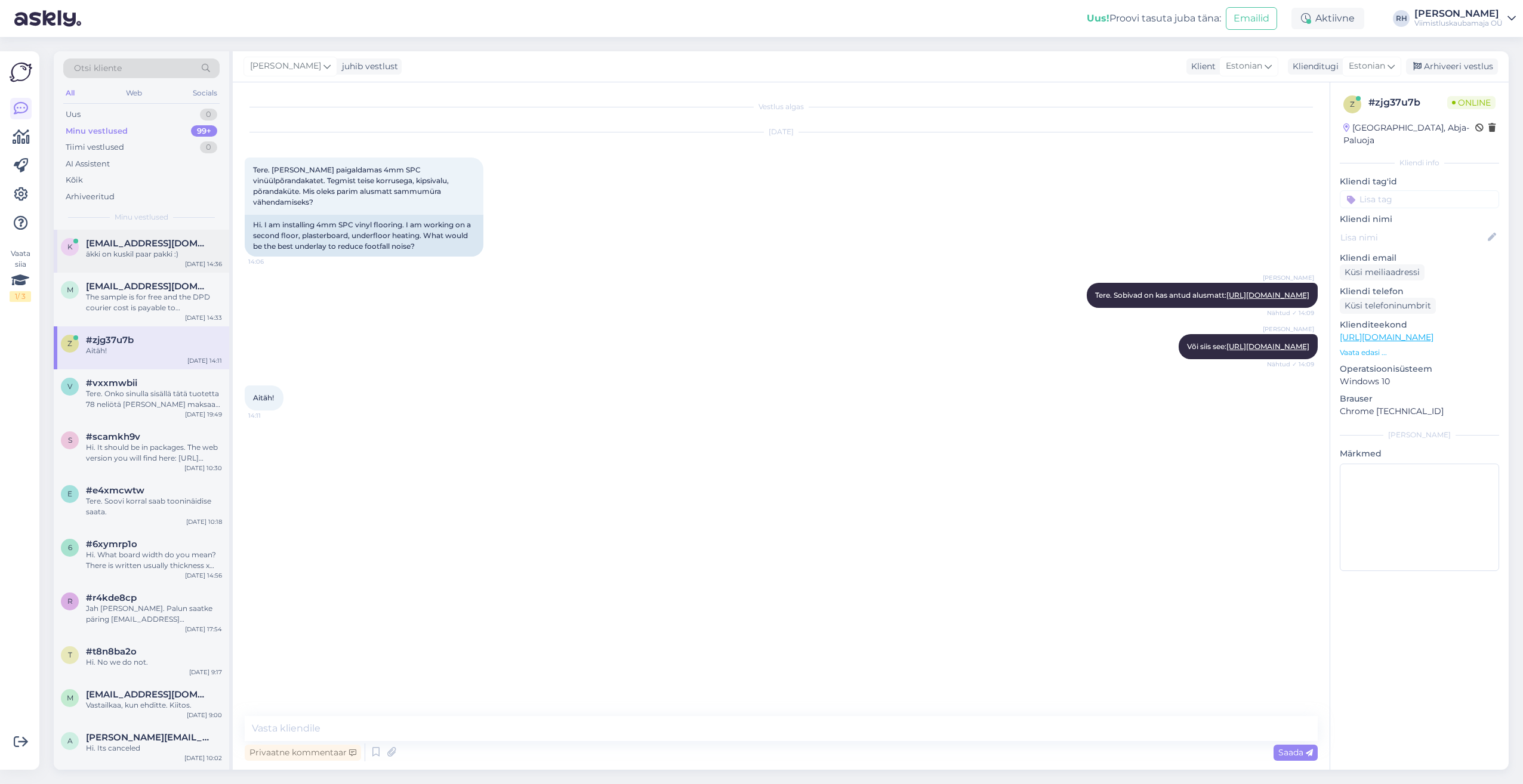
click at [159, 251] on div "äkki on kuskil paar pakki :)" at bounding box center [154, 254] width 136 height 11
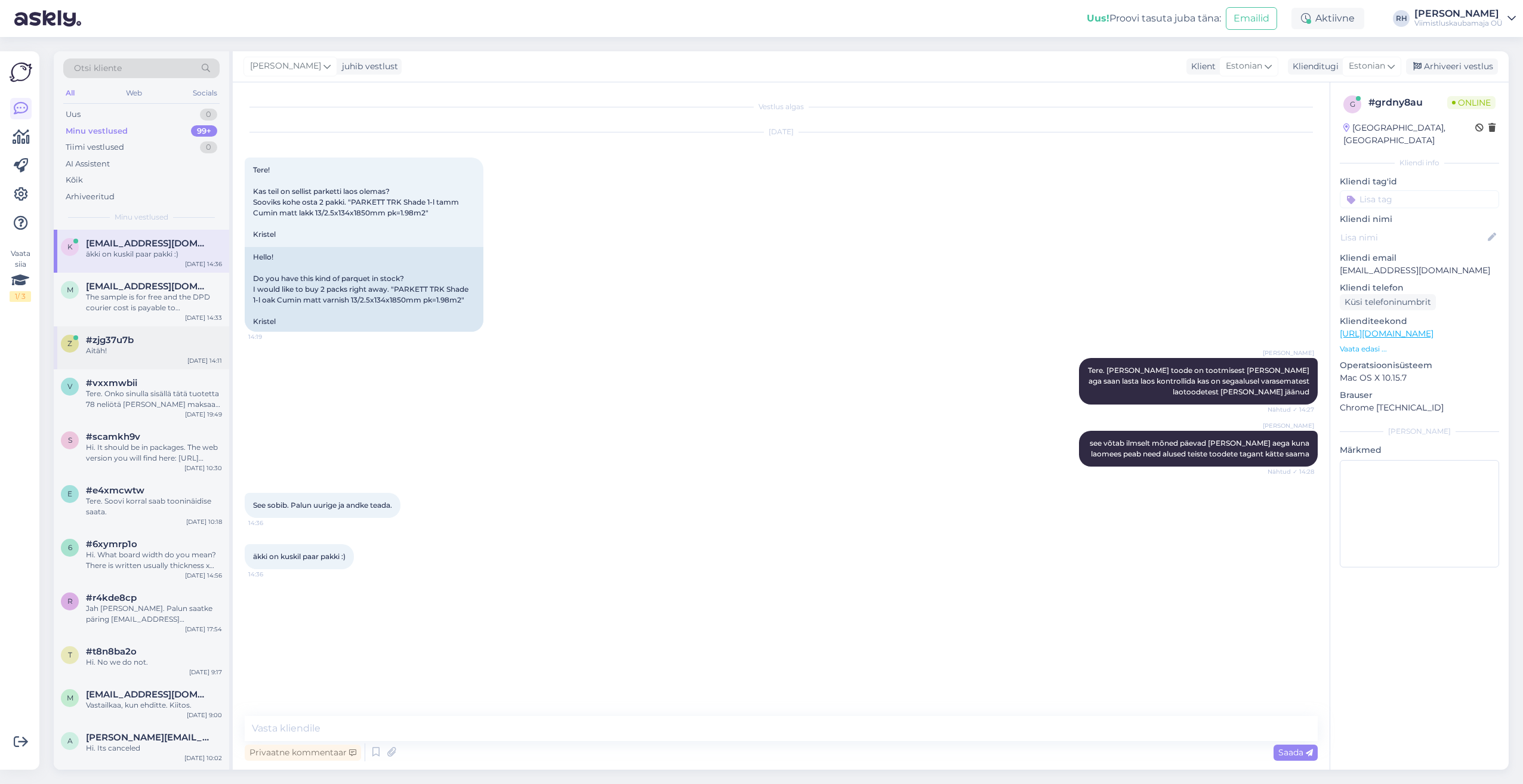
click at [161, 338] on div "#zjg37u7b" at bounding box center [154, 340] width 136 height 11
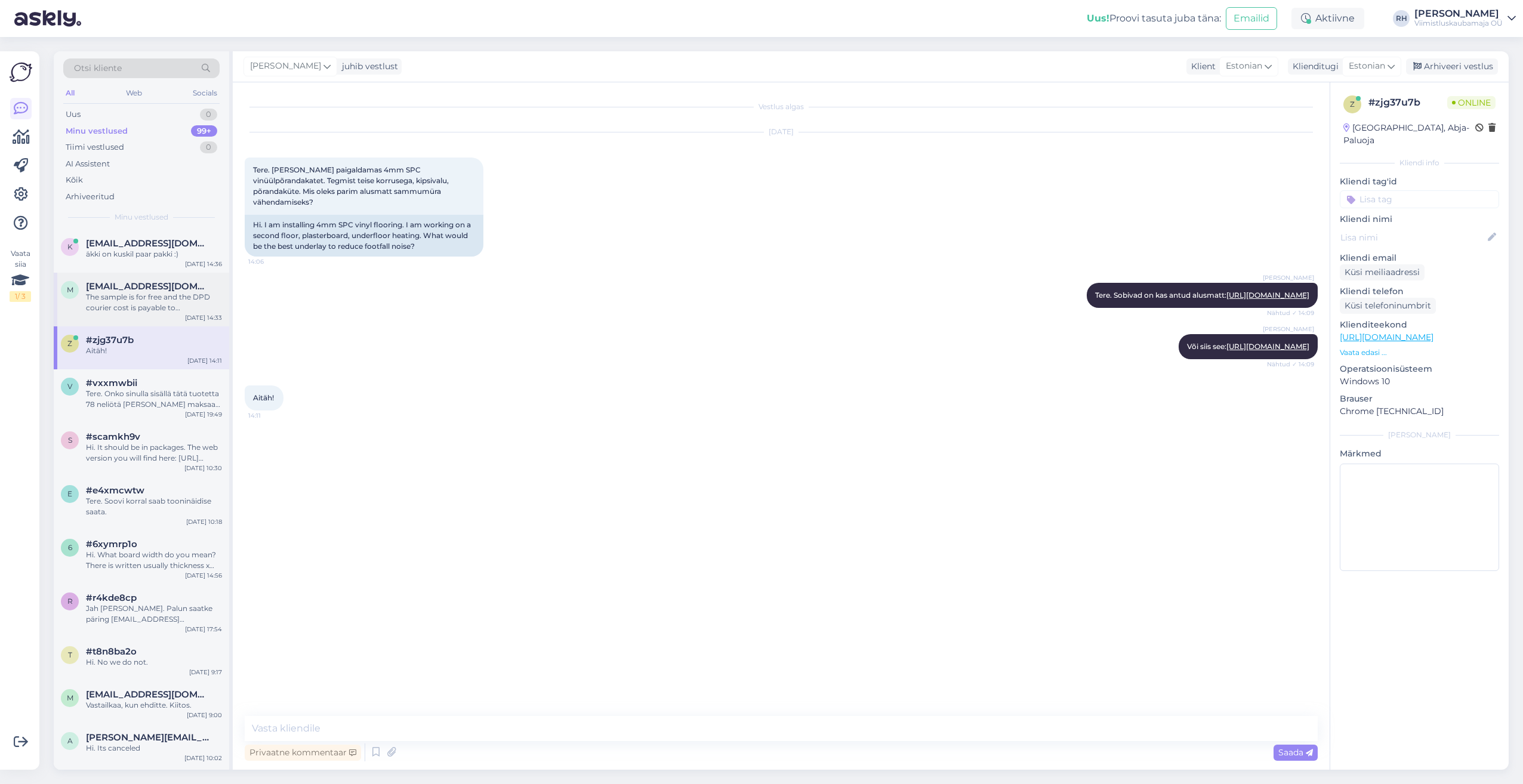
click at [147, 301] on div "The sample is for free and the DPD courier cost is payable to [GEOGRAPHIC_DATA]…" at bounding box center [154, 303] width 136 height 21
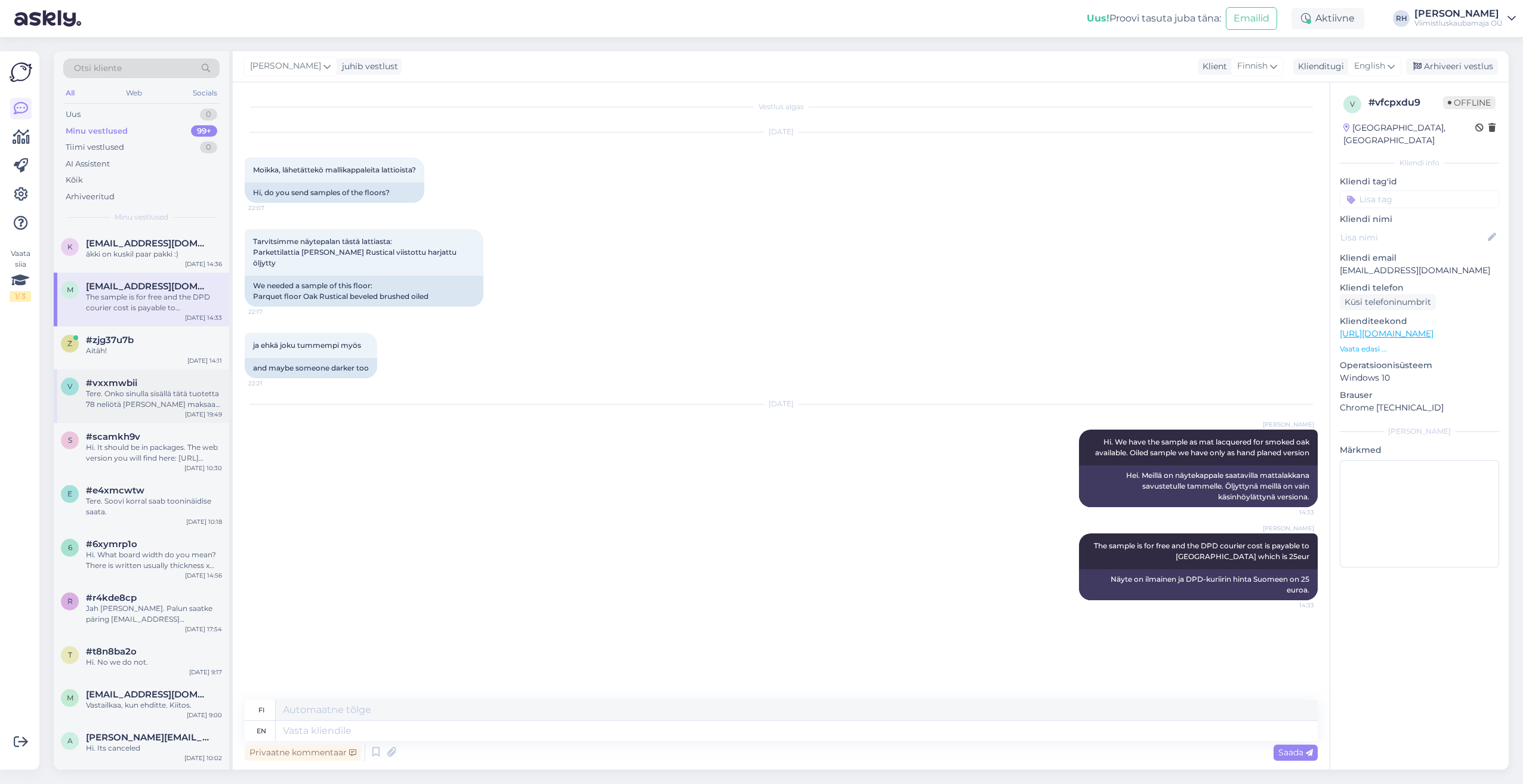
click at [158, 406] on div "Tere. Onko sinulla sisällä tätä tuotetta 78 neliötä [PERSON_NAME] maksaa rahdil…" at bounding box center [154, 399] width 136 height 21
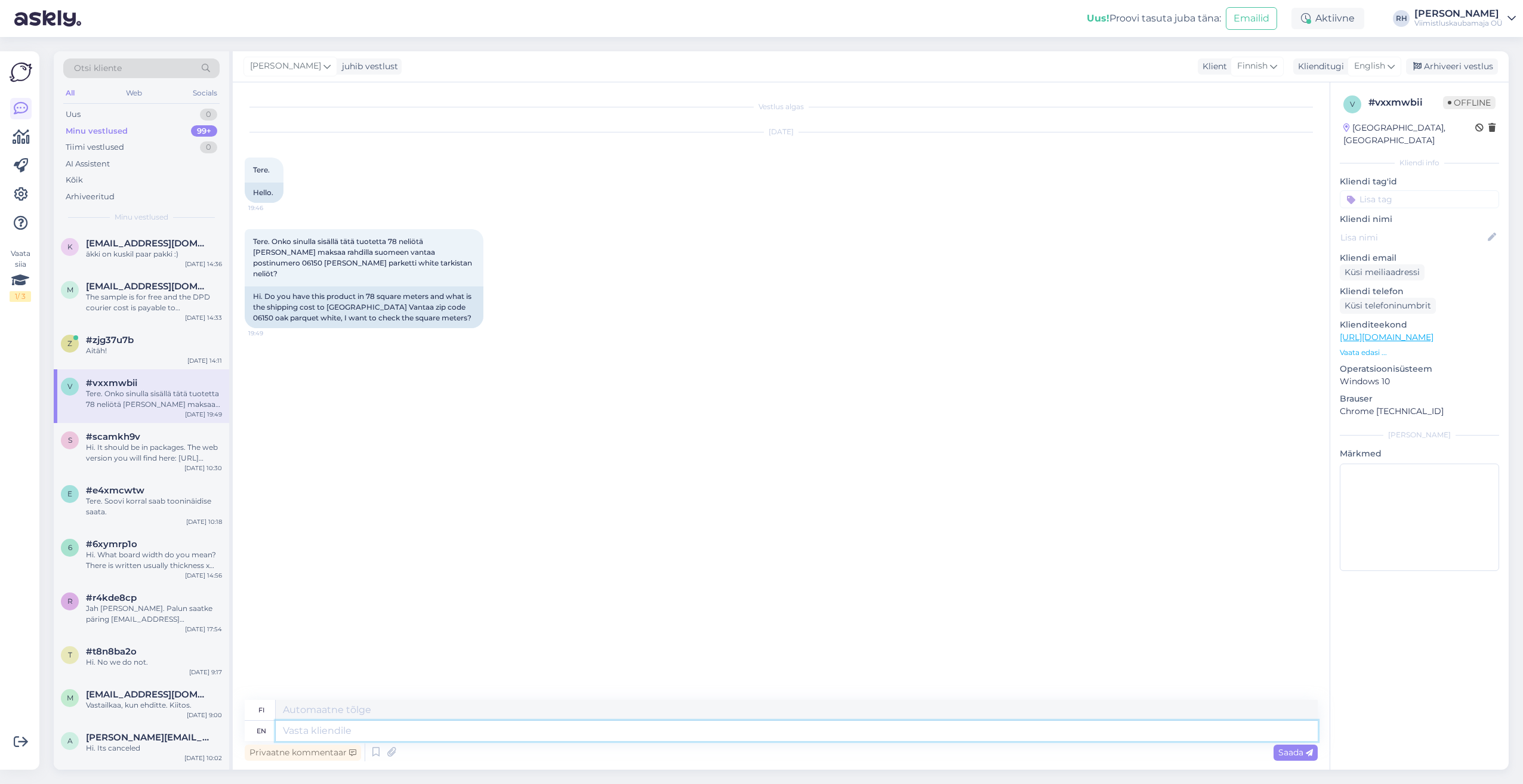
click at [280, 733] on textarea at bounding box center [796, 731] width 1042 height 21
type textarea "Hi"
type textarea "Hei"
type textarea "Hi."
type textarea "Hei."
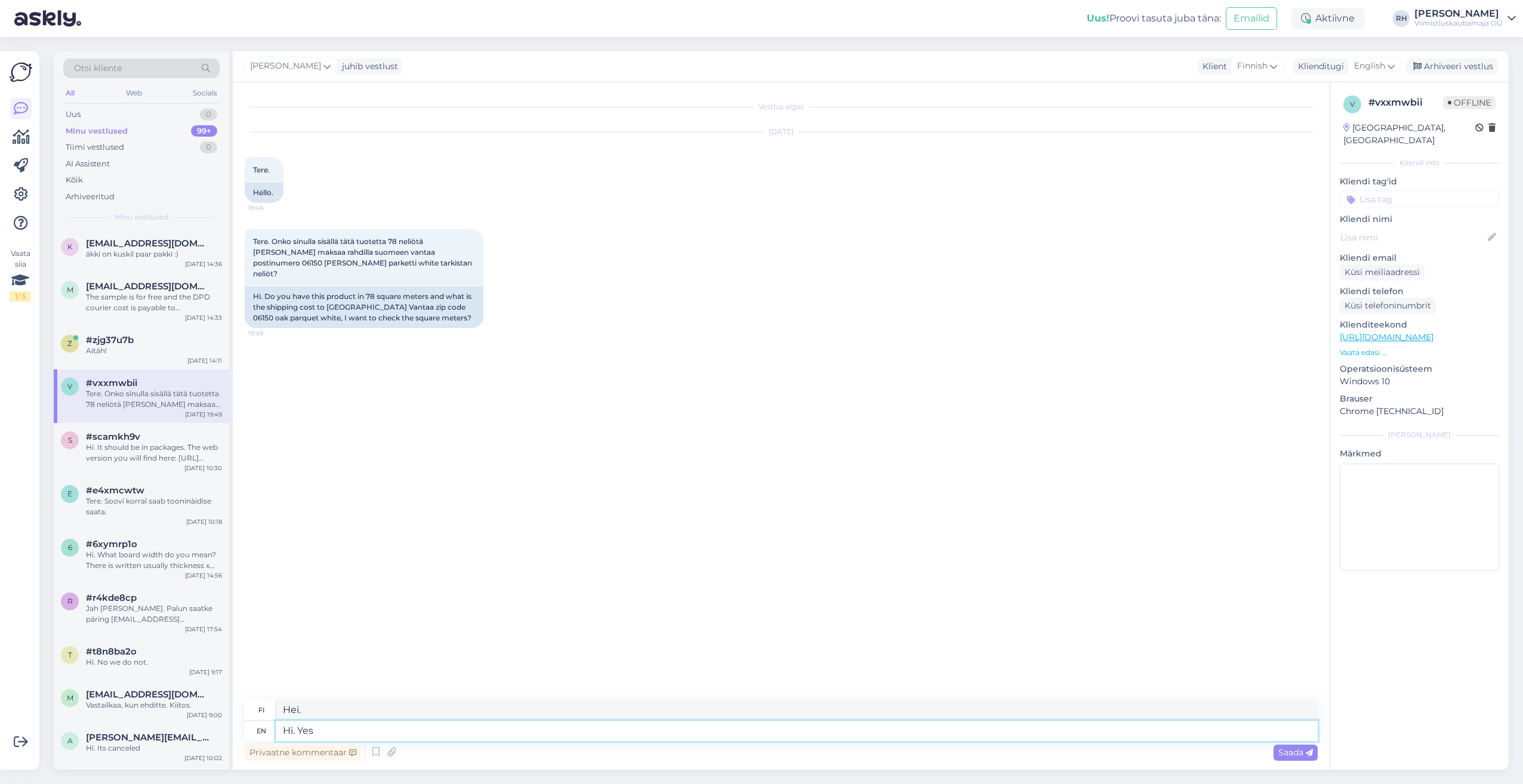
type textarea "Hi. Yes"
type textarea "Hei. [GEOGRAPHIC_DATA]"
type textarea "Hi. Yes its a"
type textarea "Hei. Kyllä se on"
type textarea "Hi. Yes its available a"
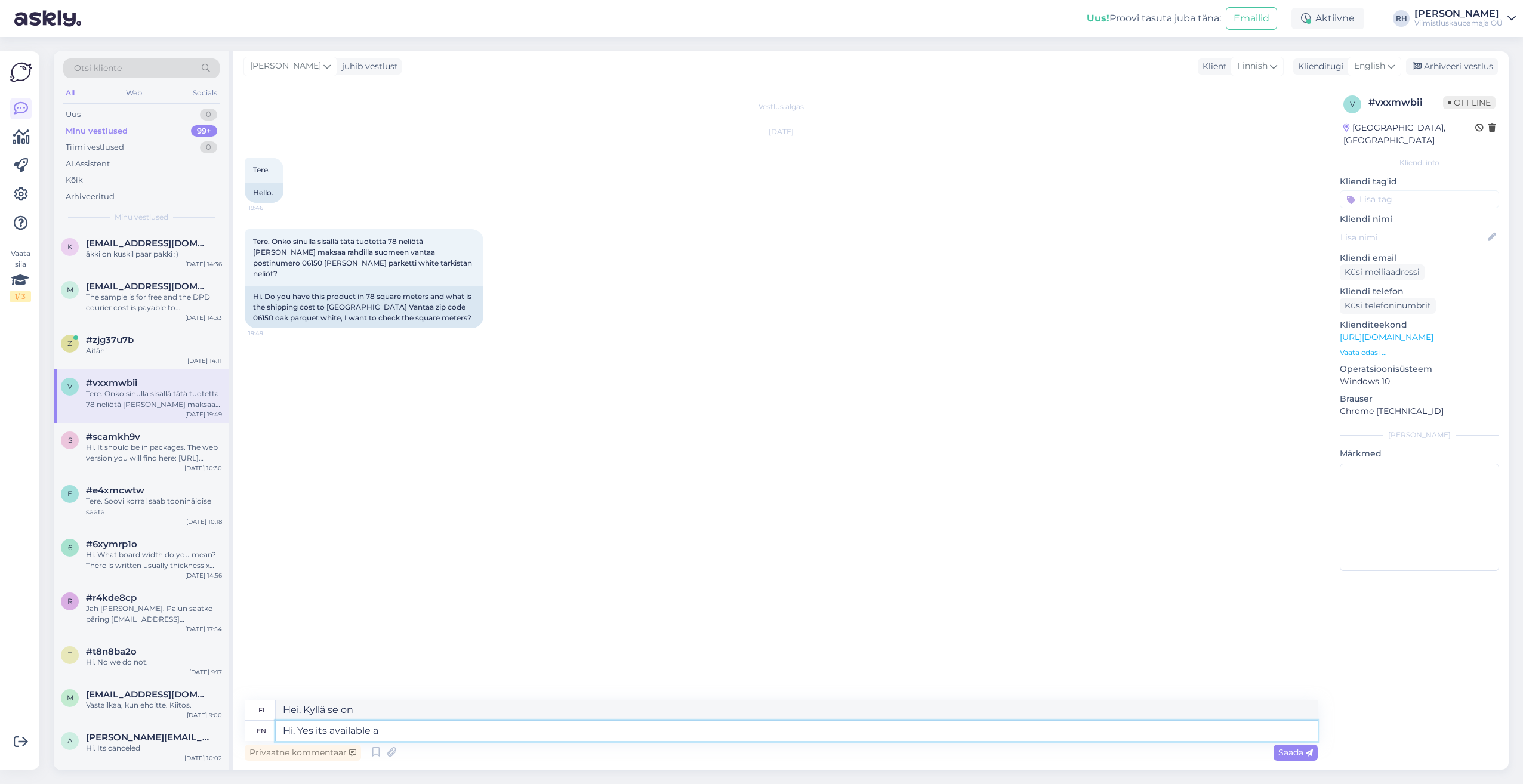
type textarea "Hei. Kyllä, se on saatavilla."
type textarea "Hi. Yes its available at"
type textarea "Hei. Kyllä, se on saatavilla osoitteessa"
type textarea "Hi. Yes its available at stock."
type textarea "Hei. Kyllä, se on saatavilla varastossa."
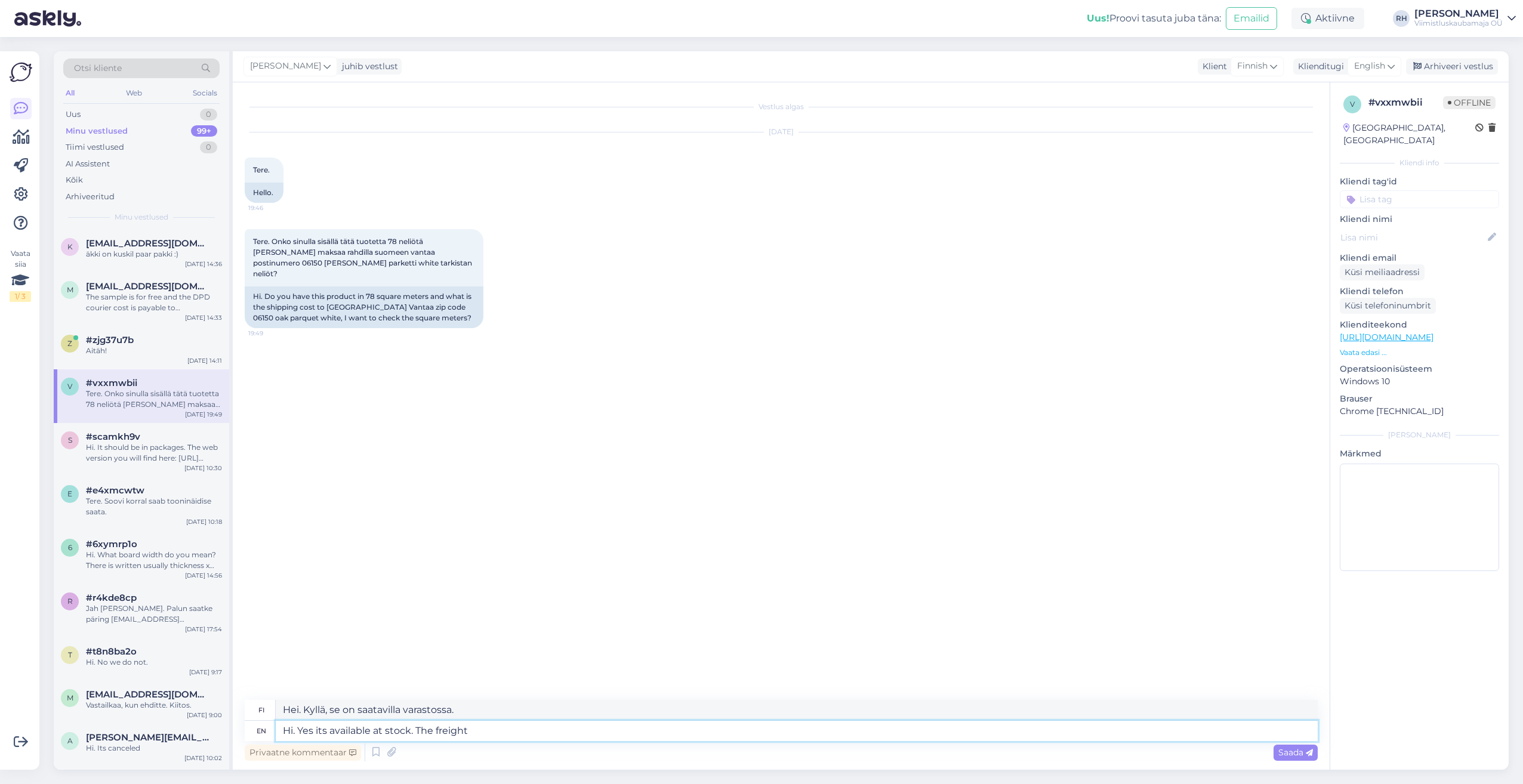
type textarea "Hi. Yes its available at stock. The freight"
type textarea "Hei. Kyllä, se on saatavilla varastossa. Rahtikulut"
type textarea "Hi. Yes its available at stock. The freight cost"
type textarea "Hei. Kyllä, se on saatavilla varastossa. Rahtikulut ovat..."
type textarea "Hi. Yes its available at stock. The freight cost is"
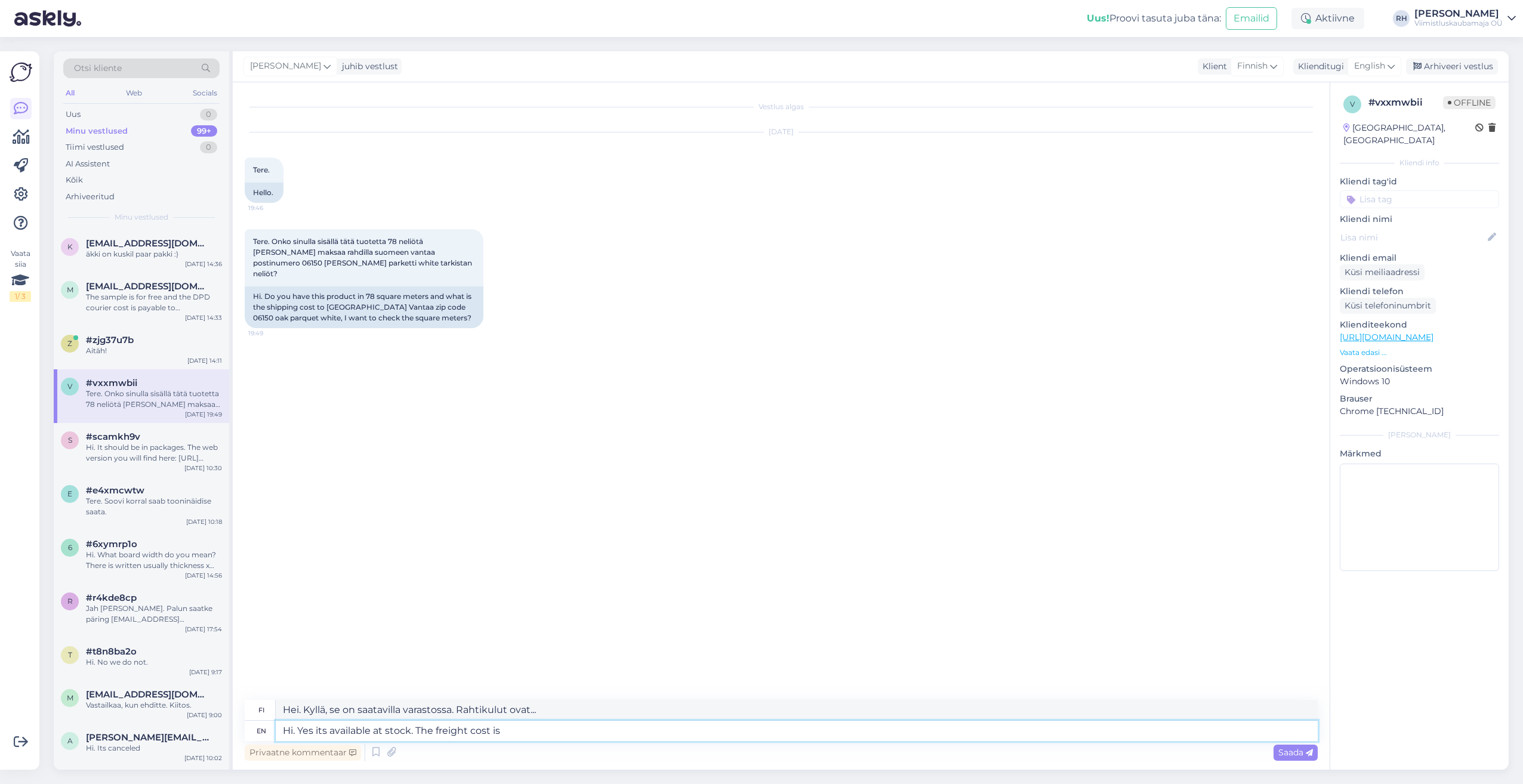
type textarea "Hei. Kyllä, se on varastossa. Rahtikulut ovat"
type textarea "Hi. Yes its available at stock. The freight cost is 145eur."
type textarea "Hei. Kyllä, se on varastossa. Rahtikulut ovat 145 euroa."
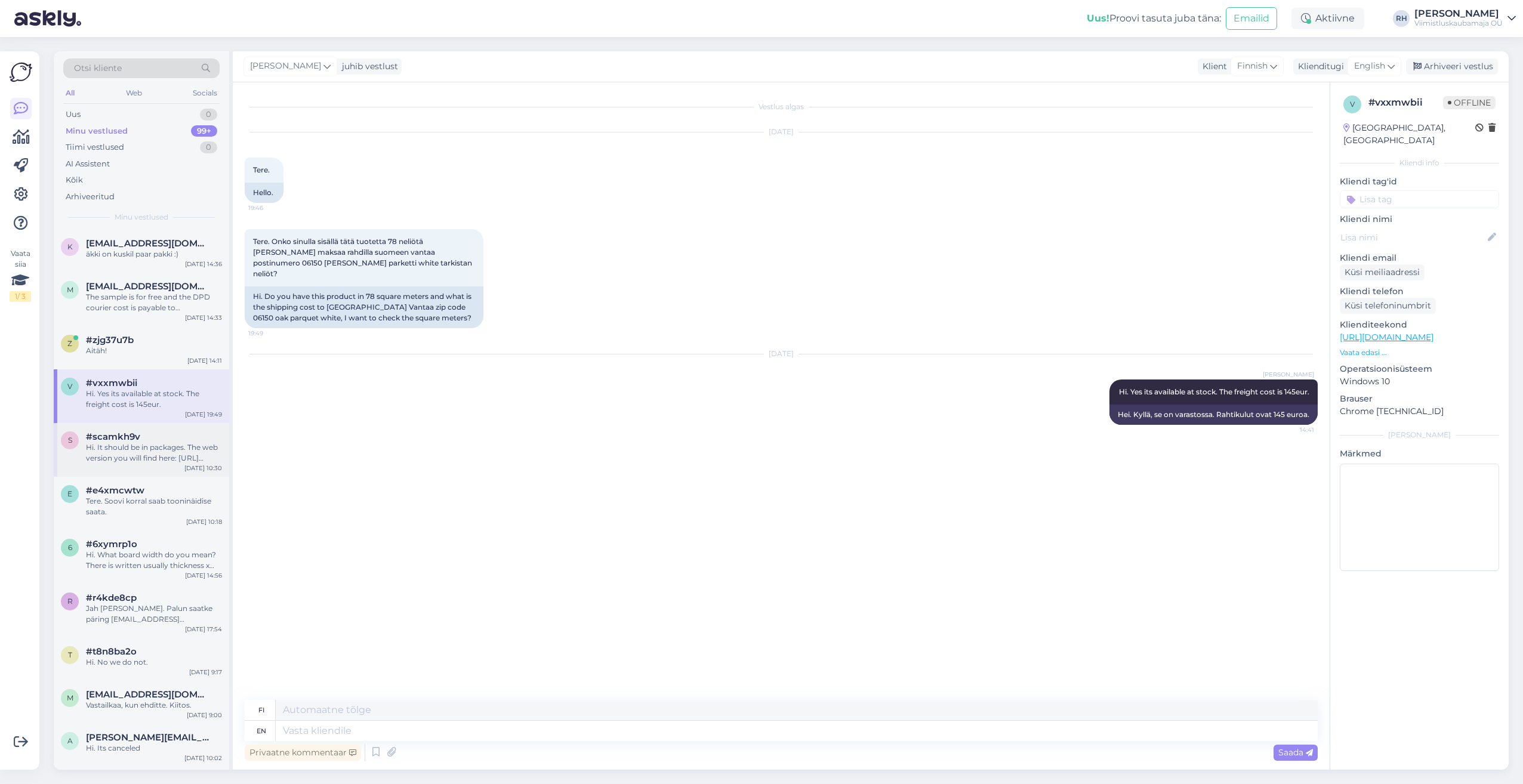
click at [140, 470] on div "s #scamkh9v Hi. It should be in packages. The web version you will find here: […" at bounding box center [141, 450] width 176 height 53
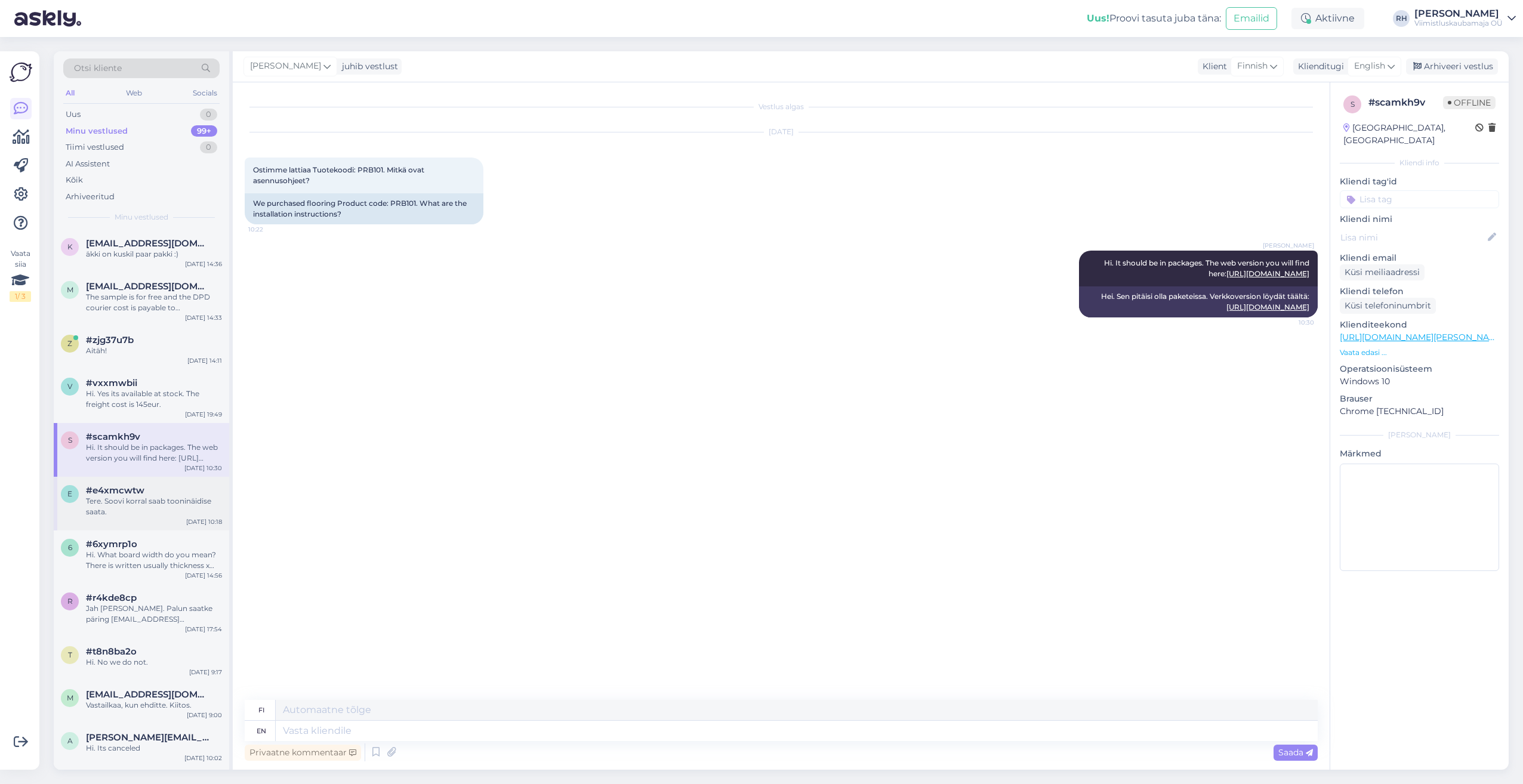
click at [136, 493] on span "#e4xmcwtw" at bounding box center [115, 491] width 59 height 11
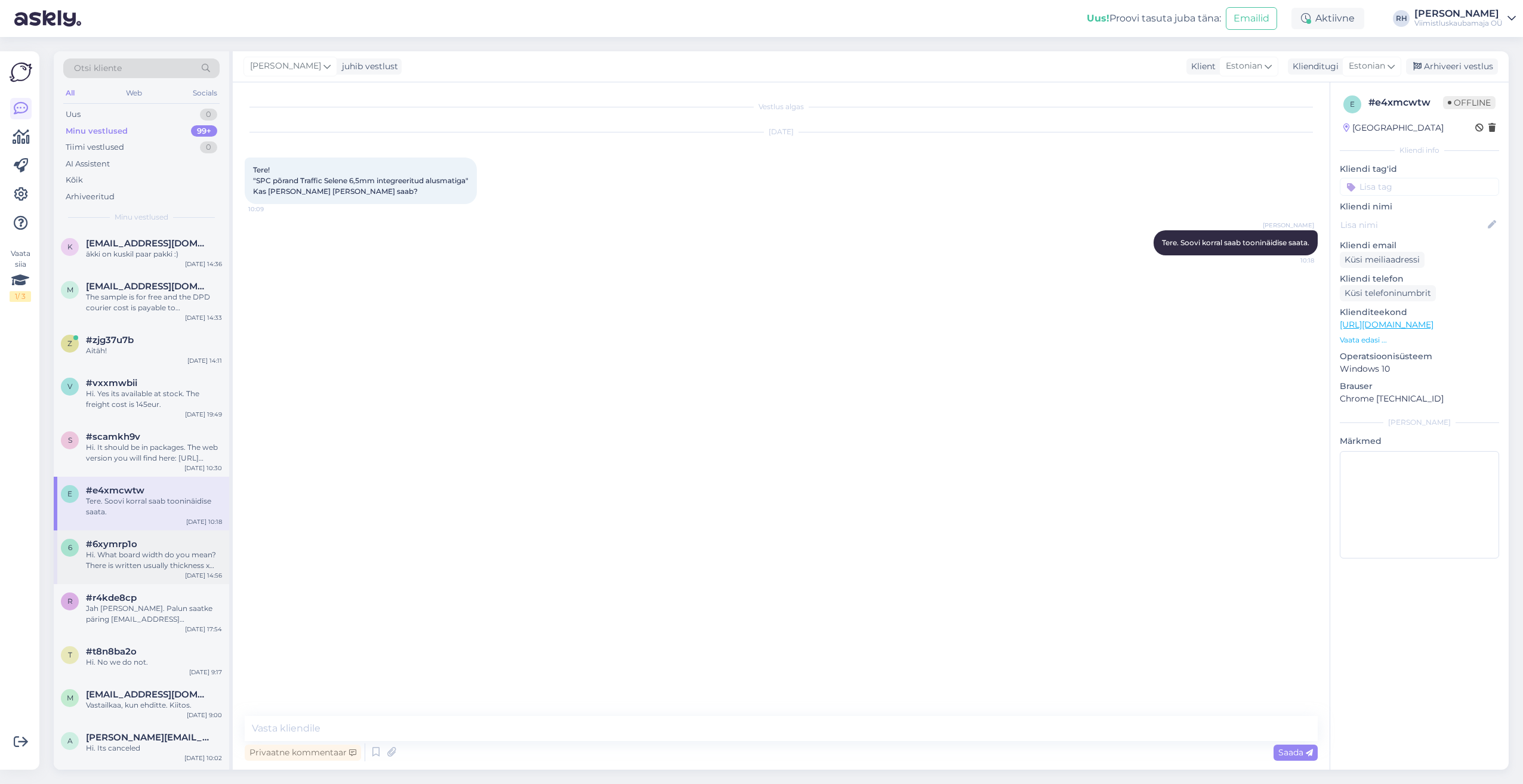
click at [134, 540] on span "#6xymrp1o" at bounding box center [111, 544] width 51 height 11
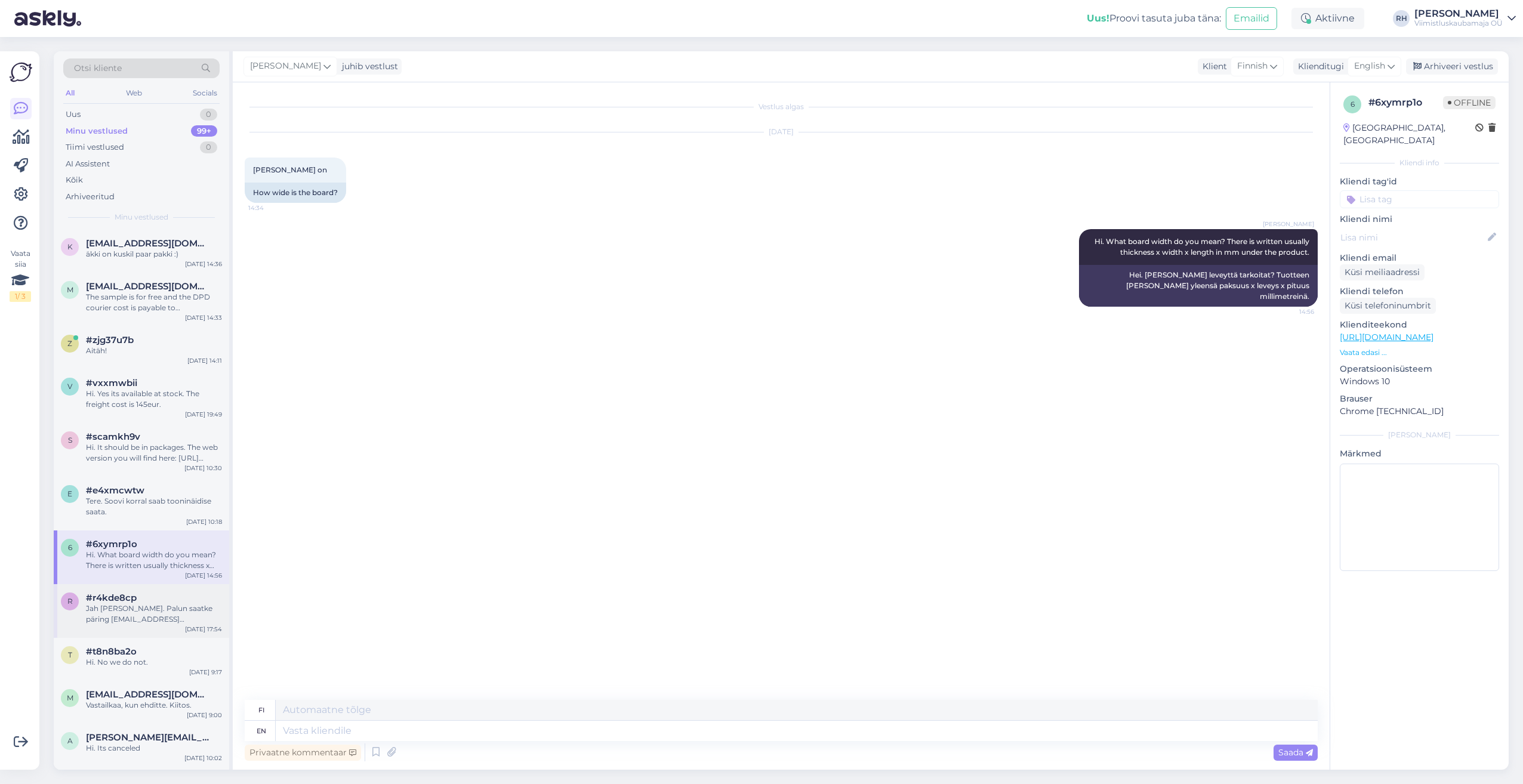
click at [144, 608] on div "Jah [PERSON_NAME]. Palun saatke päring [EMAIL_ADDRESS][DOMAIN_NAME] koos koguse…" at bounding box center [154, 614] width 136 height 21
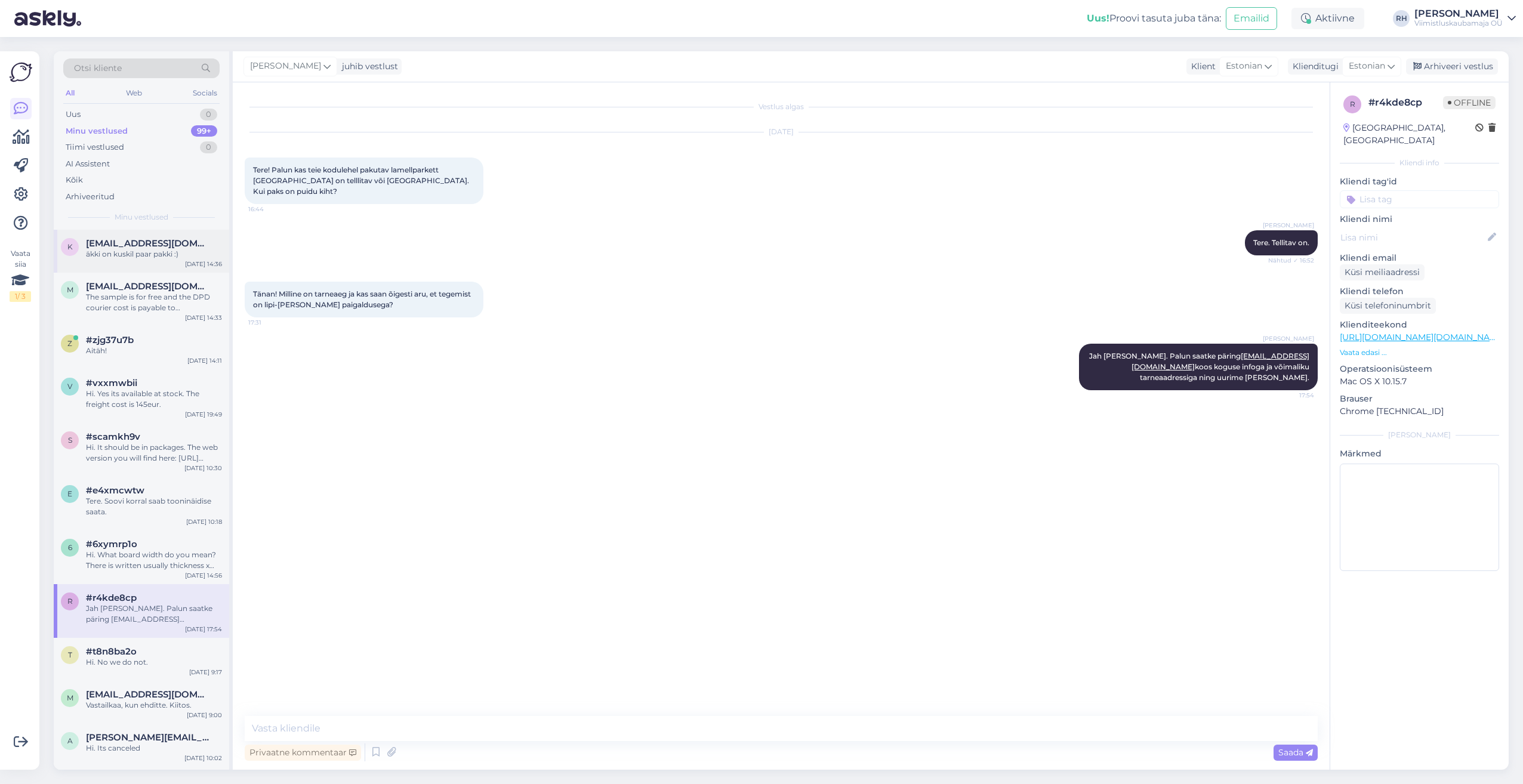
click at [115, 256] on div "äkki on kuskil paar pakki :)" at bounding box center [154, 254] width 136 height 11
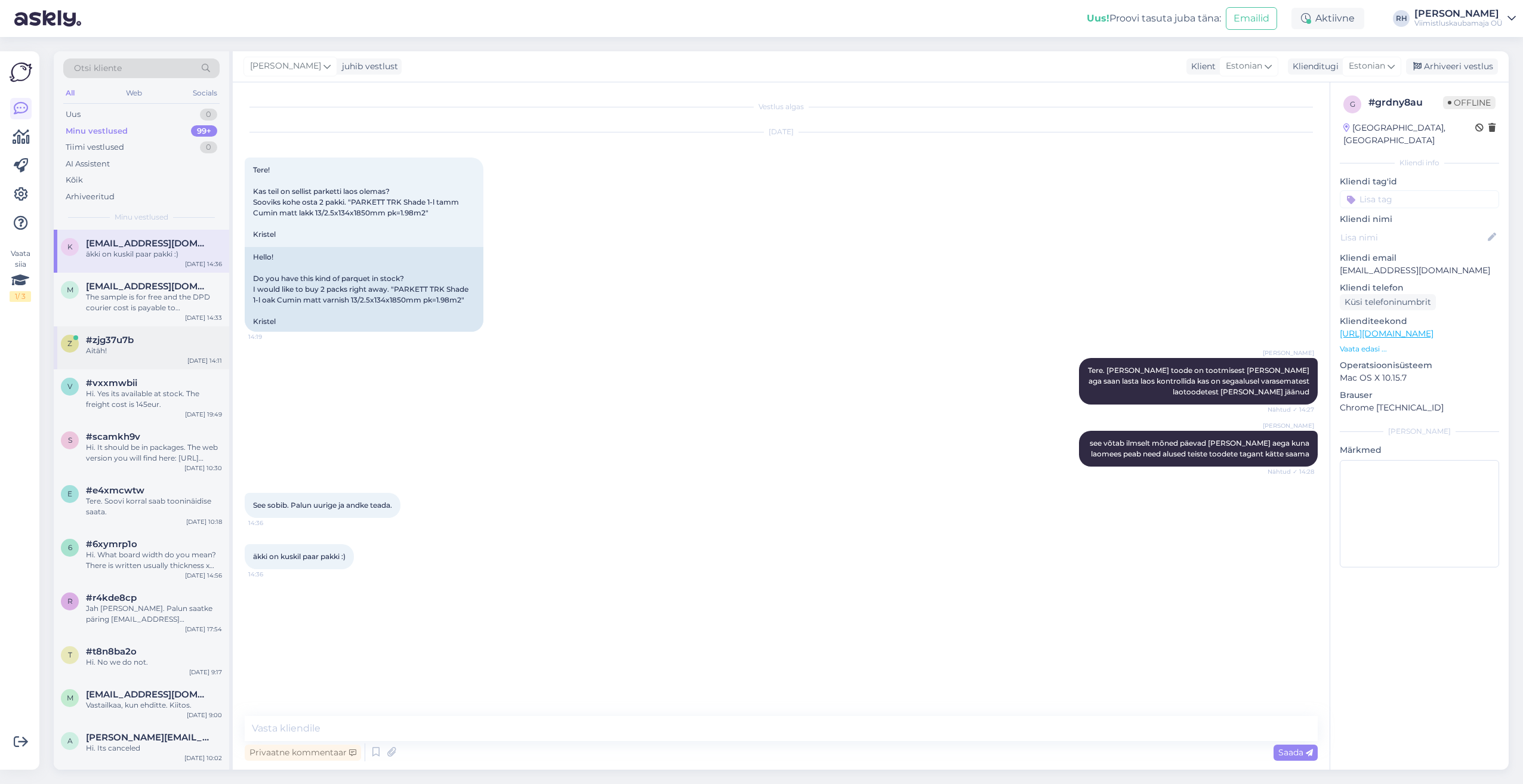
click at [144, 335] on div "#zjg37u7b" at bounding box center [154, 340] width 136 height 11
click at [124, 249] on div "äkki on kuskil paar pakki :)" at bounding box center [154, 254] width 136 height 11
click at [132, 287] on span "#zjg37u7b" at bounding box center [109, 287] width 47 height 11
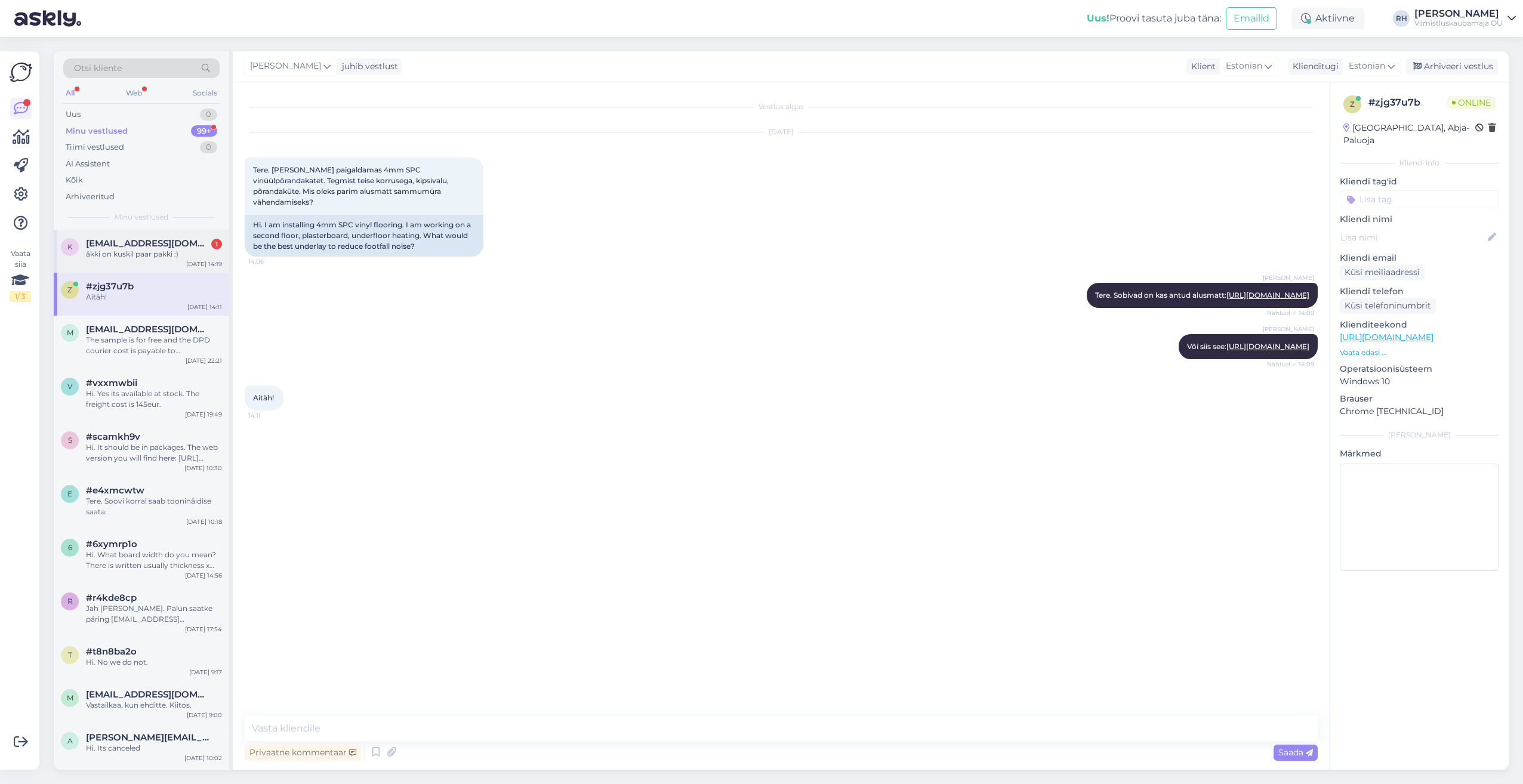
click at [143, 243] on span "[EMAIL_ADDRESS][DOMAIN_NAME]" at bounding box center [147, 244] width 124 height 11
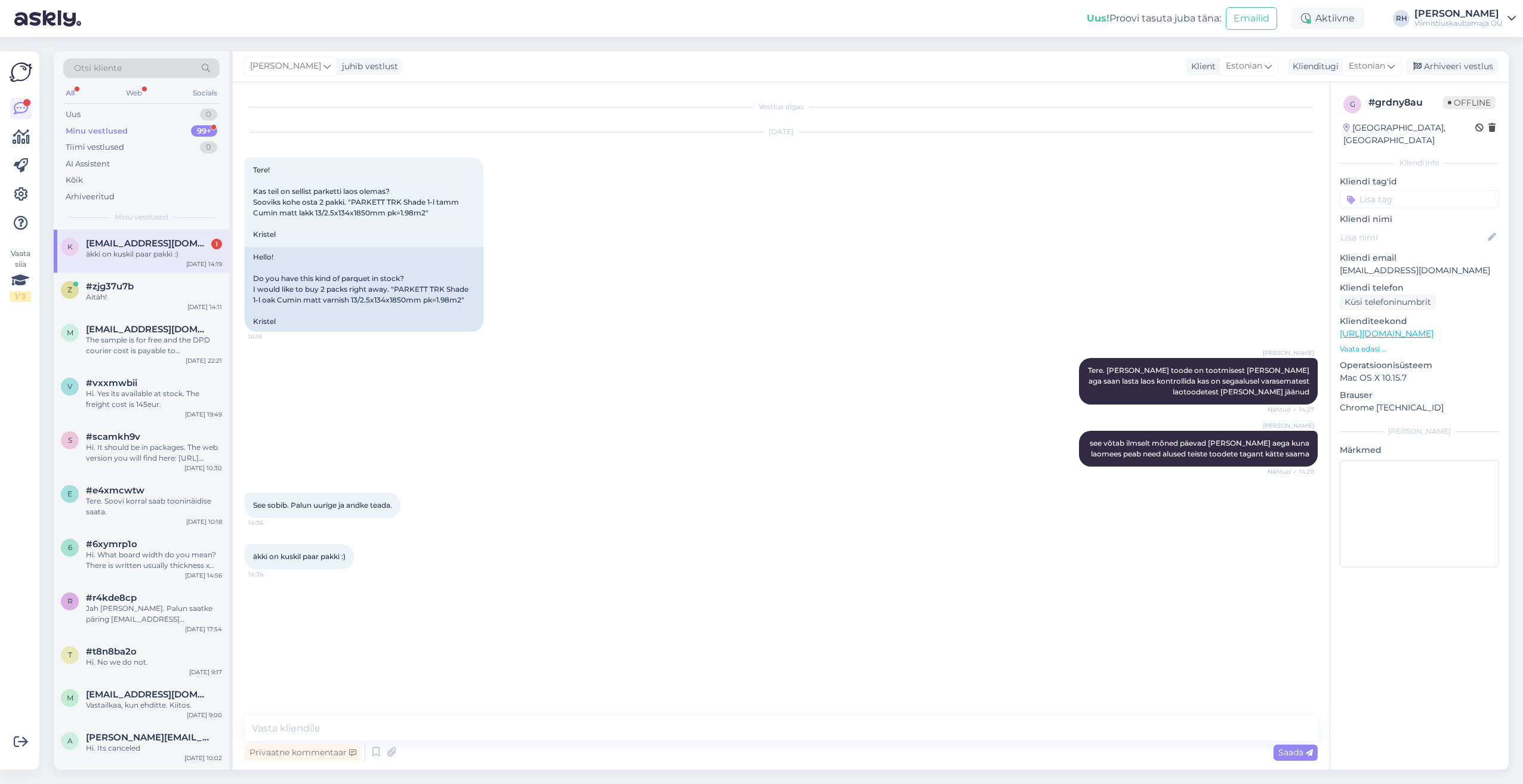
click at [727, 497] on div "See sobib. Palun uurige ja andke teada. 14:36" at bounding box center [781, 505] width 1073 height 51
click at [86, 303] on div "z #zjg37u7b Aitäh! Sep 2 14:11" at bounding box center [141, 294] width 176 height 43
